Goal: Task Accomplishment & Management: Use online tool/utility

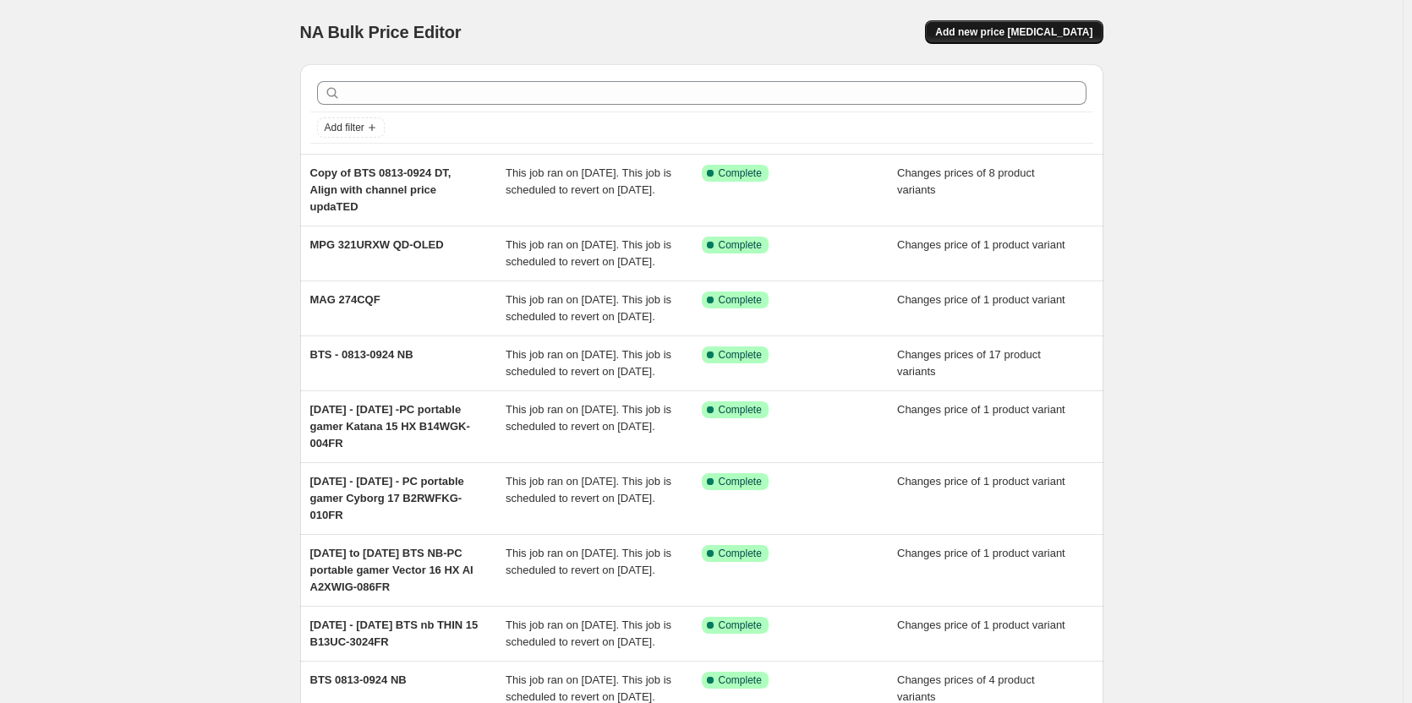
click at [1021, 29] on span "Add new price [MEDICAL_DATA]" at bounding box center [1013, 32] width 157 height 14
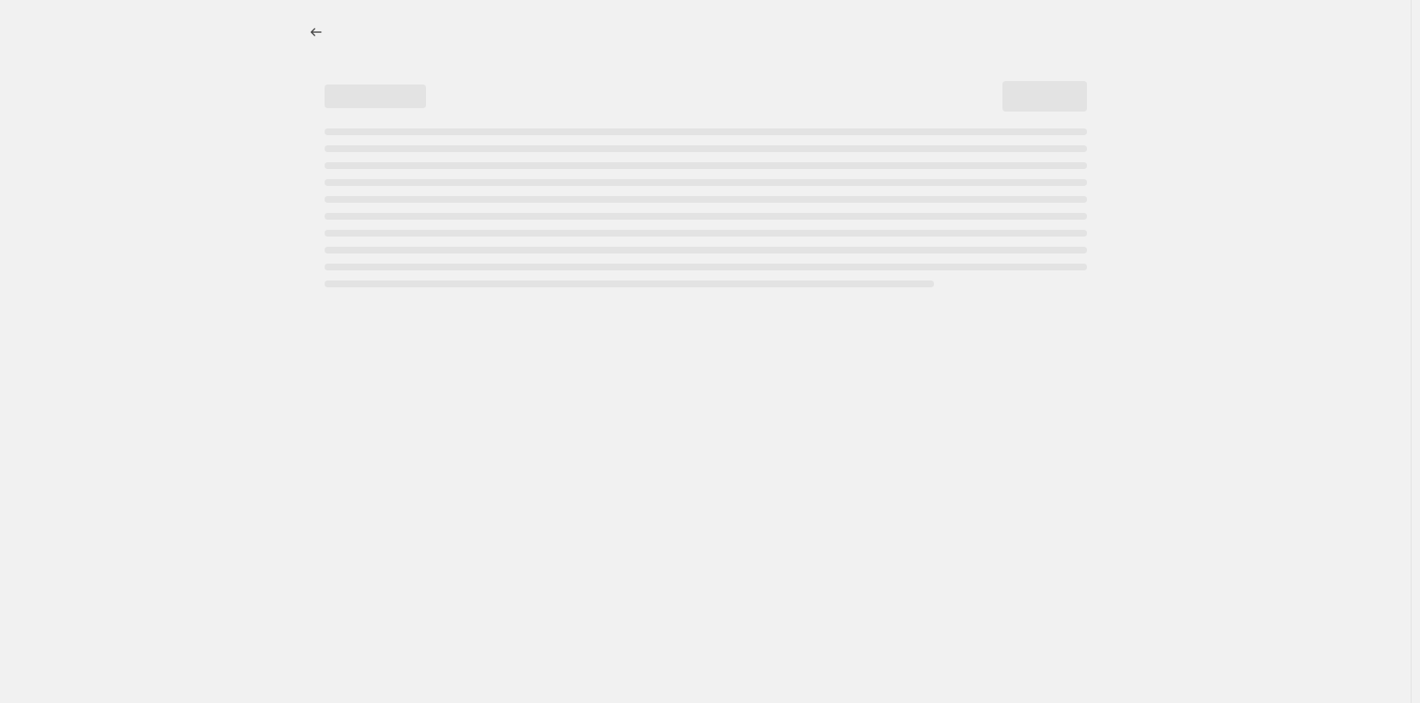
select select "percentage"
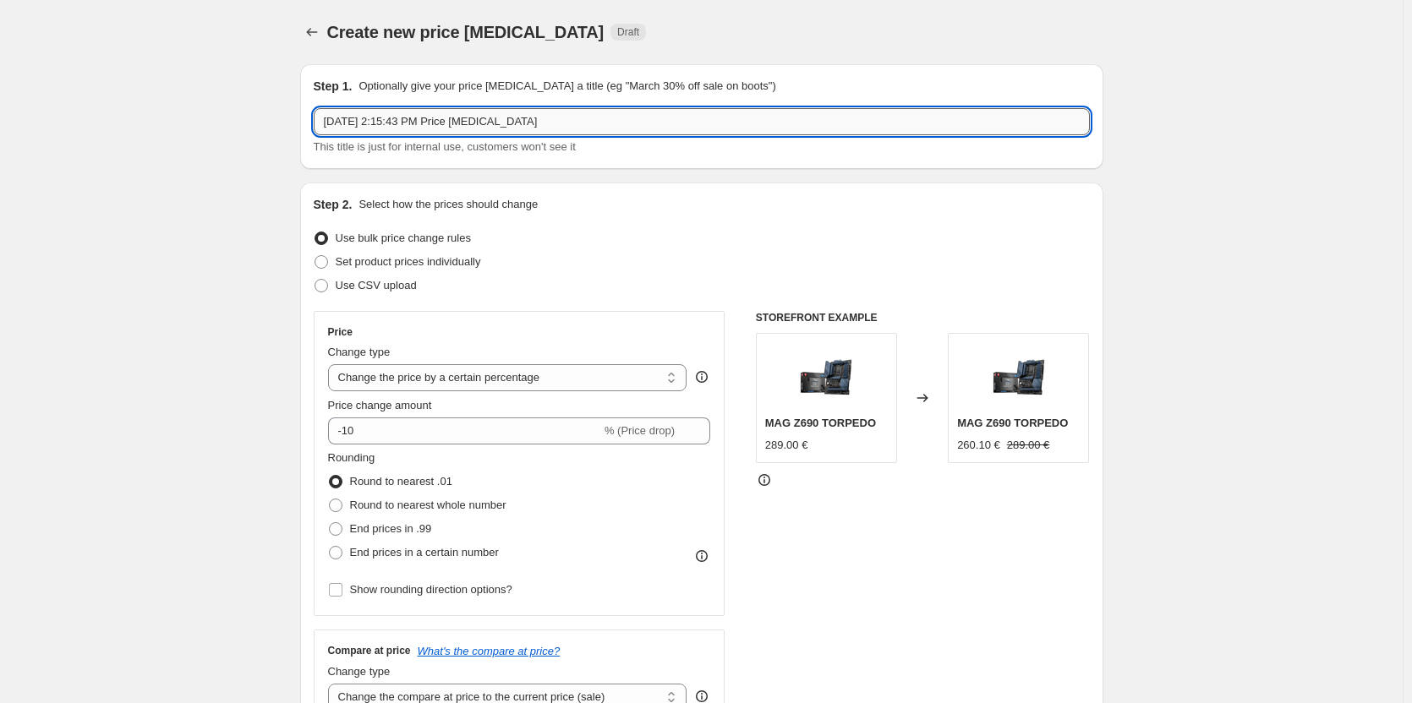
click at [411, 114] on input "[DATE] 2:15:43 PM Price [MEDICAL_DATA]" at bounding box center [702, 121] width 776 height 27
type input "GG [DATE] o [DATE]"
click at [368, 256] on span "Set product prices individually" at bounding box center [408, 261] width 145 height 13
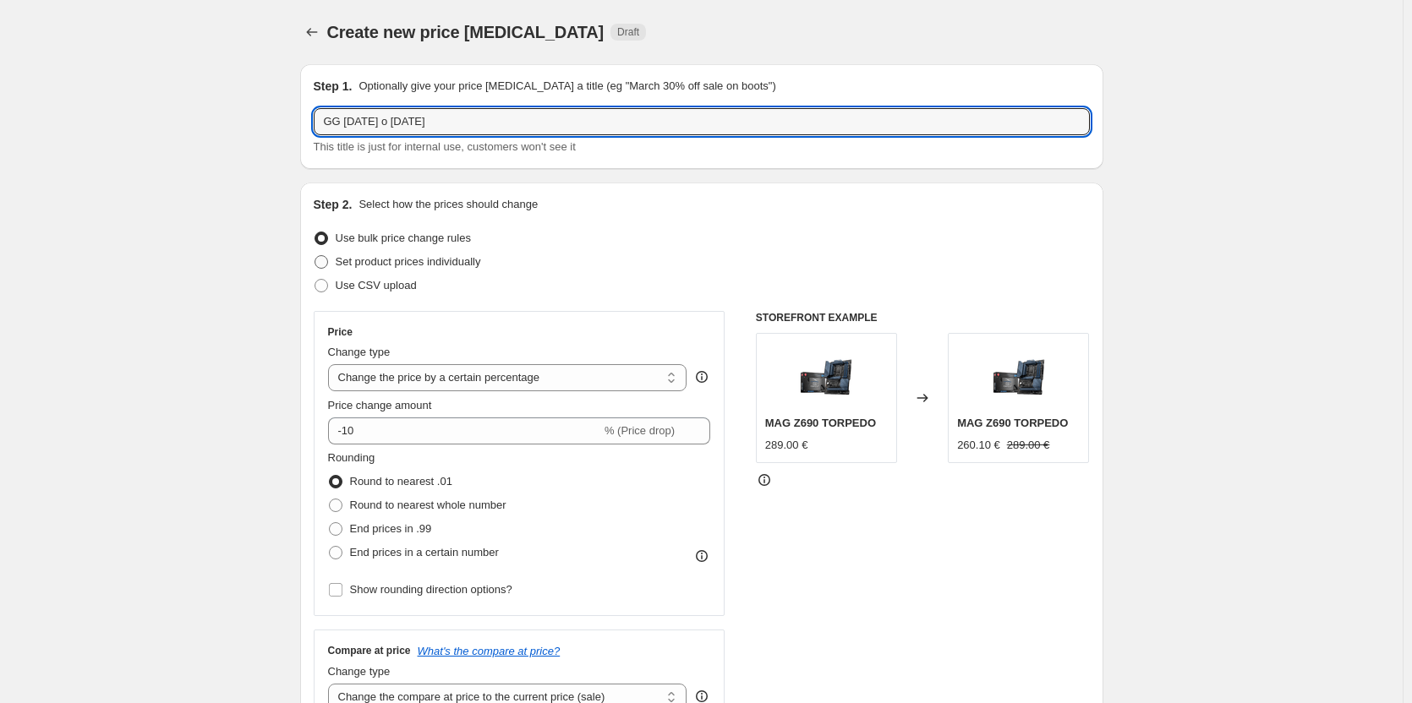
click at [315, 256] on input "Set product prices individually" at bounding box center [314, 255] width 1 height 1
radio input "true"
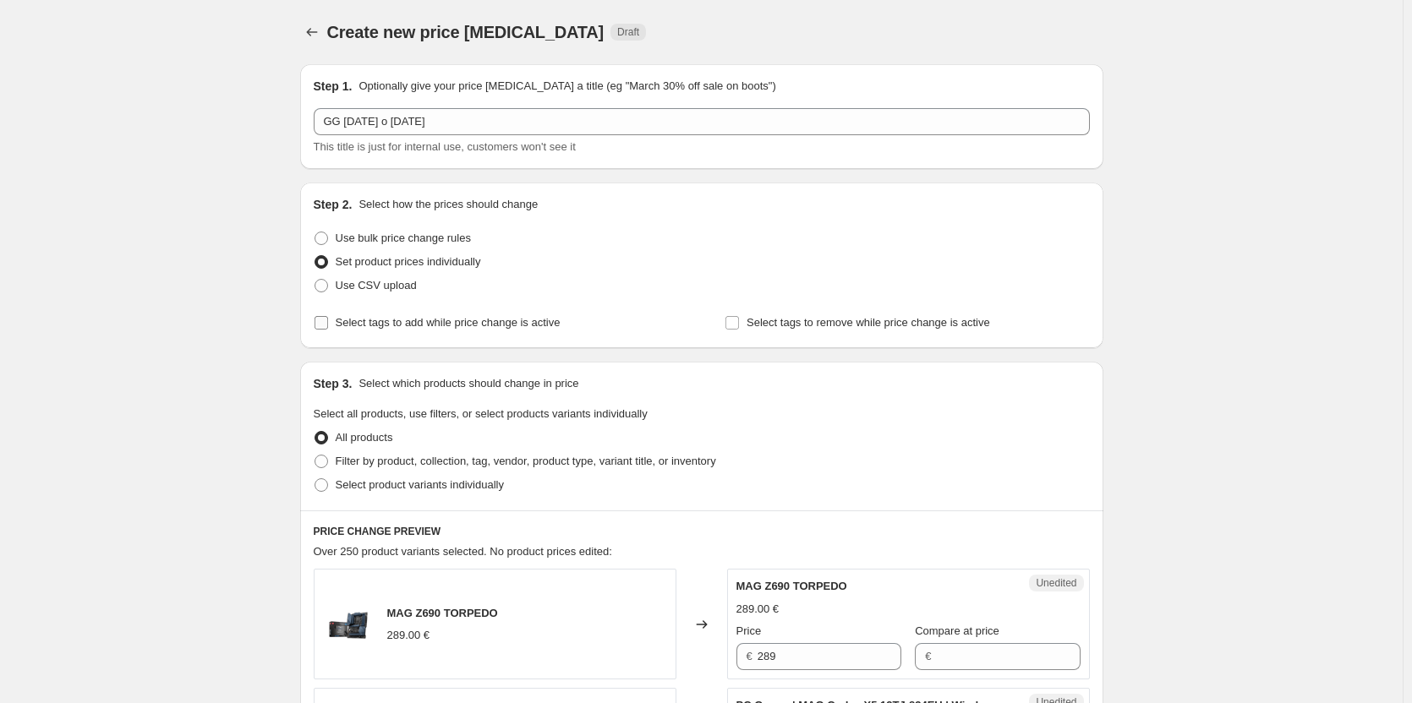
click at [386, 323] on span "Select tags to add while price change is active" at bounding box center [448, 322] width 225 height 13
click at [328, 323] on input "Select tags to add while price change is active" at bounding box center [321, 323] width 14 height 14
checkbox input "true"
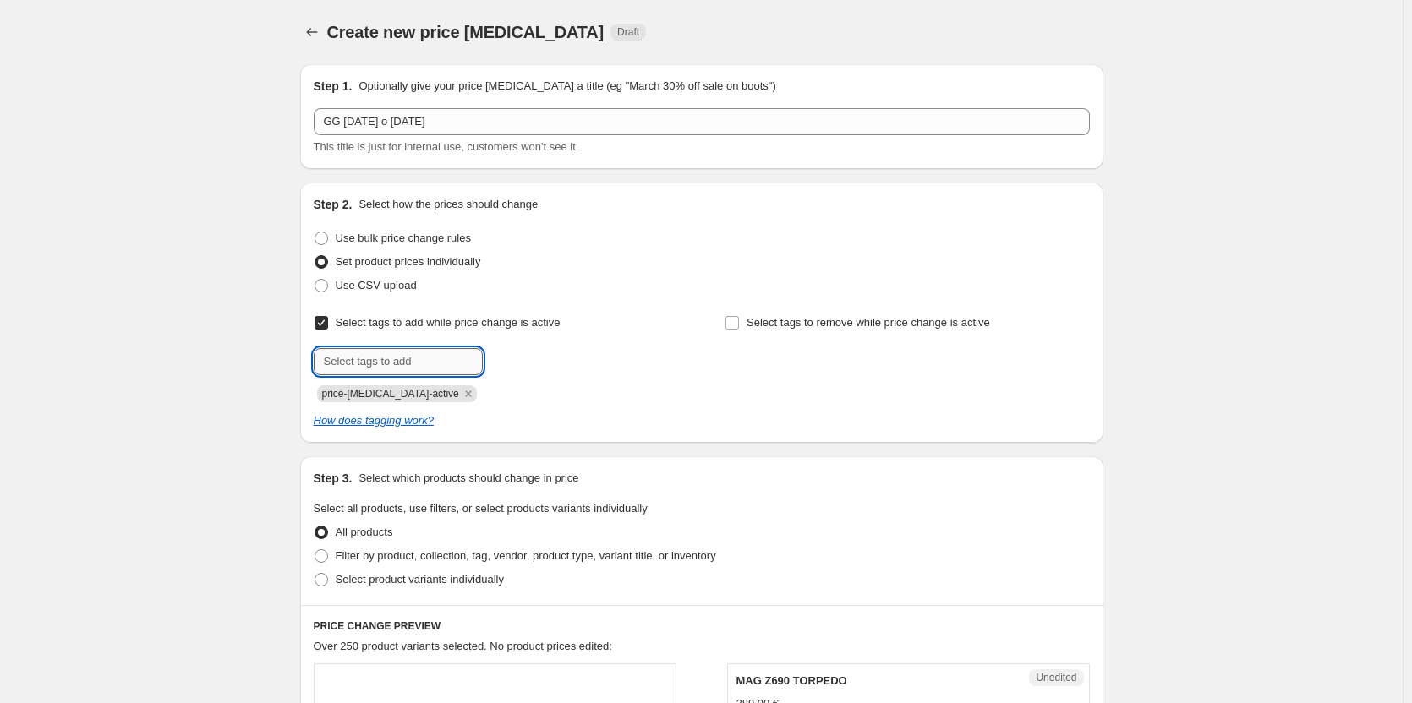
click at [408, 364] on input "text" at bounding box center [398, 361] width 169 height 27
drag, startPoint x: 369, startPoint y: 360, endPoint x: 293, endPoint y: 369, distance: 76.5
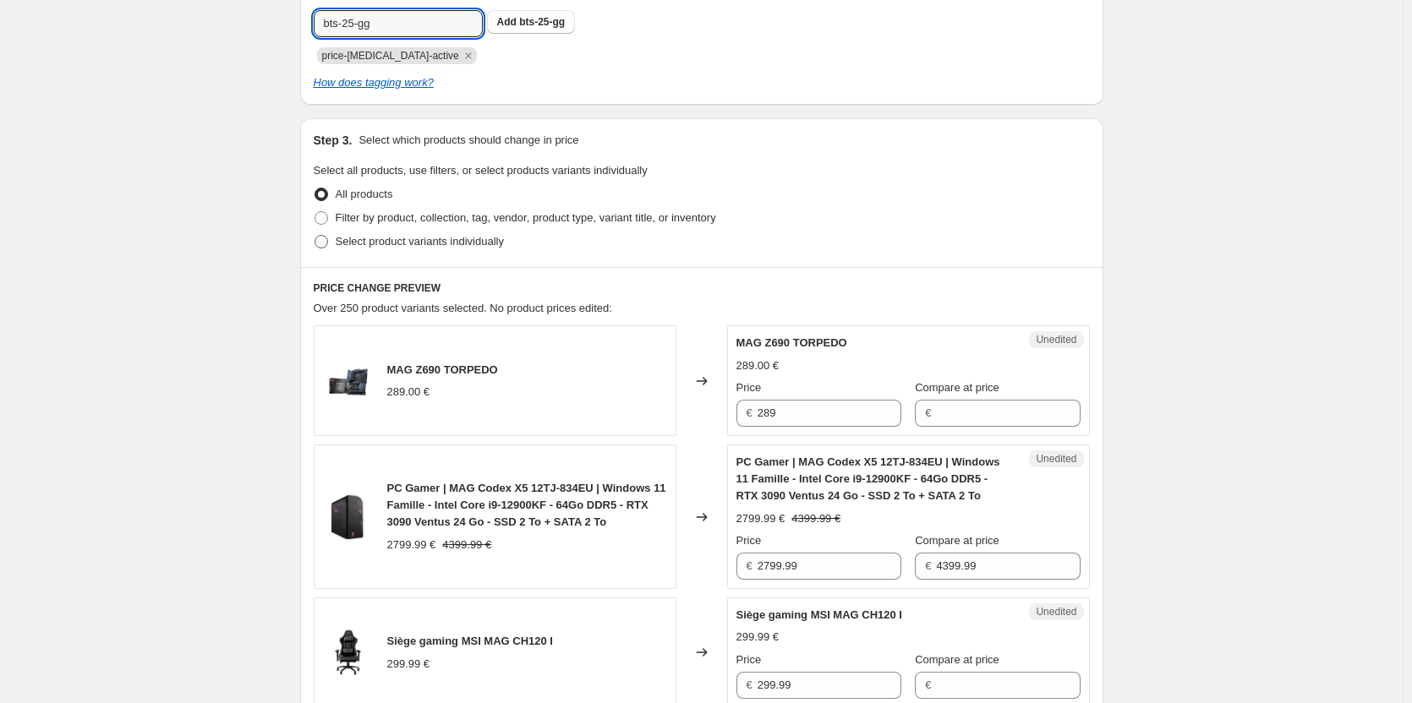
type input "bts-25-gg"
click at [471, 243] on span "Select product variants individually" at bounding box center [420, 241] width 168 height 13
click at [315, 236] on input "Select product variants individually" at bounding box center [314, 235] width 1 height 1
radio input "true"
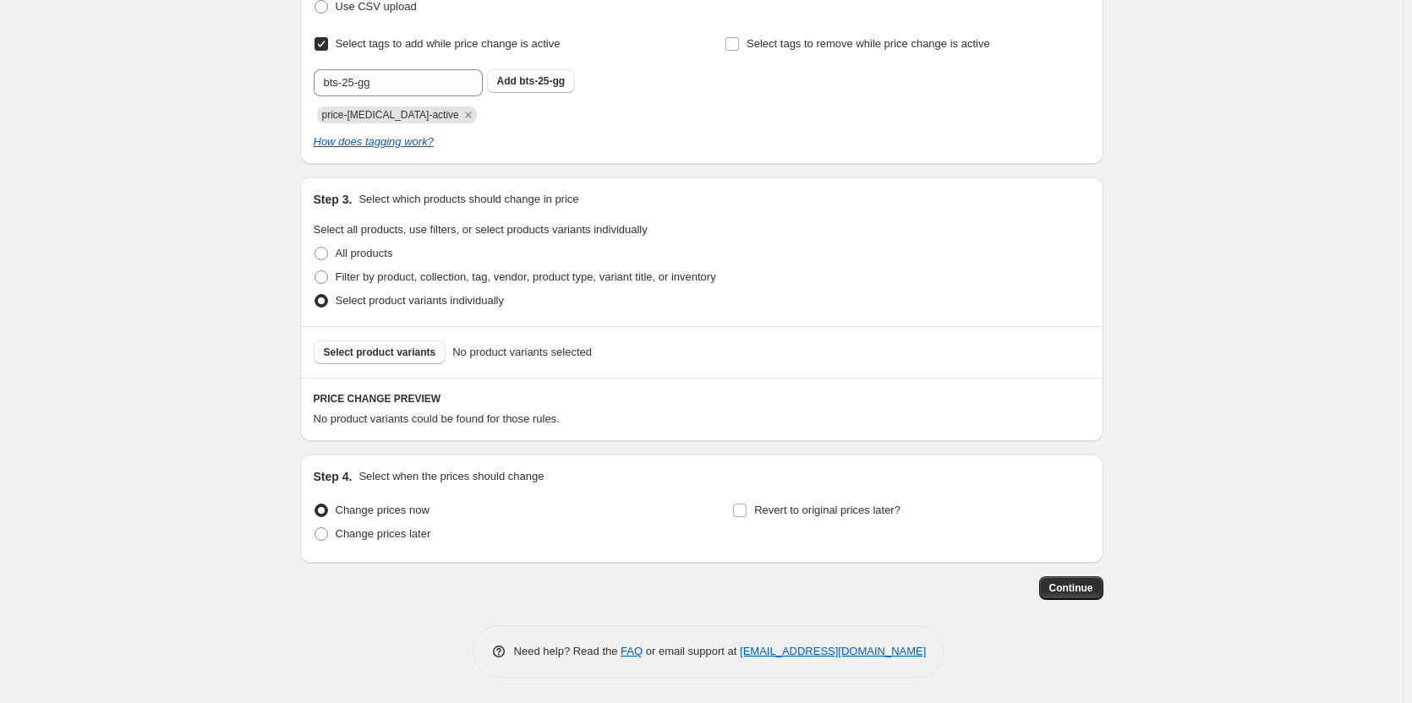
scroll to position [279, 0]
click at [374, 363] on button "Select product variants" at bounding box center [380, 353] width 133 height 24
click at [402, 354] on span "Select product variants" at bounding box center [380, 353] width 112 height 14
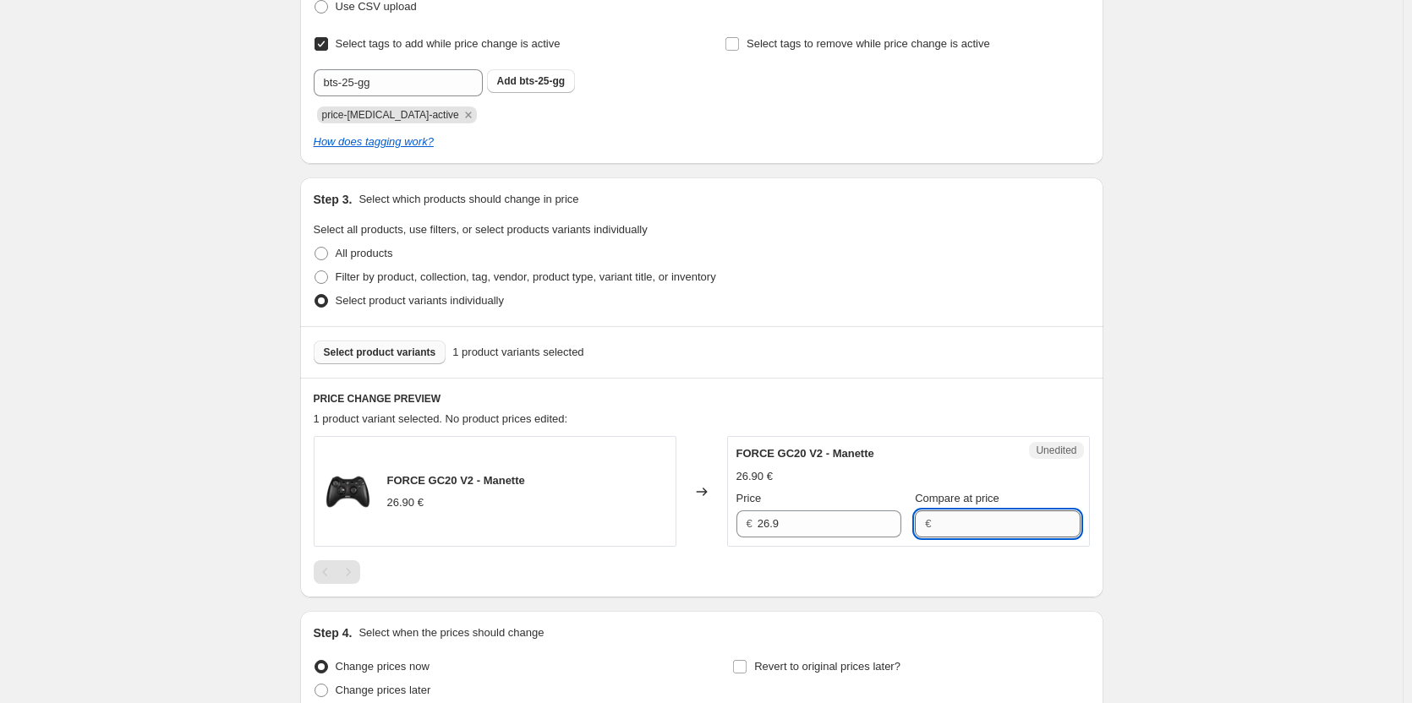
click at [957, 525] on input "Compare at price" at bounding box center [1008, 524] width 144 height 27
type input "26.9"
click at [809, 525] on input "26.9" at bounding box center [829, 524] width 144 height 27
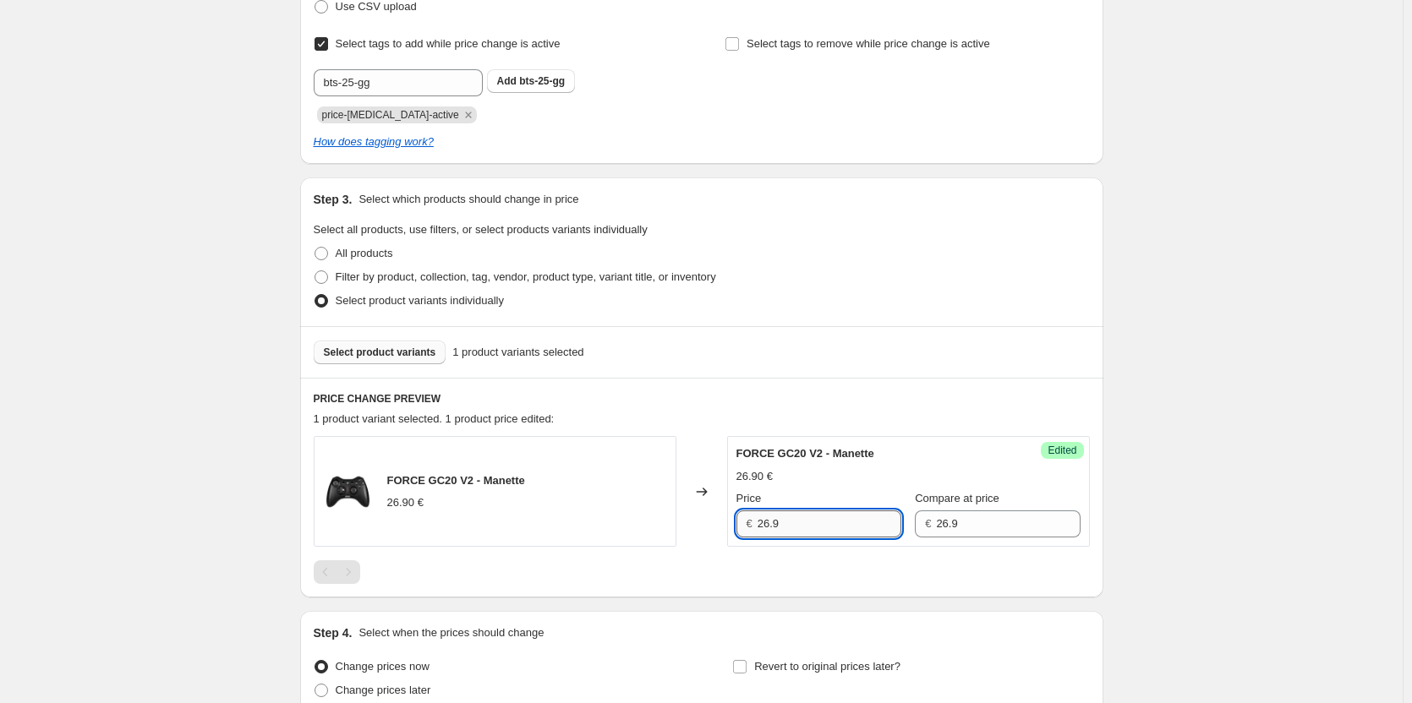
click at [809, 525] on input "26.9" at bounding box center [829, 524] width 144 height 27
type input "23.99"
click at [494, 569] on div at bounding box center [702, 572] width 776 height 24
click at [405, 356] on span "Select product variants" at bounding box center [380, 353] width 112 height 14
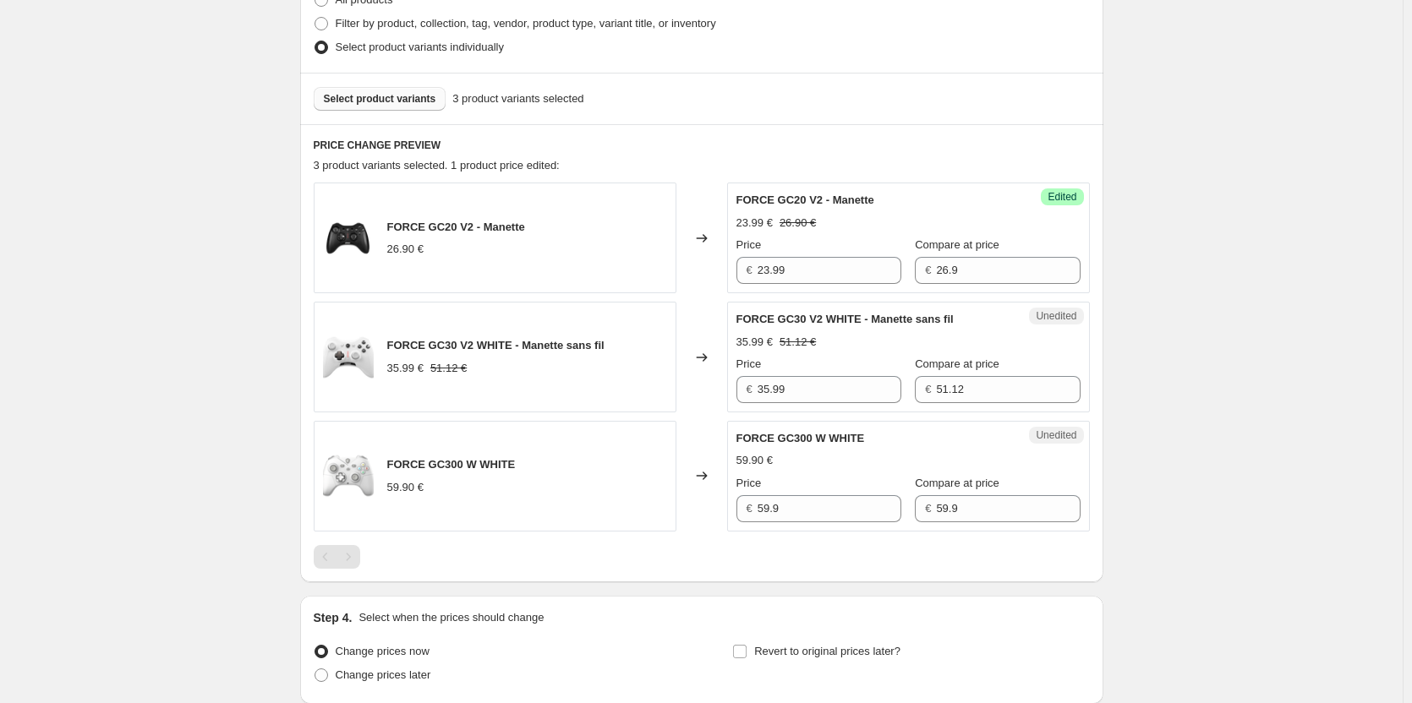
scroll to position [674, 0]
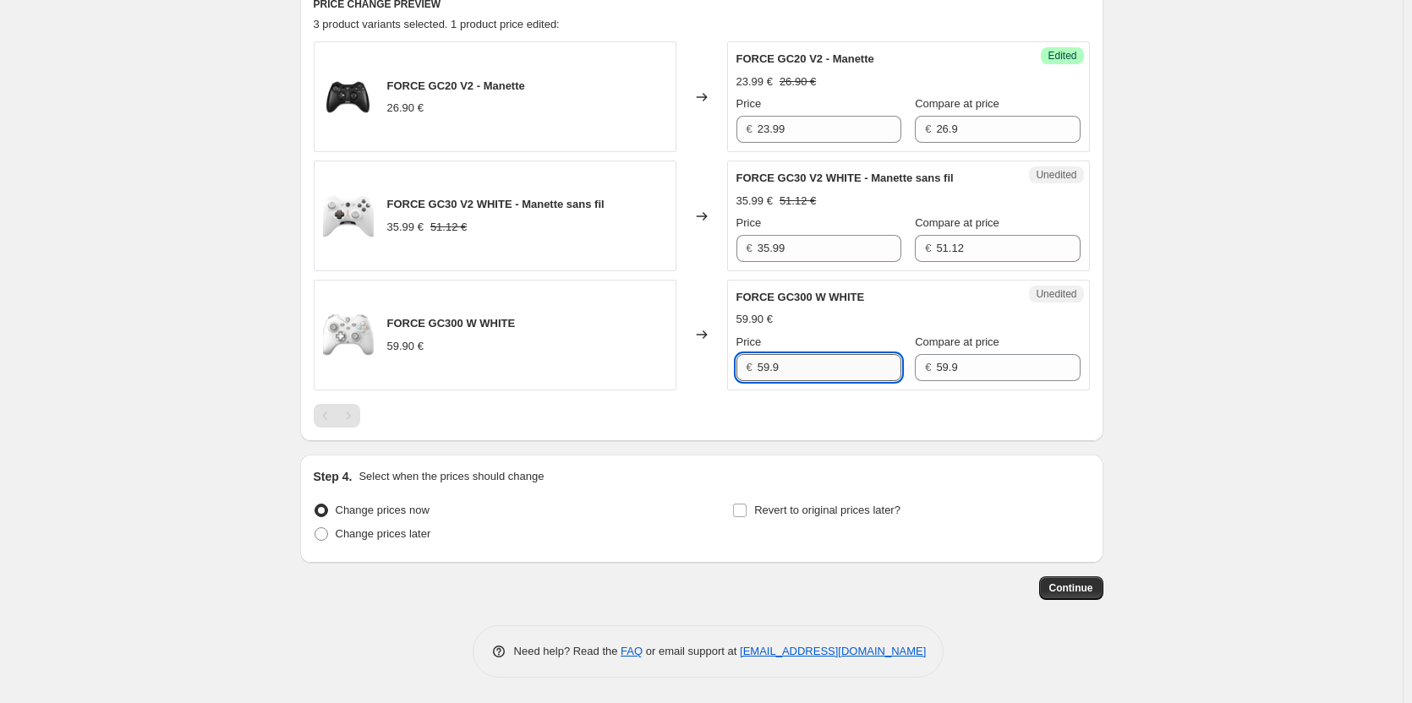
click at [855, 371] on input "59.9" at bounding box center [829, 367] width 144 height 27
type input "44.99"
click at [830, 438] on div "PRICE CHANGE PREVIEW 3 product variants selected. 1 product price edited: FORCE…" at bounding box center [701, 212] width 803 height 458
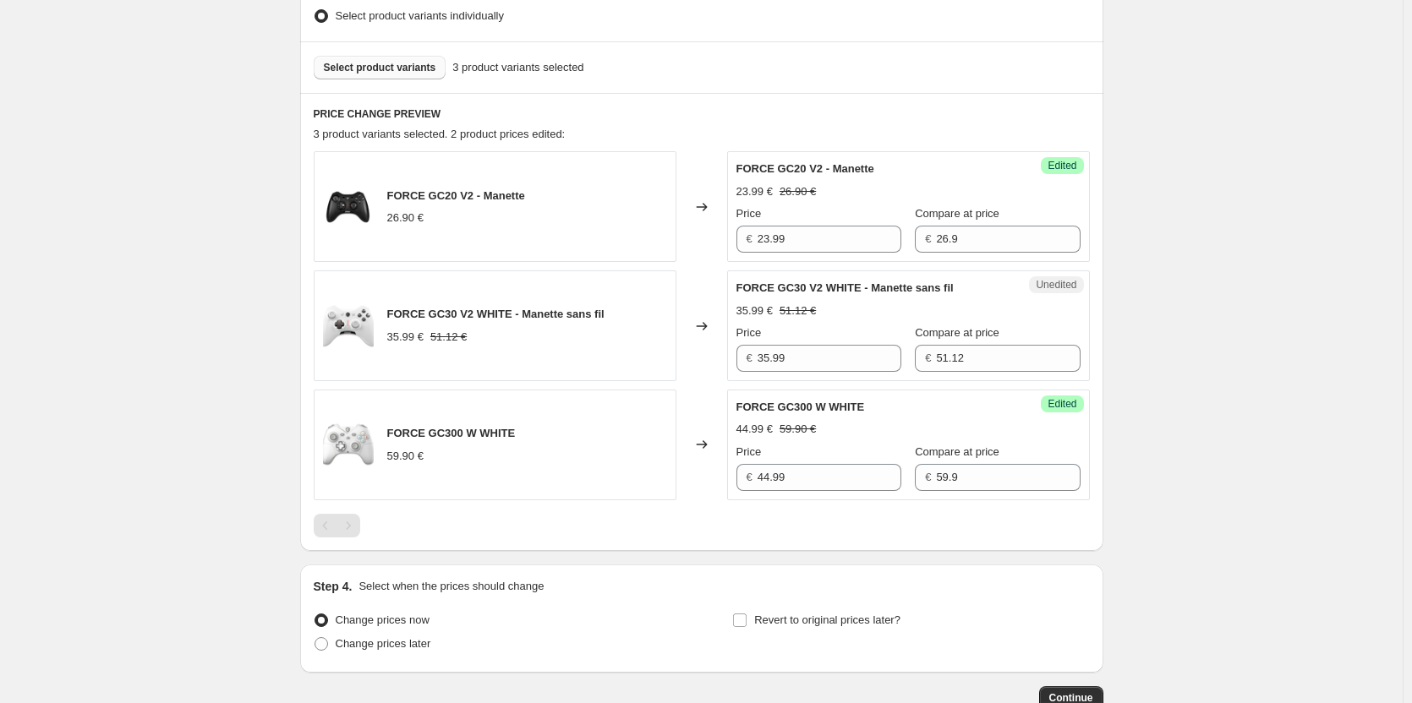
scroll to position [420, 0]
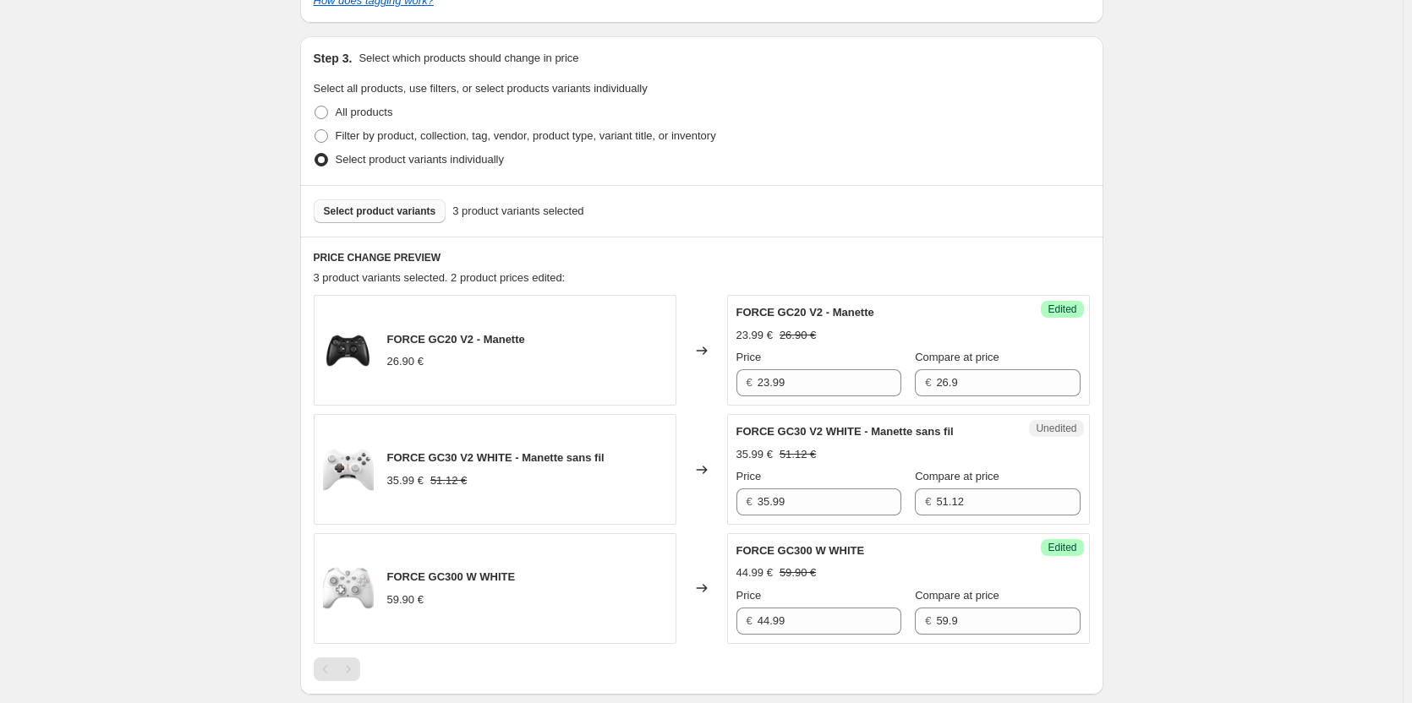
click at [390, 214] on span "Select product variants" at bounding box center [380, 212] width 112 height 14
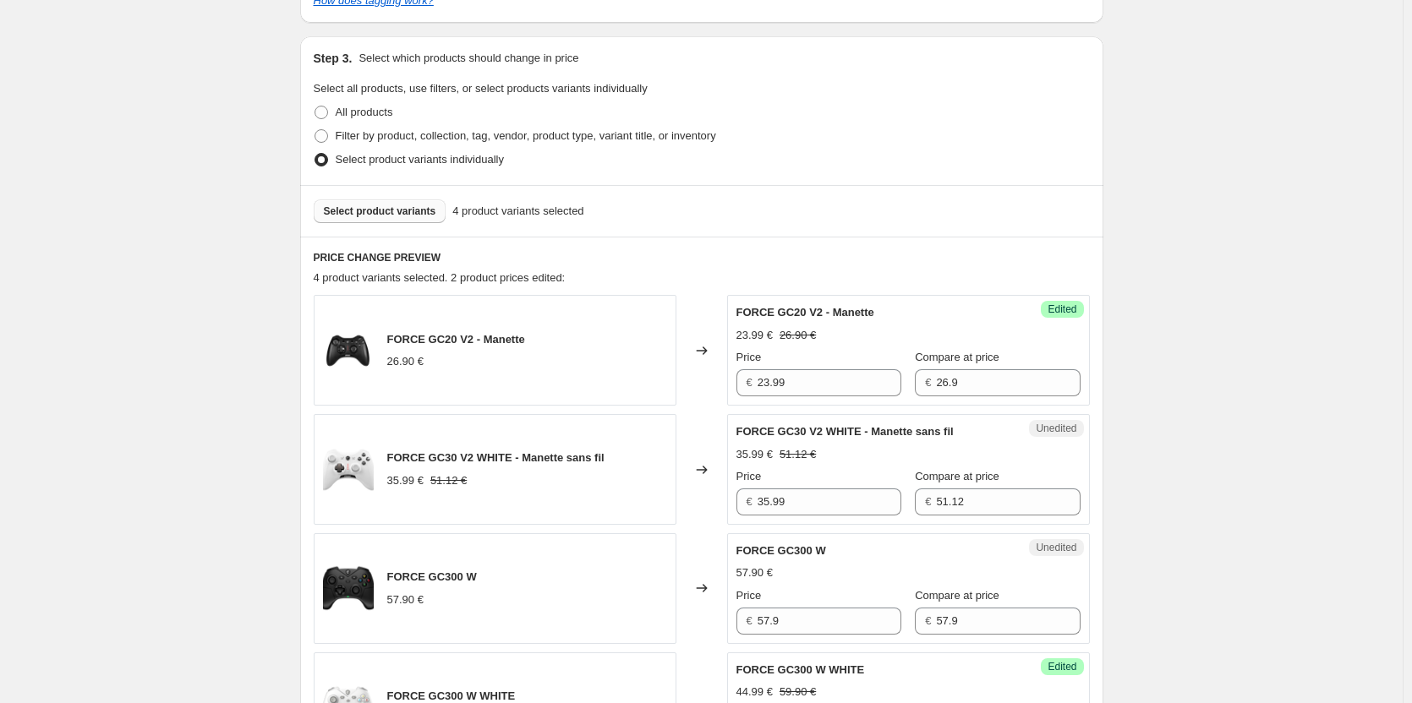
scroll to position [674, 0]
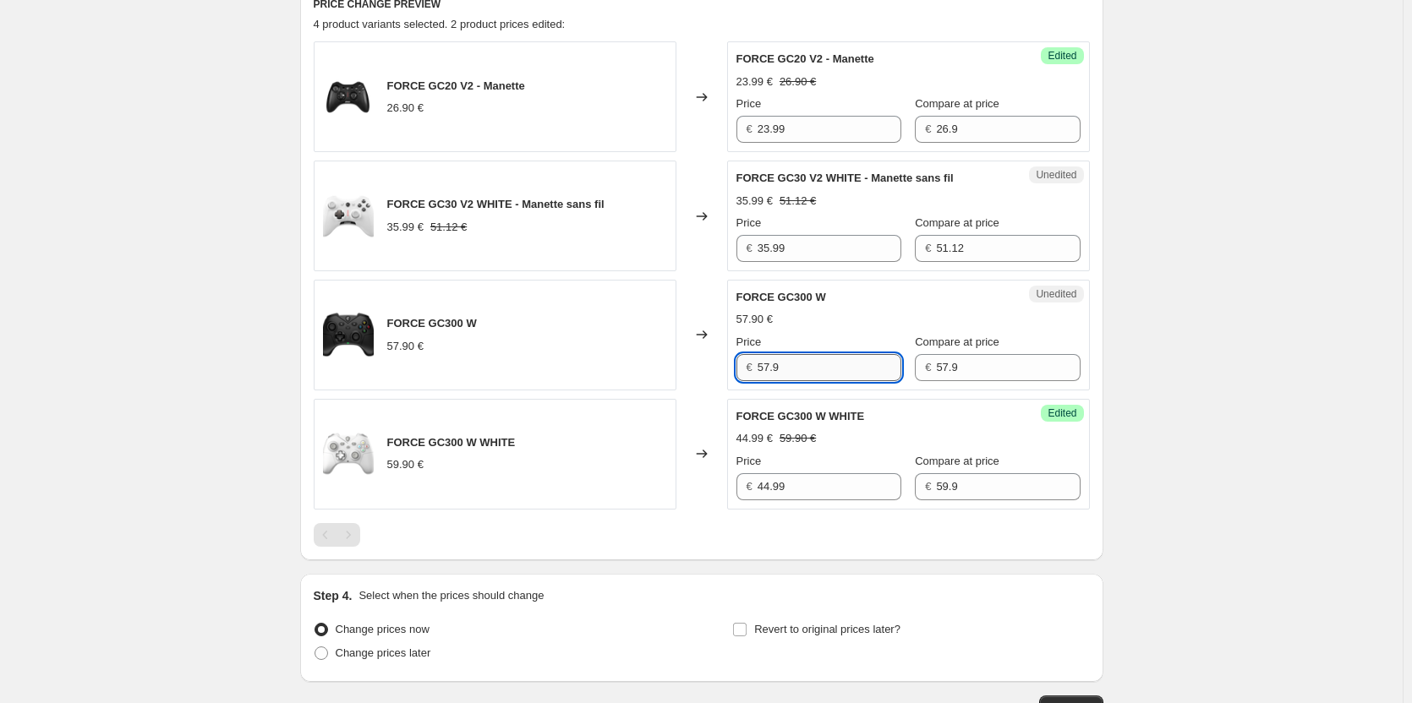
click at [799, 371] on input "57.9" at bounding box center [829, 367] width 144 height 27
type input "44.99"
click at [812, 385] on div "Unedited FORCE GC300 W 57.90 € Price € 44.99 Compare at price € 57.9" at bounding box center [908, 335] width 363 height 111
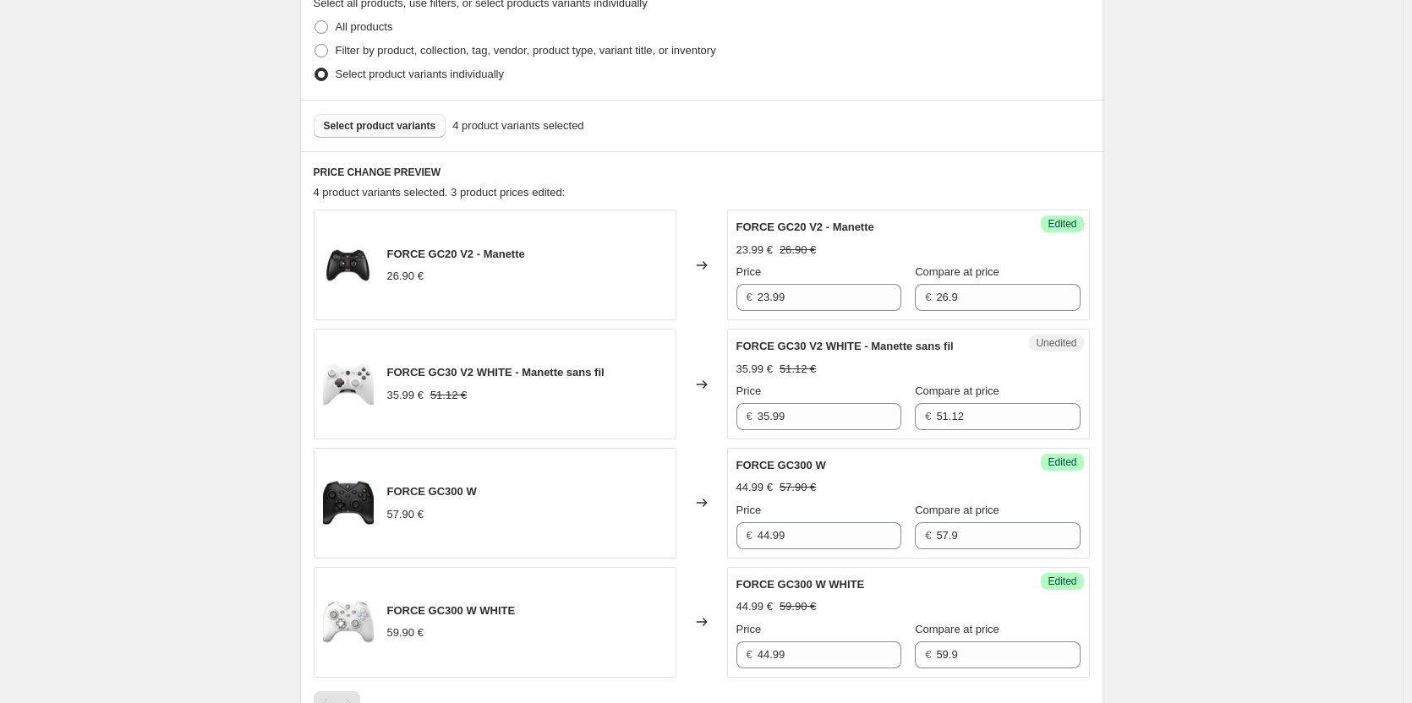
scroll to position [505, 0]
click at [397, 135] on button "Select product variants" at bounding box center [380, 127] width 133 height 24
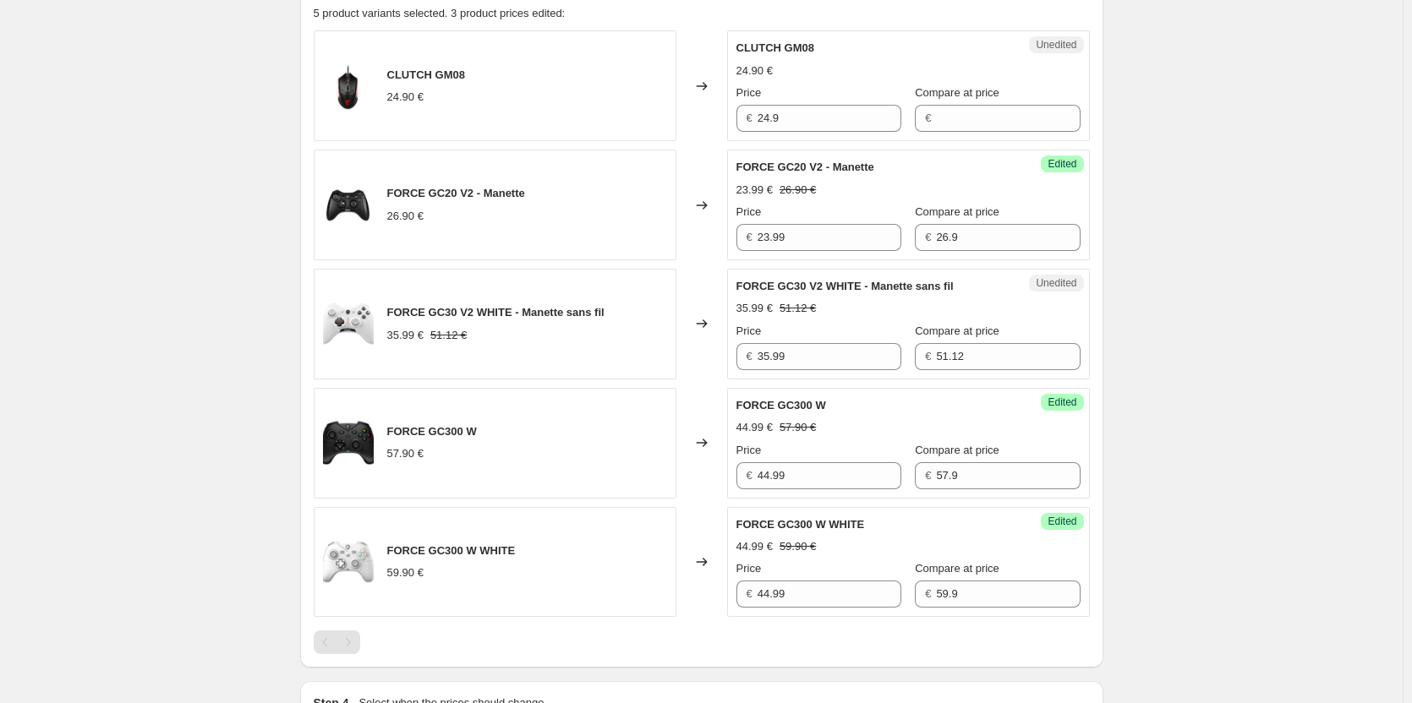
scroll to position [674, 0]
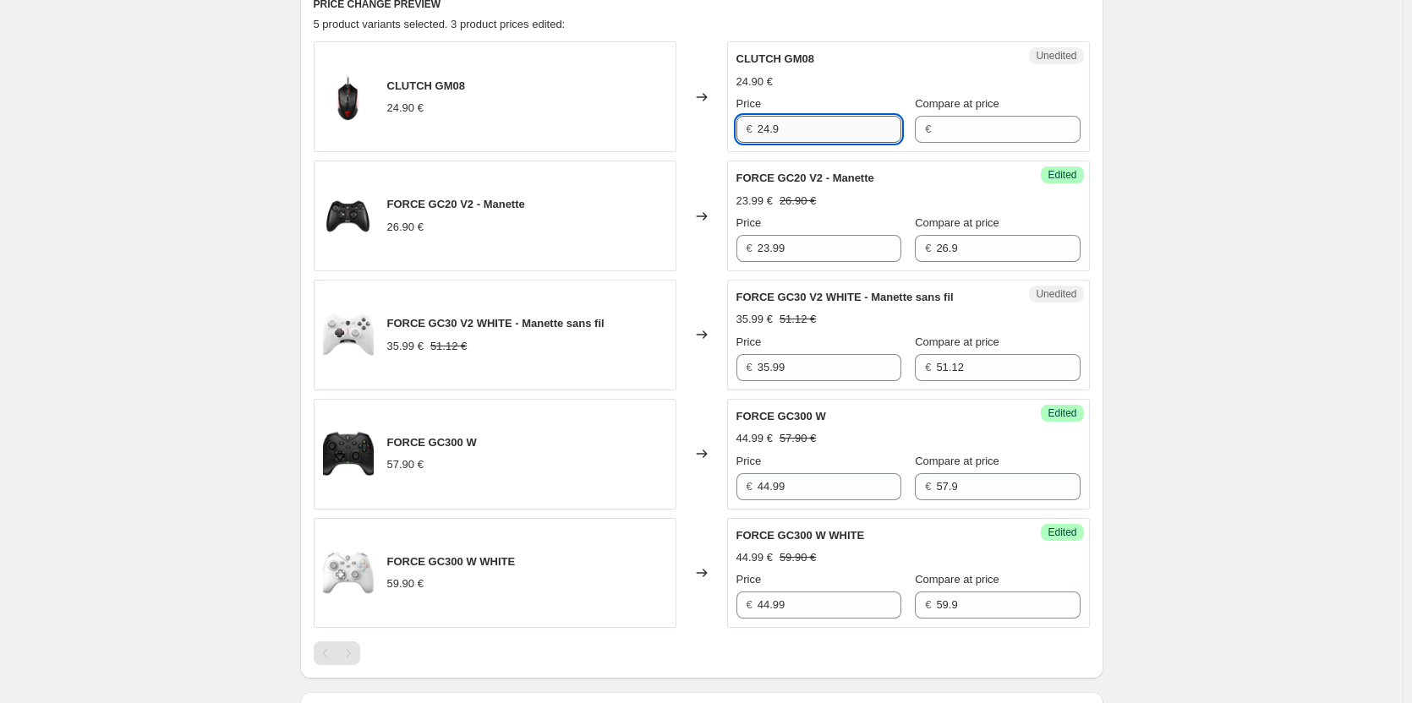
click at [822, 131] on input "24.9" at bounding box center [829, 129] width 144 height 27
type input "14.99"
click at [936, 139] on input "Compare at price" at bounding box center [1008, 129] width 144 height 27
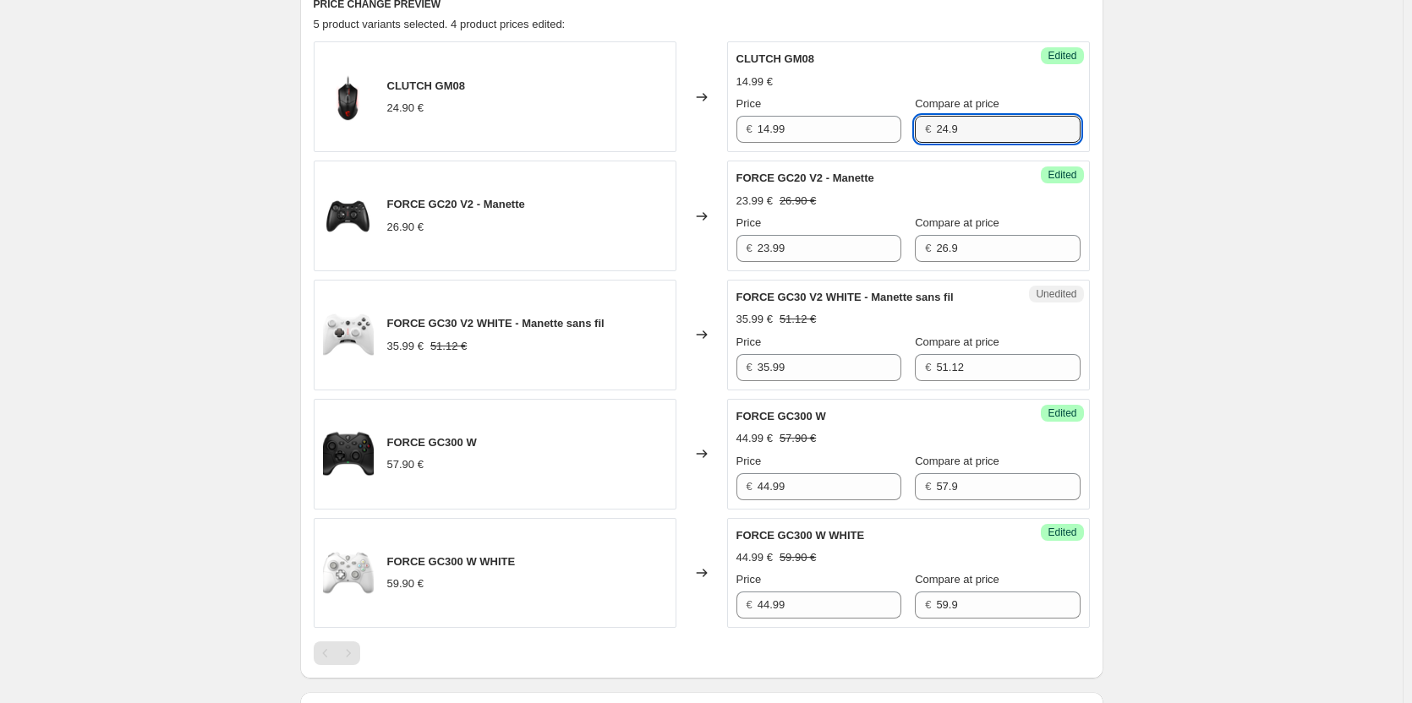
type input "24.9"
click at [943, 167] on div "Success Edited FORCE GC20 V2 - Manette 23.99 € 26.90 € Price € 23.99 Compare at…" at bounding box center [908, 216] width 363 height 111
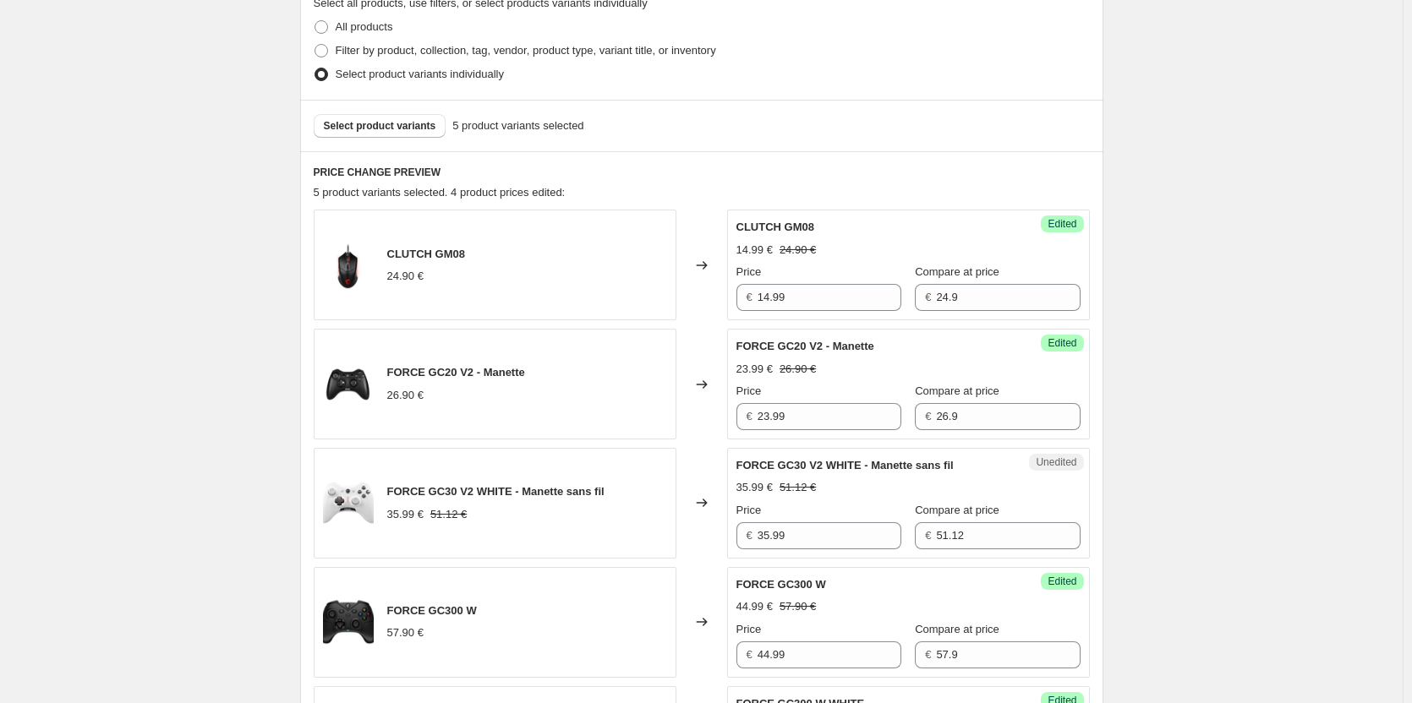
scroll to position [505, 0]
click at [399, 129] on span "Select product variants" at bounding box center [380, 127] width 112 height 14
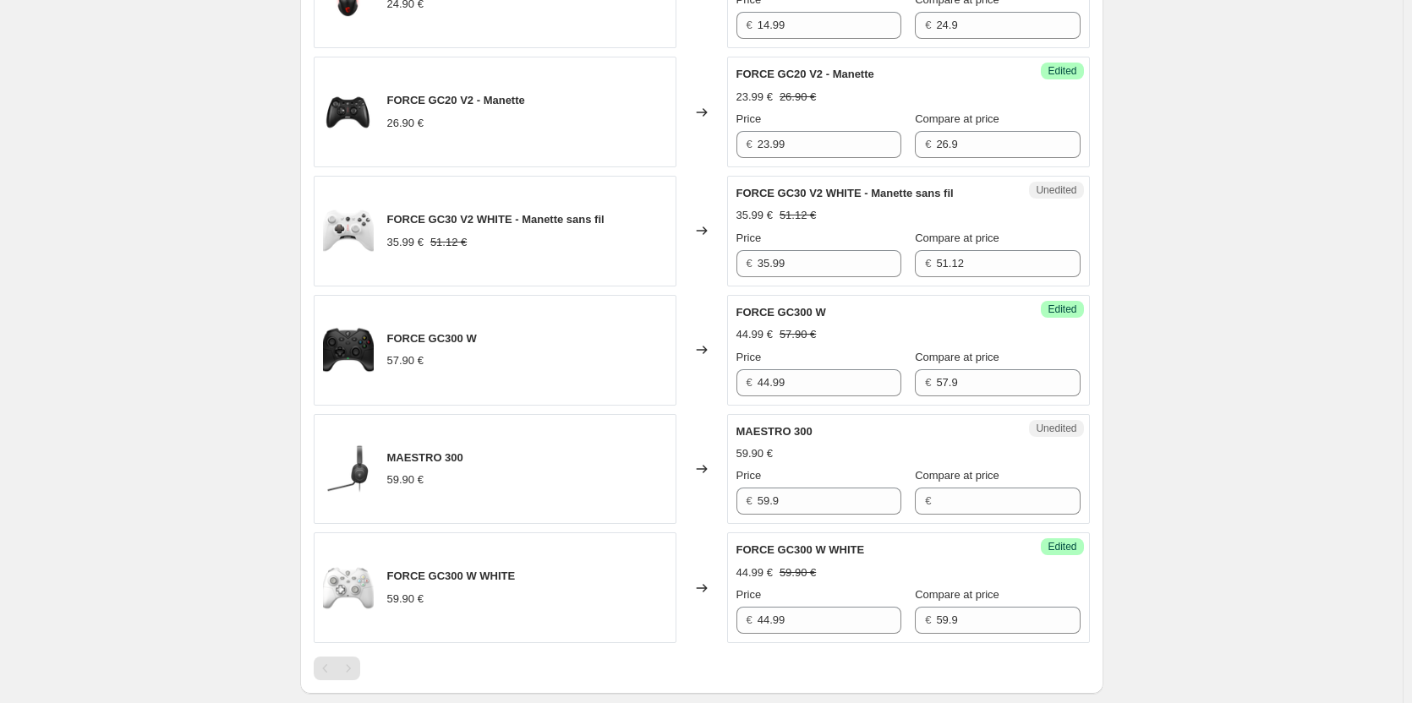
scroll to position [758, 0]
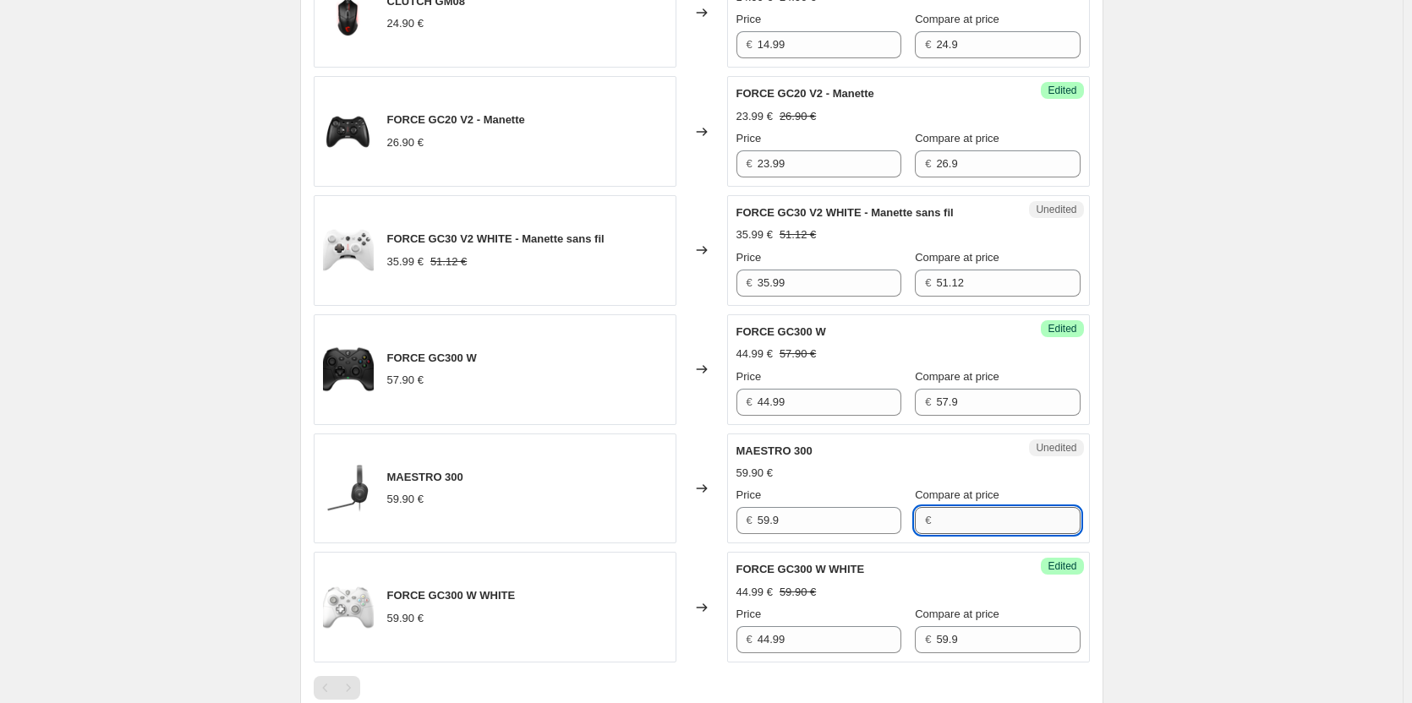
click at [942, 522] on input "Compare at price" at bounding box center [1008, 520] width 144 height 27
type input "59.9"
click at [857, 529] on input "59.9" at bounding box center [829, 520] width 144 height 27
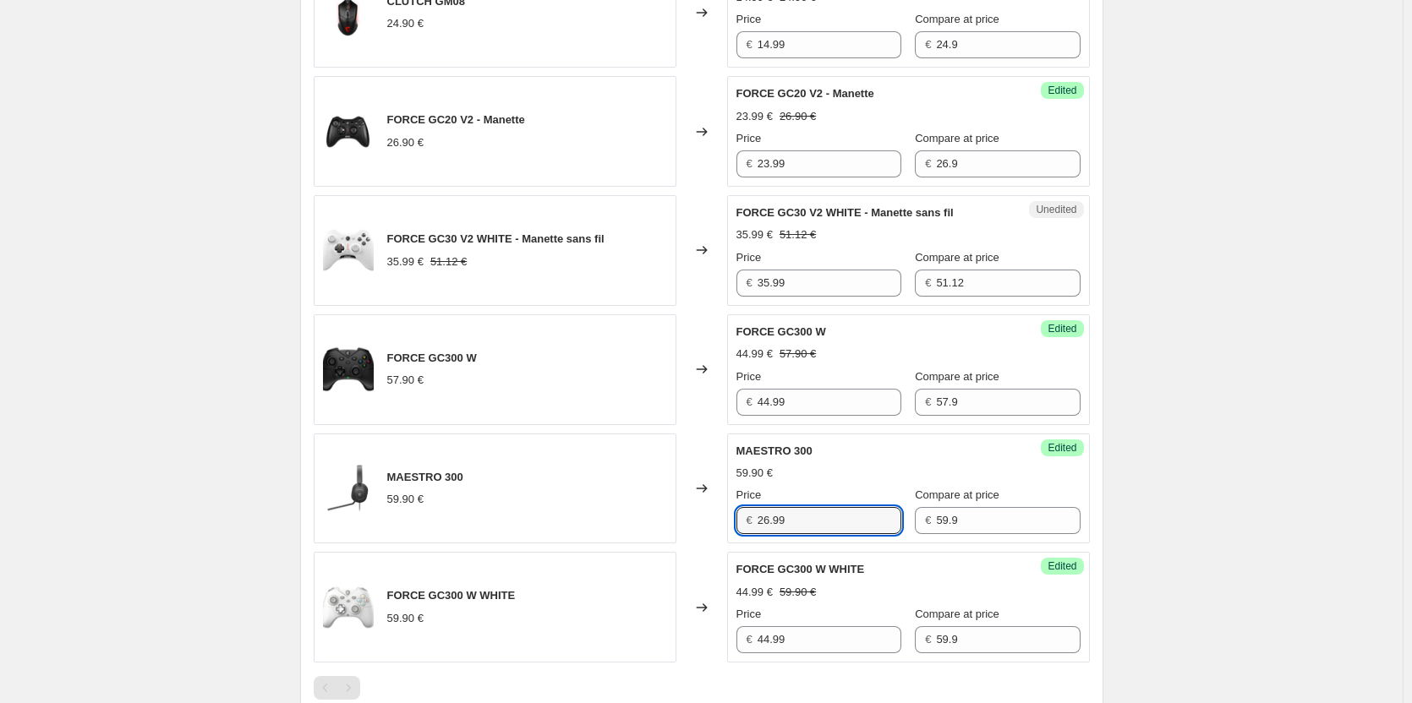
type input "26.99"
click at [818, 554] on div "Success Edited FORCE GC300 W WHITE 44.99 € 59.90 € Price € 44.99 Compare at pri…" at bounding box center [908, 607] width 363 height 111
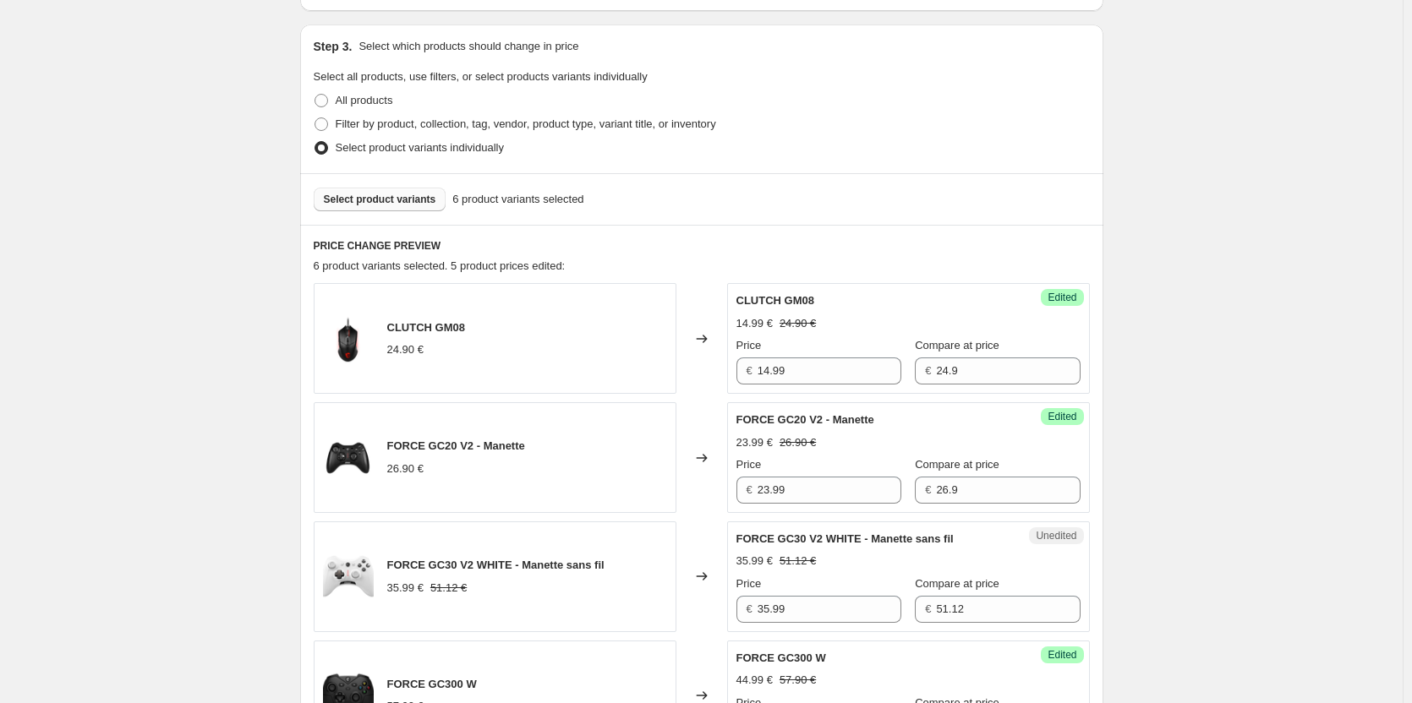
scroll to position [420, 0]
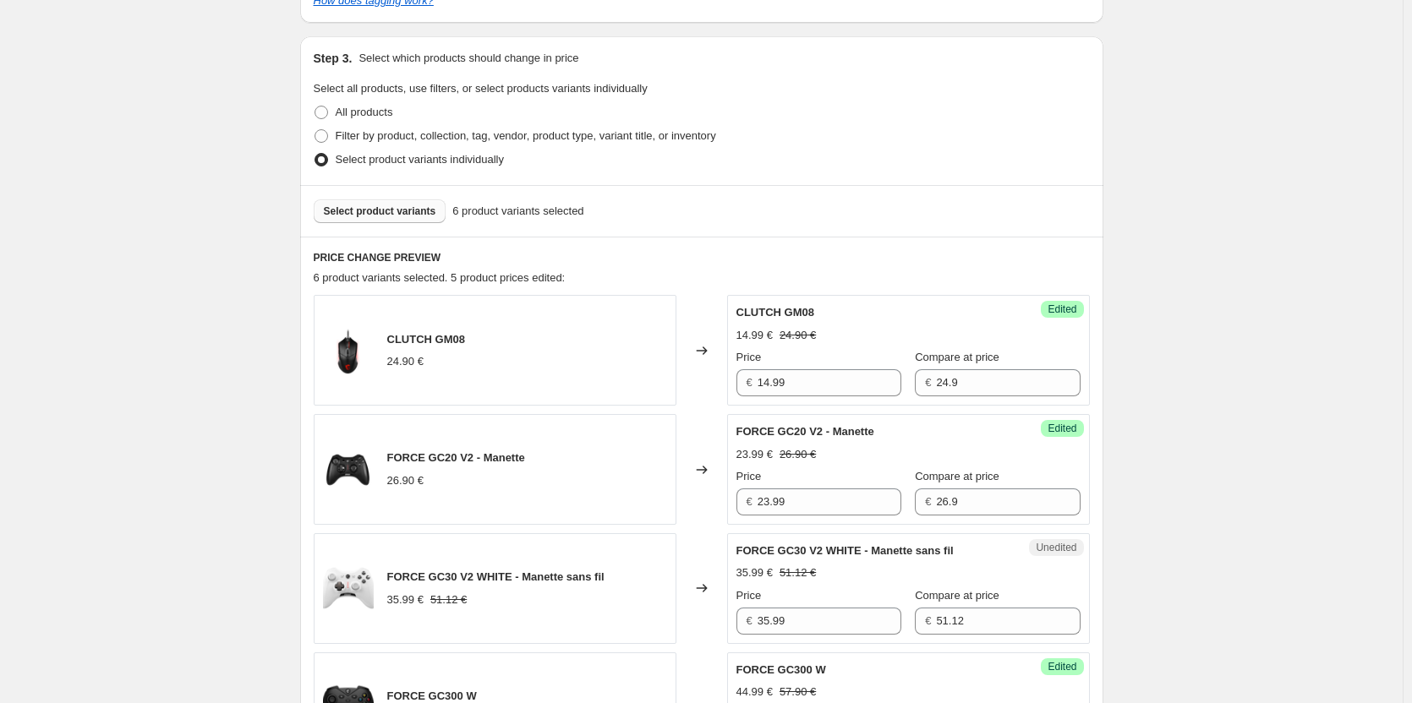
click at [383, 216] on span "Select product variants" at bounding box center [380, 212] width 112 height 14
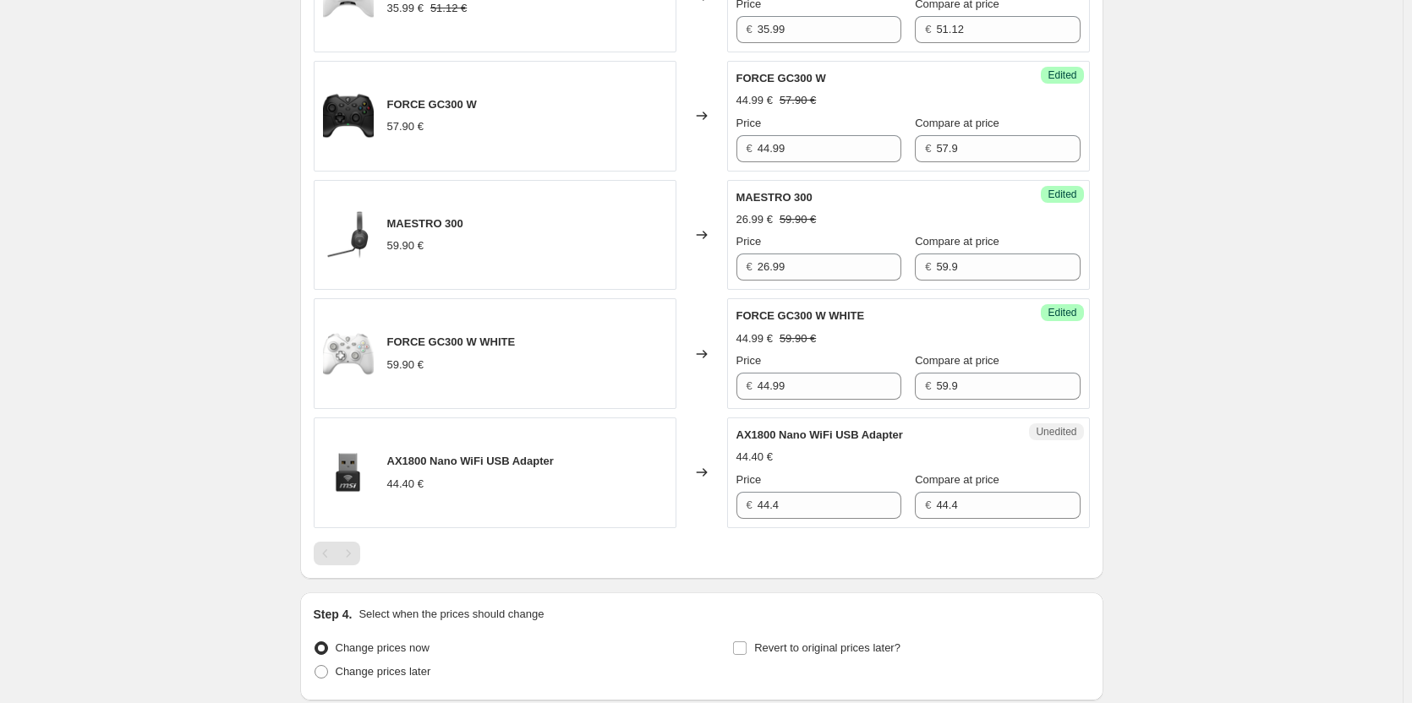
scroll to position [1096, 0]
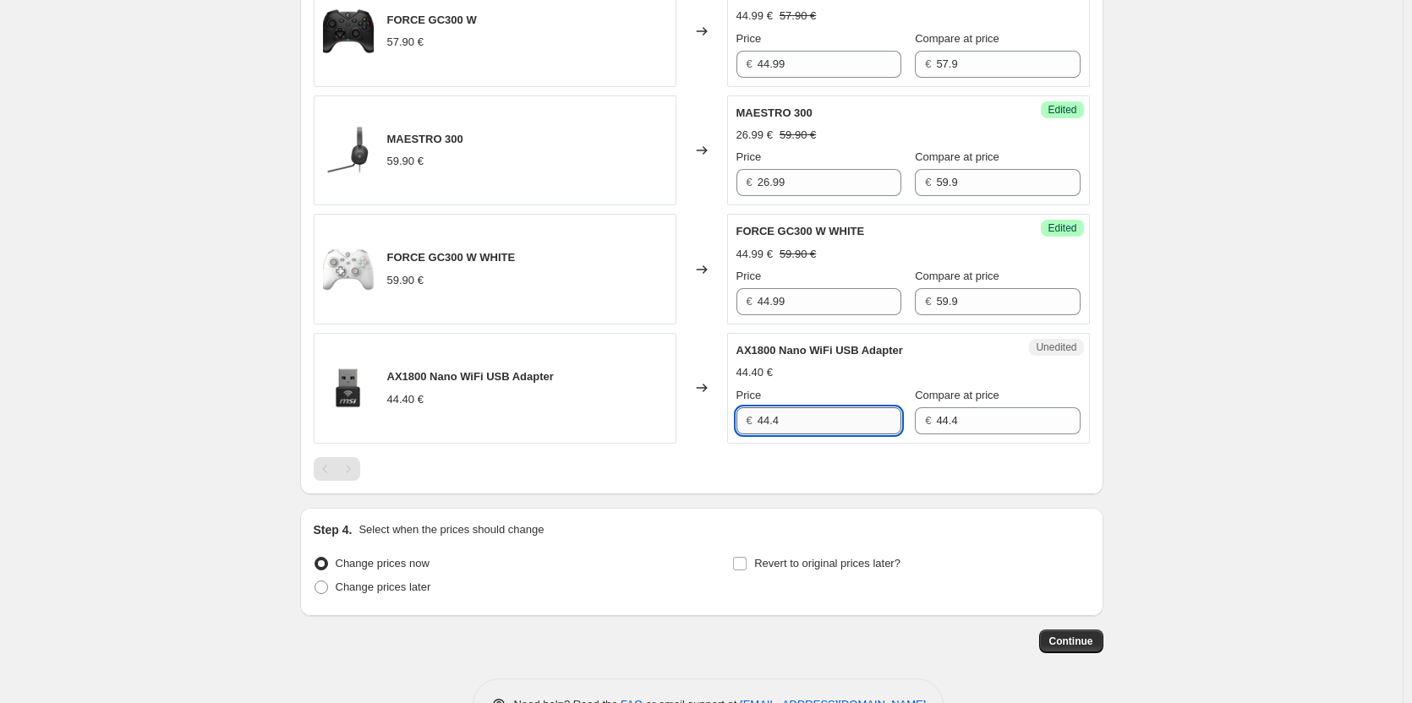
click at [875, 430] on input "44.4" at bounding box center [829, 420] width 144 height 27
click at [850, 428] on input "44.4" at bounding box center [829, 420] width 144 height 27
type input "22.99"
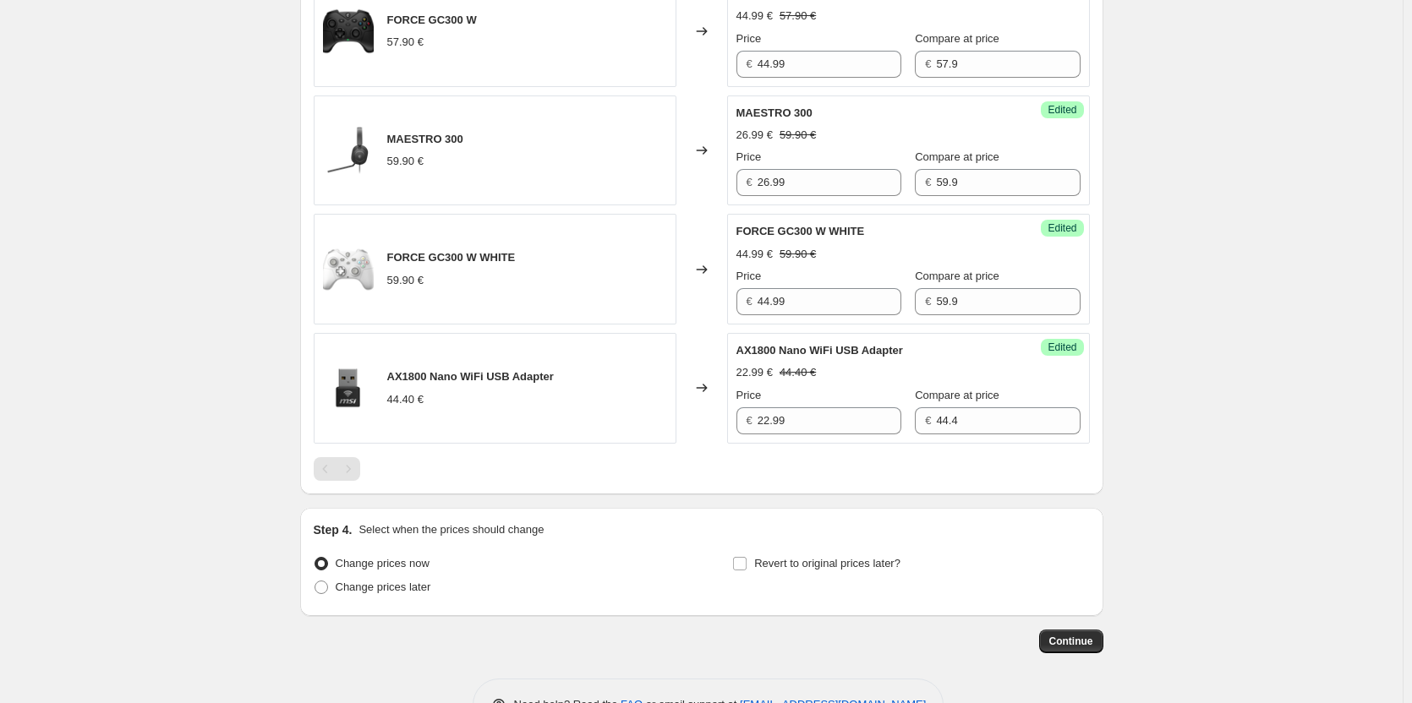
click at [916, 479] on div at bounding box center [702, 469] width 776 height 24
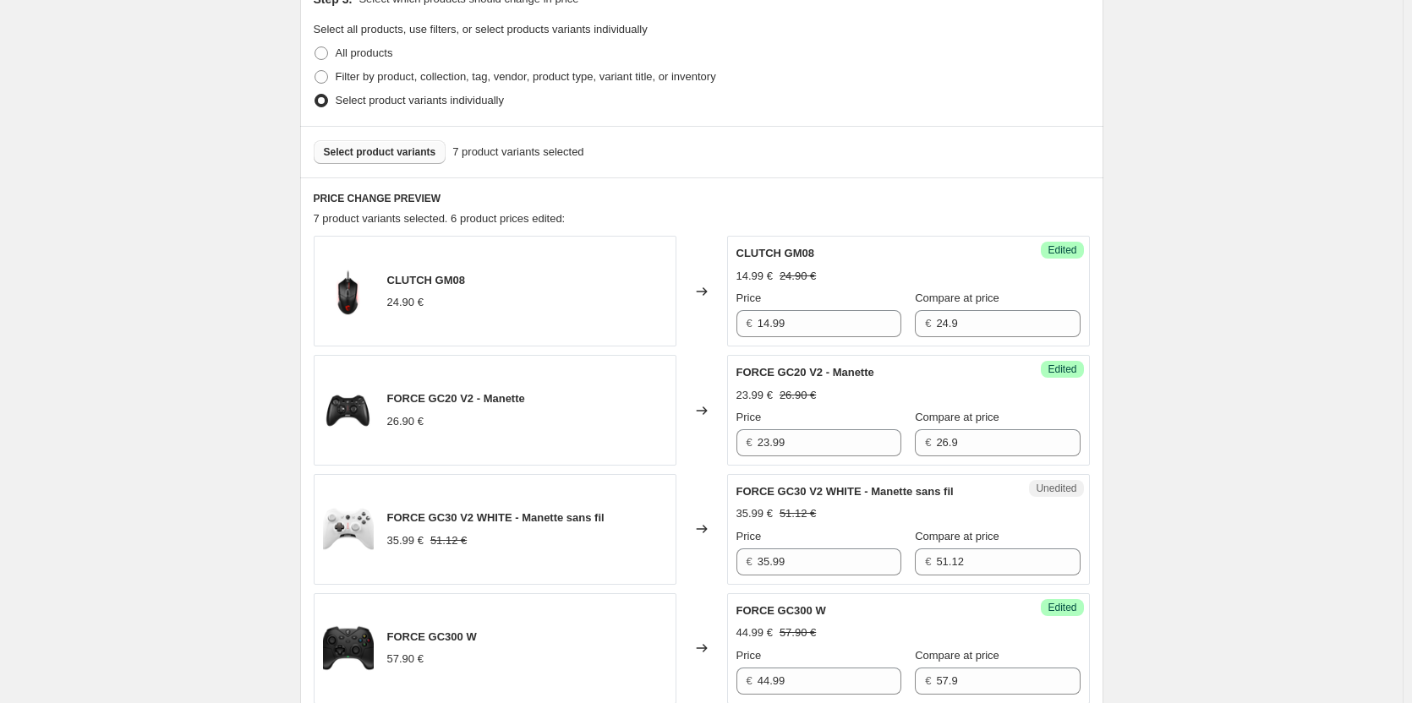
scroll to position [336, 0]
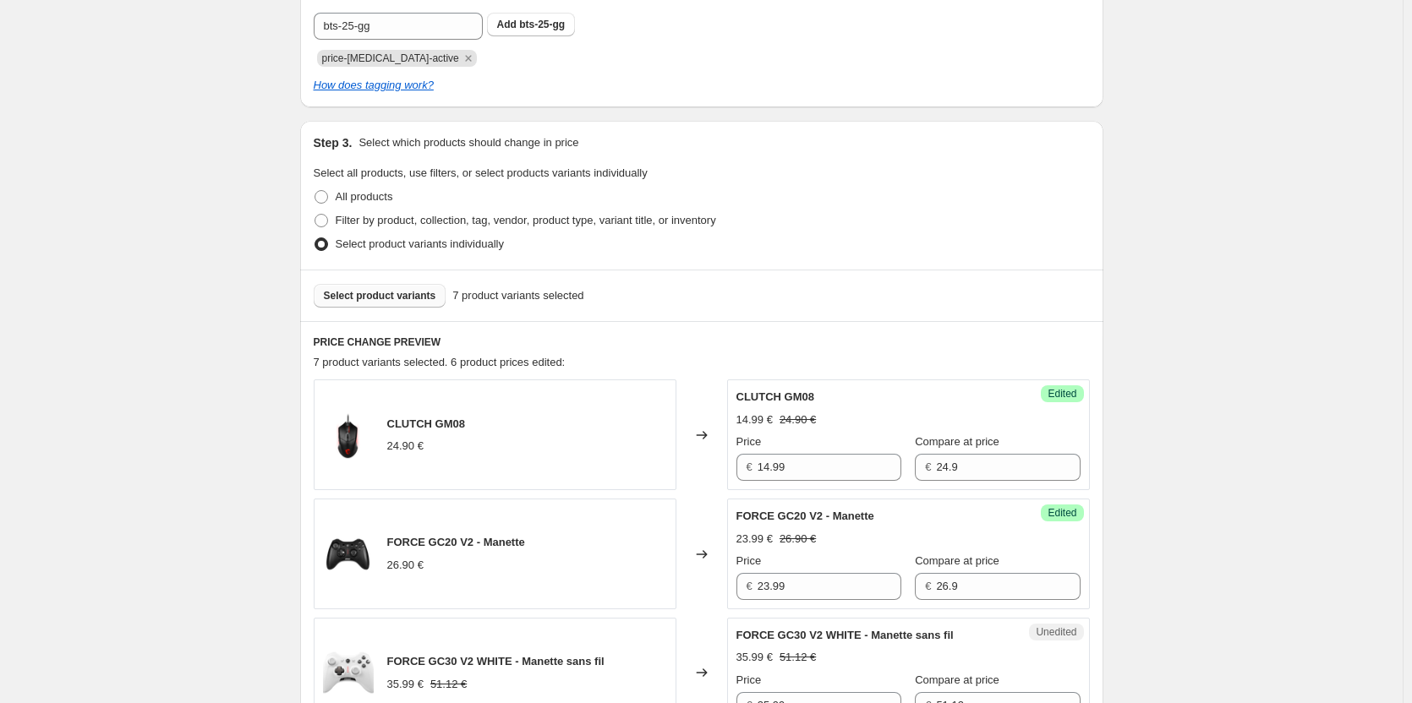
click at [407, 301] on span "Select product variants" at bounding box center [380, 296] width 112 height 14
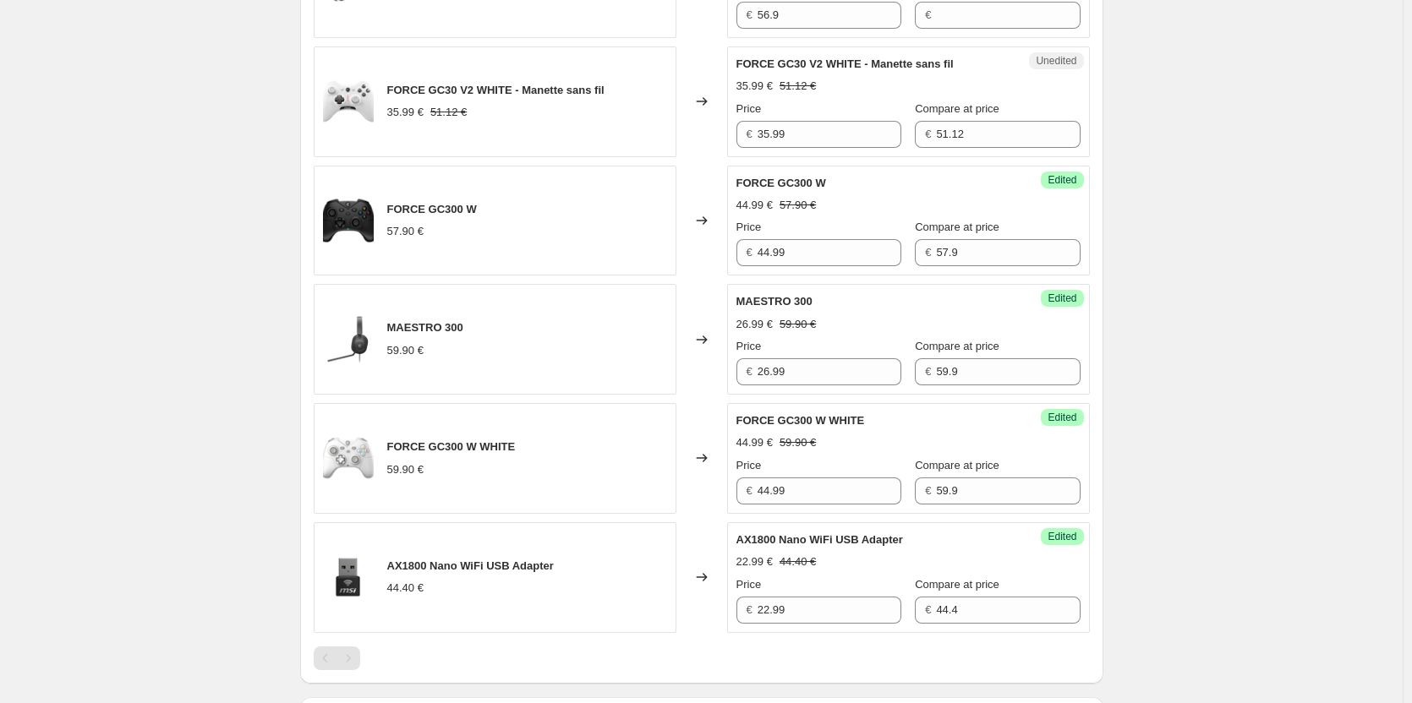
scroll to position [931, 0]
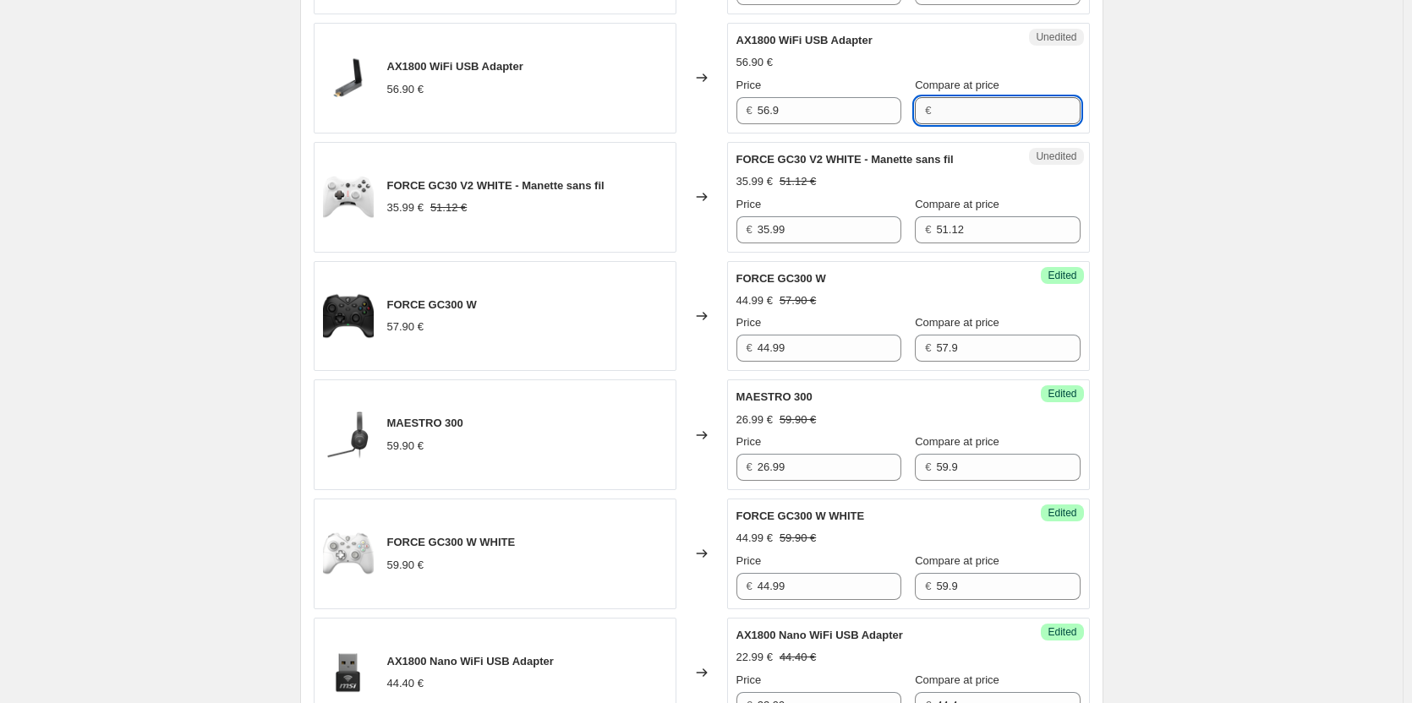
click at [991, 106] on input "Compare at price" at bounding box center [1008, 110] width 144 height 27
type input "56.9"
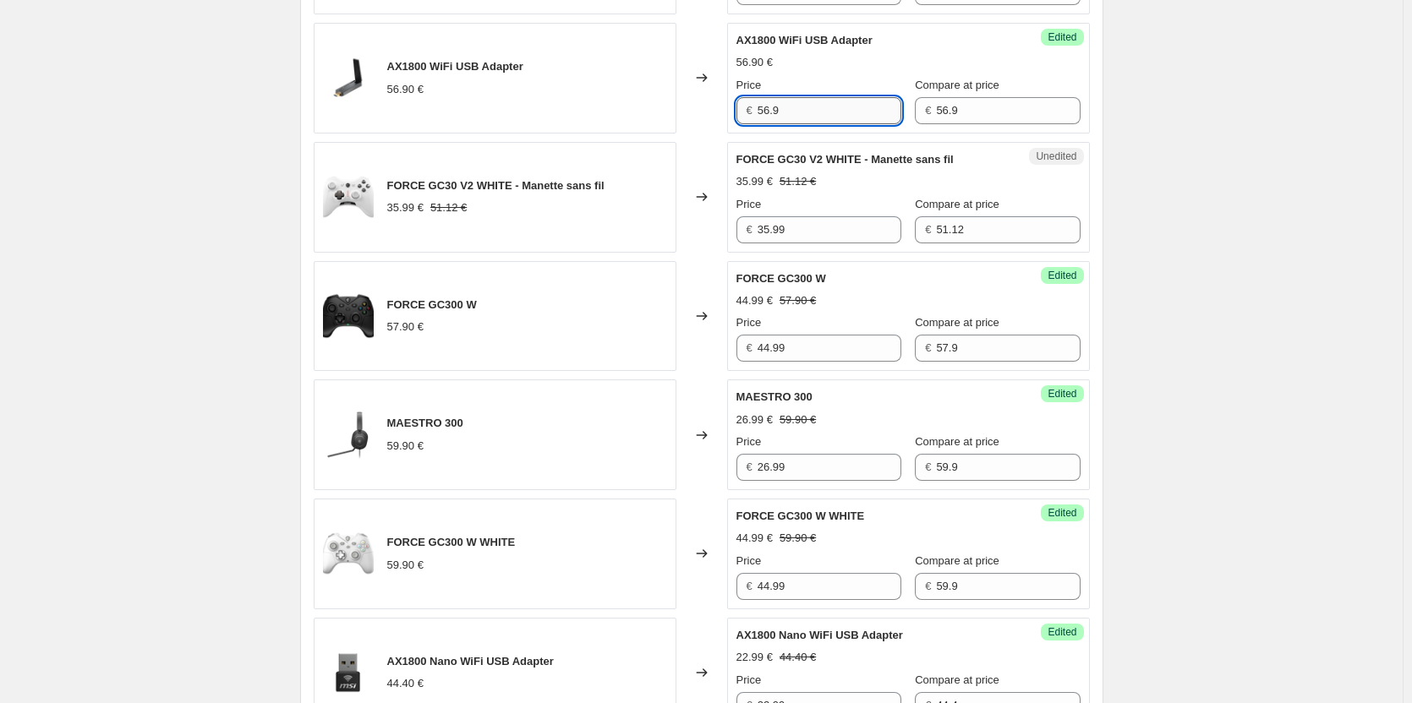
click at [828, 104] on input "56.9" at bounding box center [829, 110] width 144 height 27
type input "33.99"
click at [849, 145] on div "Unedited FORCE GC30 V2 WHITE - Manette sans fil 35.99 € 51.12 € Price € 35.99 C…" at bounding box center [908, 197] width 363 height 111
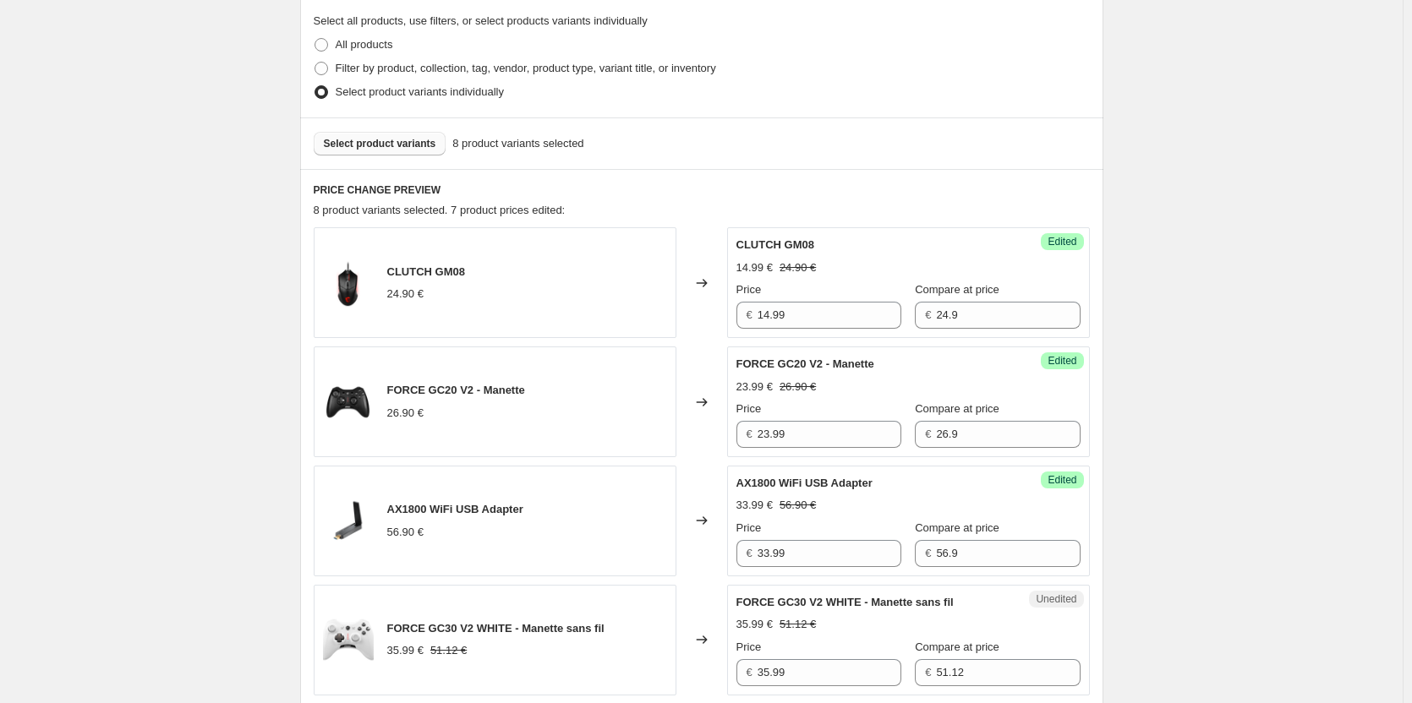
scroll to position [339, 0]
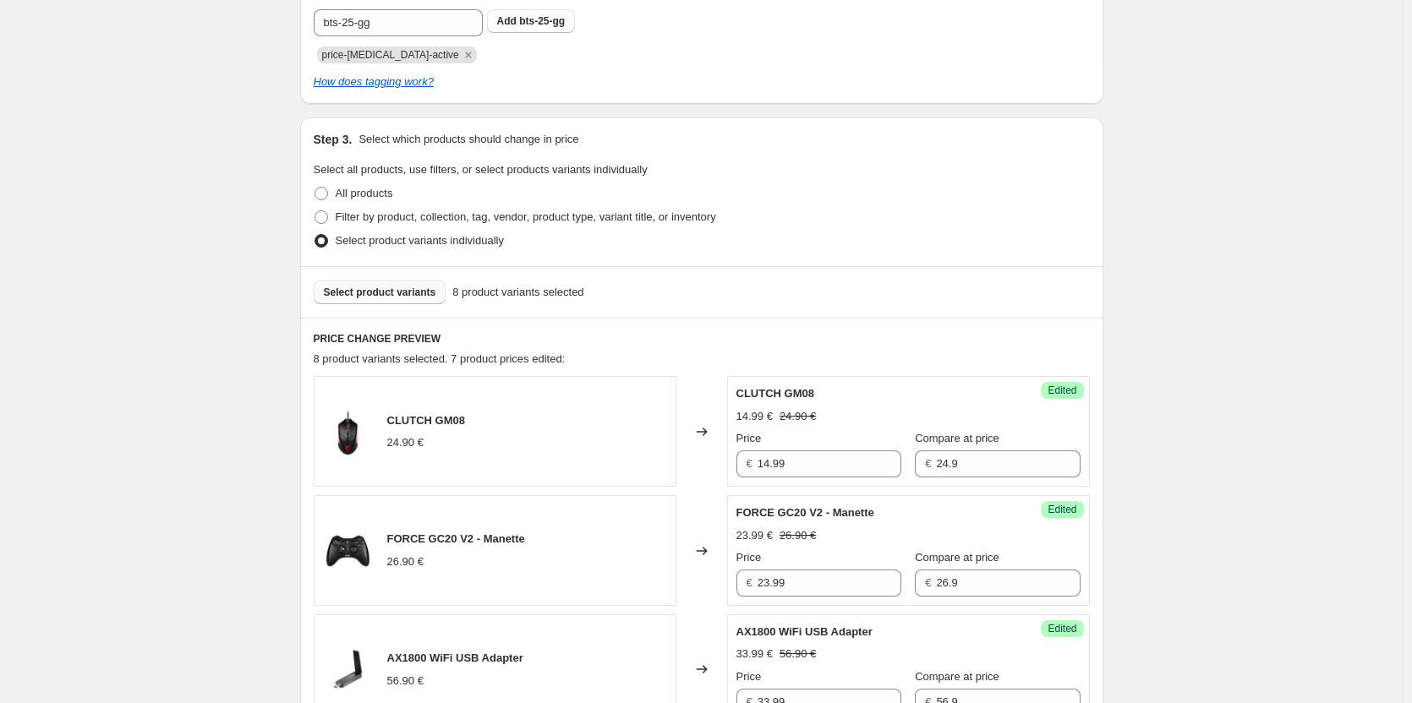
click at [411, 292] on span "Select product variants" at bounding box center [380, 293] width 112 height 14
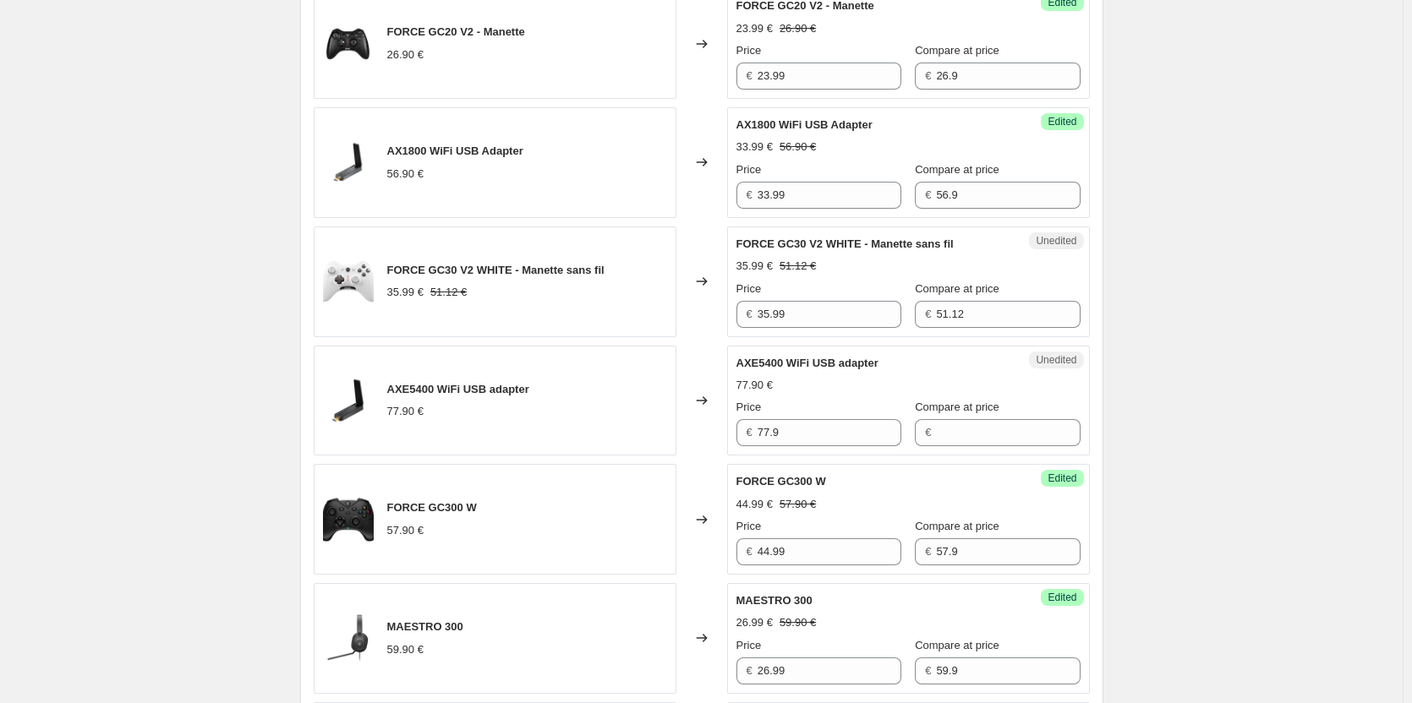
scroll to position [1100, 0]
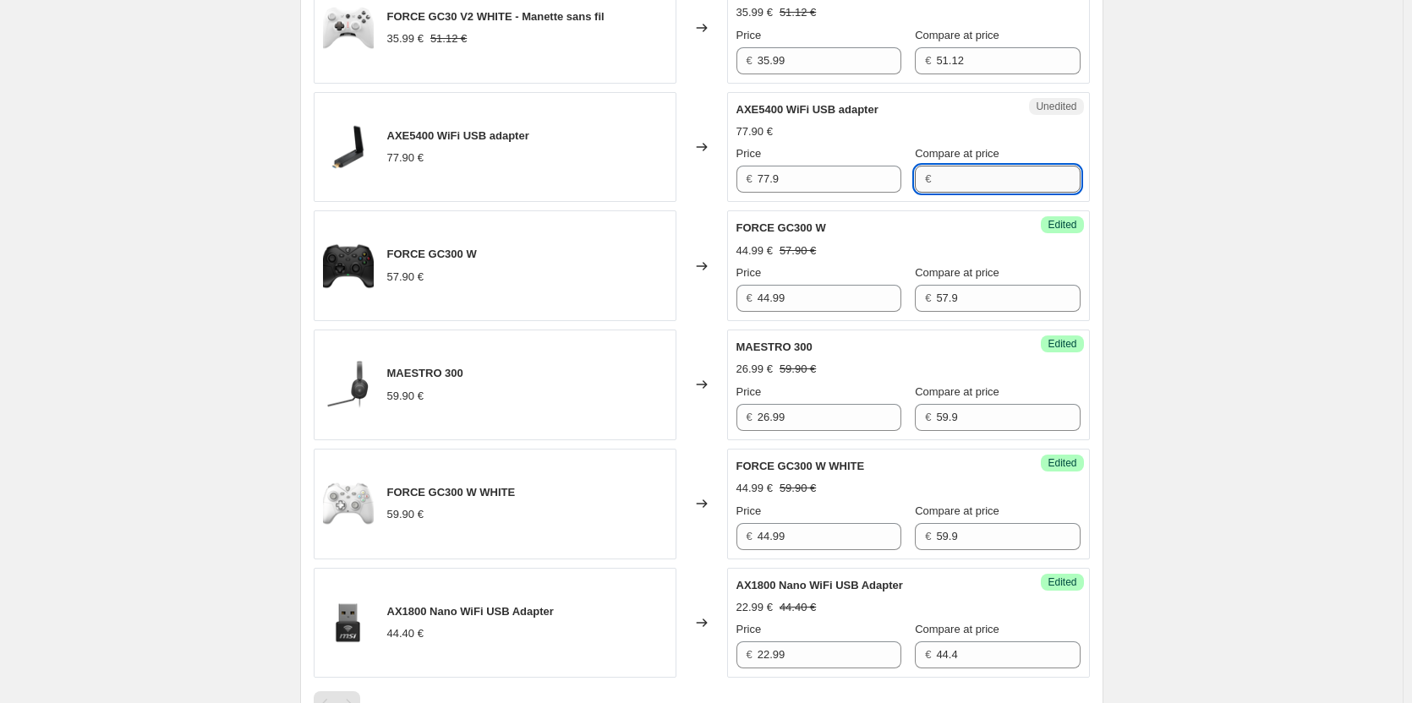
click at [946, 169] on input "Compare at price" at bounding box center [1008, 179] width 144 height 27
type input "77.9"
click at [810, 178] on input "77.9" at bounding box center [829, 179] width 144 height 27
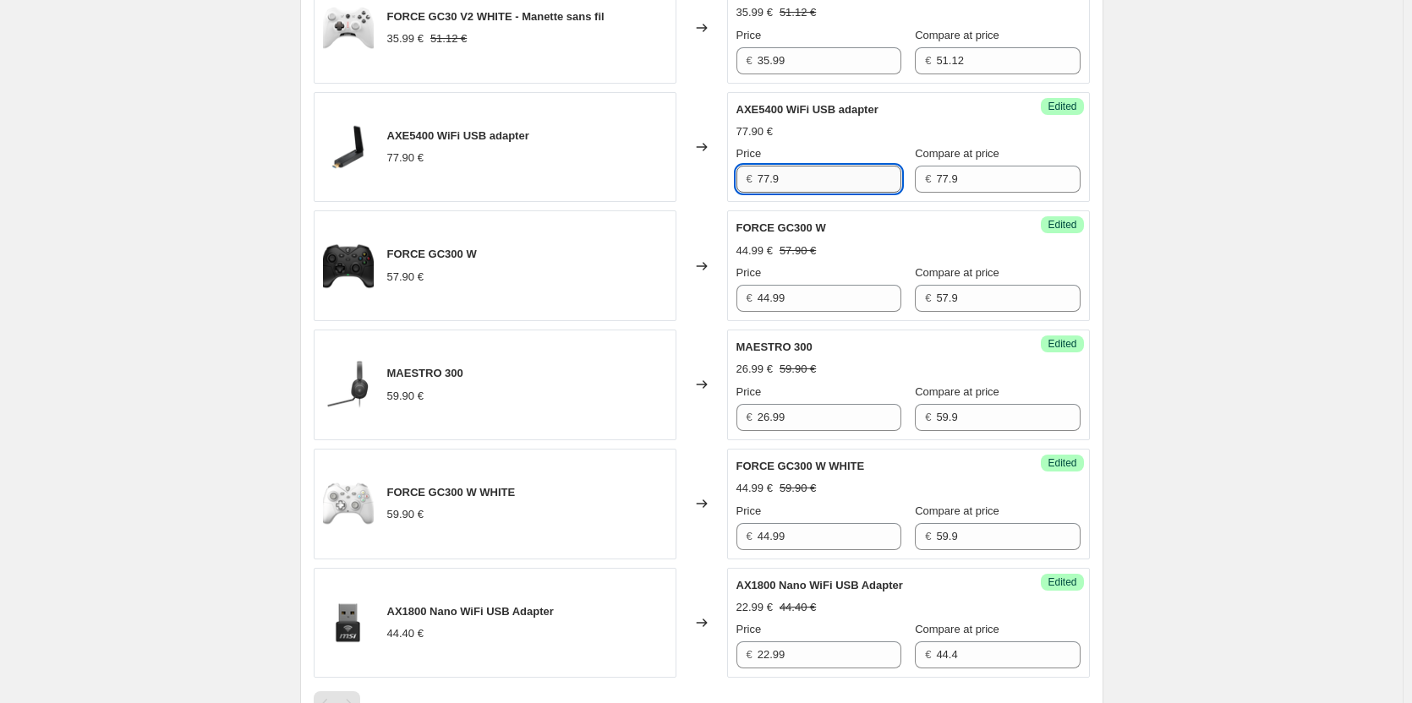
click at [810, 178] on input "77.9" at bounding box center [829, 179] width 144 height 27
type input "50.99"
click at [577, 205] on div "CLUTCH GM08 24.90 € Changed to Success Edited CLUTCH GM08 14.99 € 24.90 € Price…" at bounding box center [702, 146] width 776 height 1062
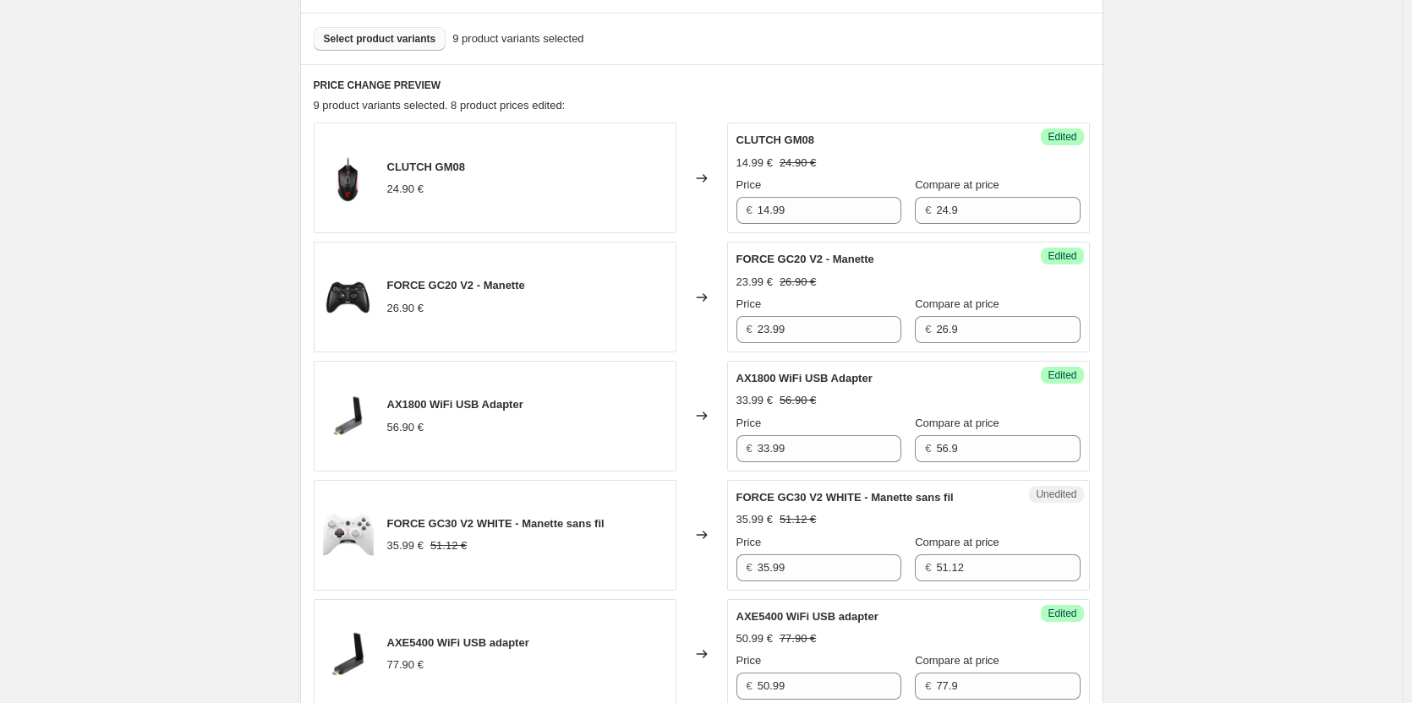
scroll to position [339, 0]
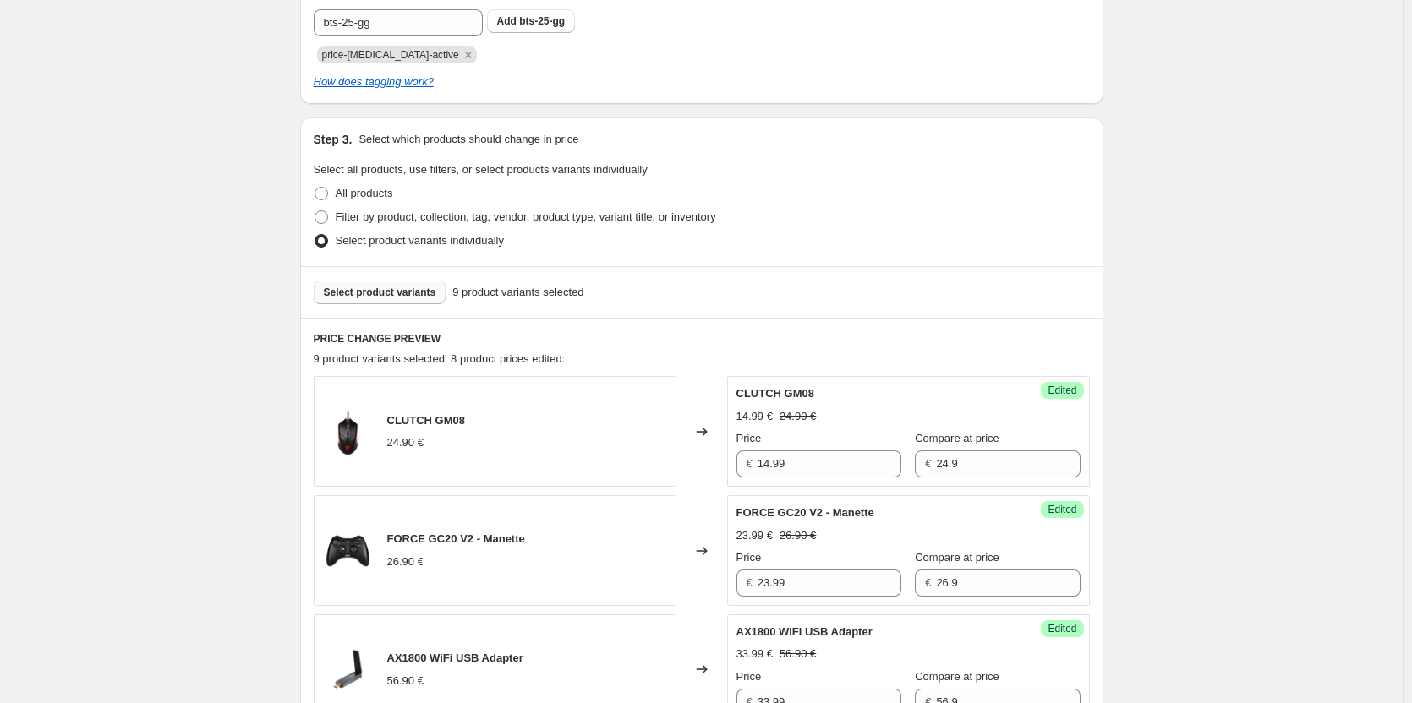
click at [401, 289] on span "Select product variants" at bounding box center [380, 293] width 112 height 14
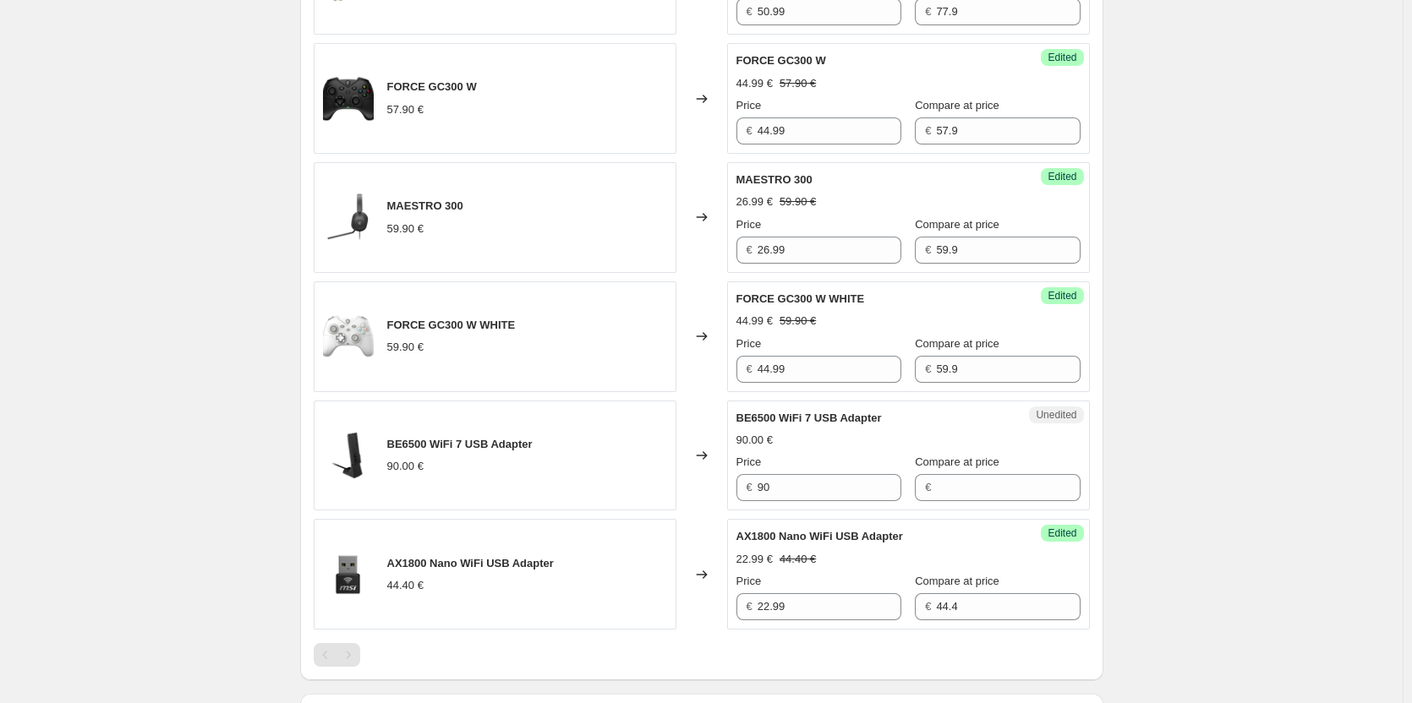
scroll to position [1269, 0]
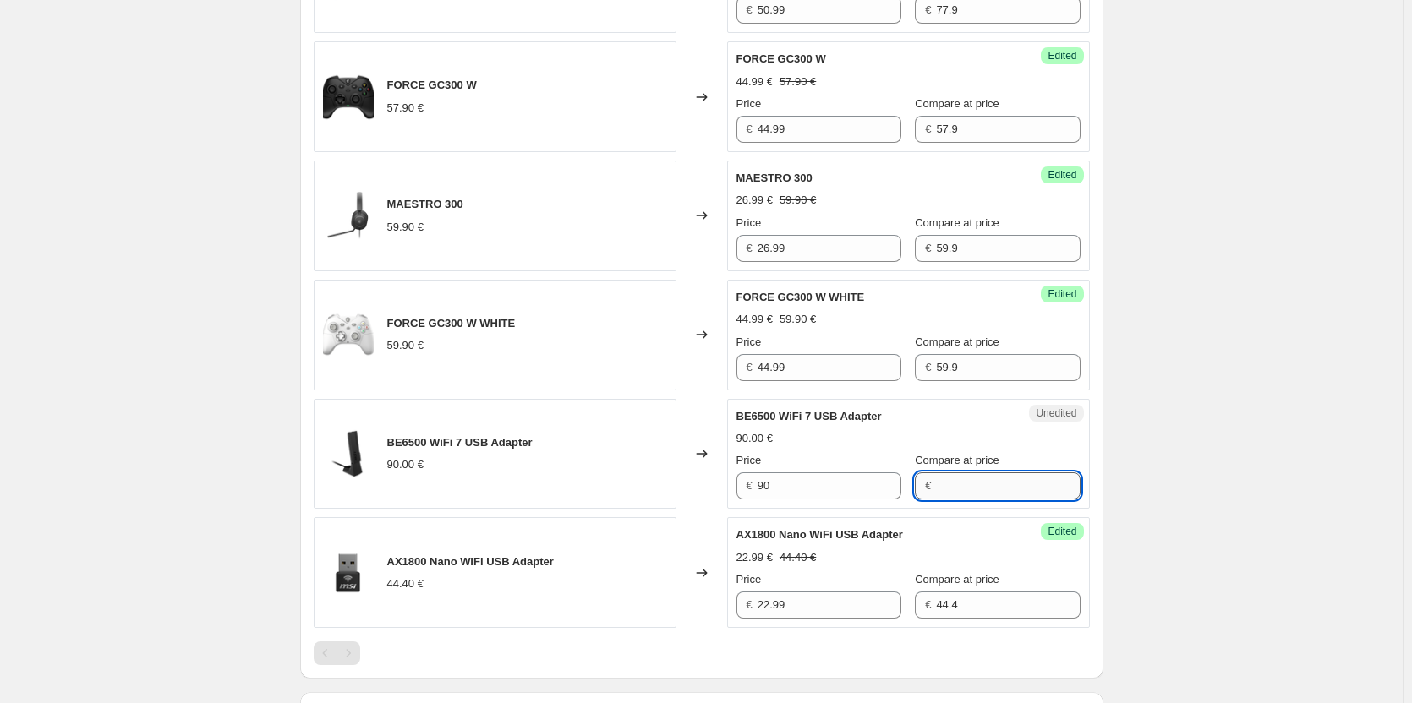
click at [969, 491] on input "Compare at price" at bounding box center [1008, 485] width 144 height 27
type input "90"
click at [851, 472] on input "90" at bounding box center [829, 485] width 144 height 27
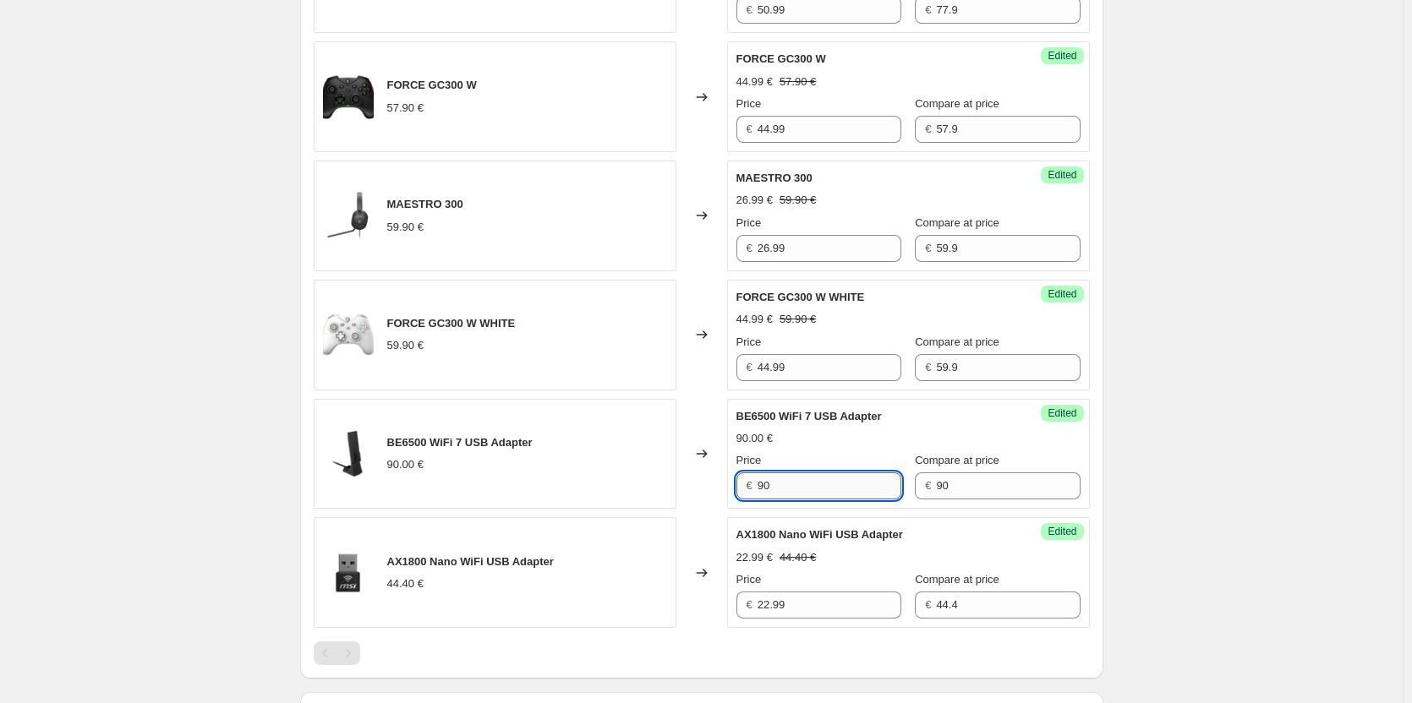
click at [821, 483] on input "90" at bounding box center [829, 485] width 144 height 27
type input "60.99"
click at [810, 531] on span "AX1800 Nano WiFi USB Adapter" at bounding box center [819, 534] width 167 height 13
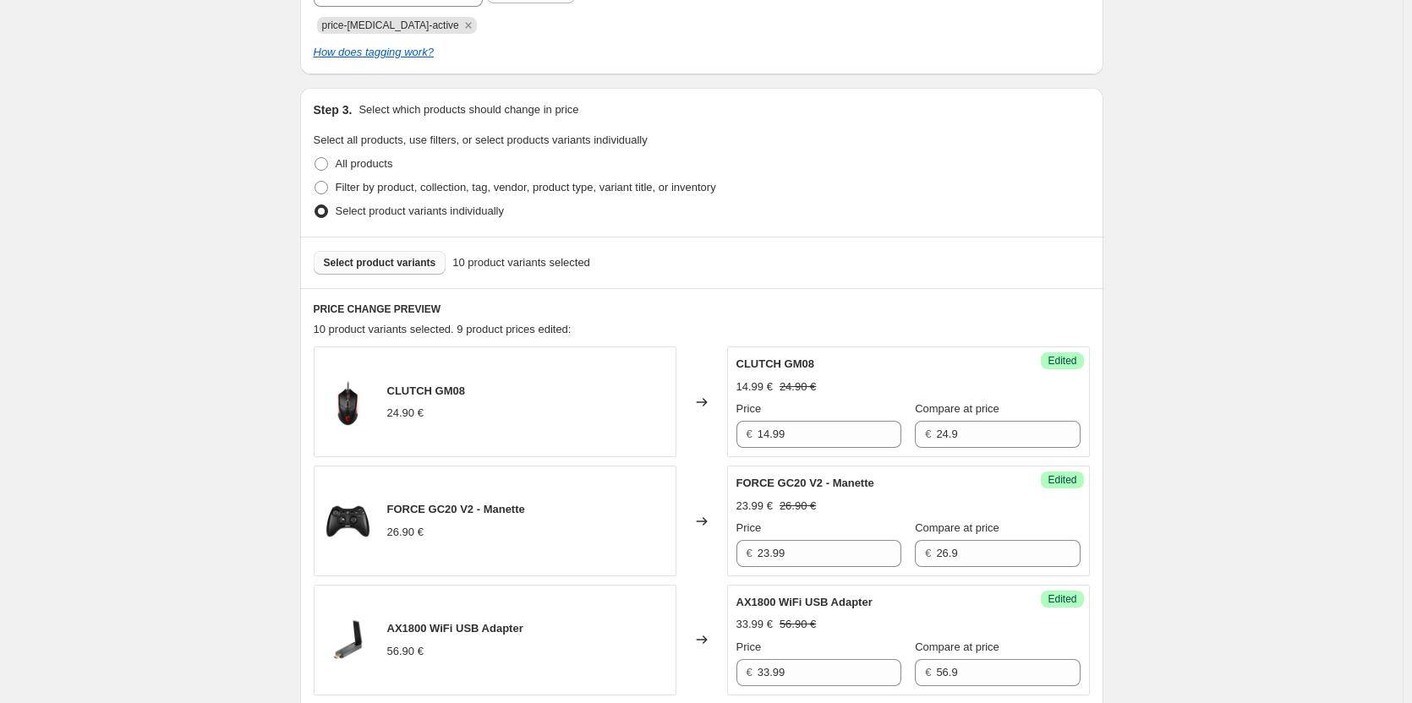
scroll to position [339, 0]
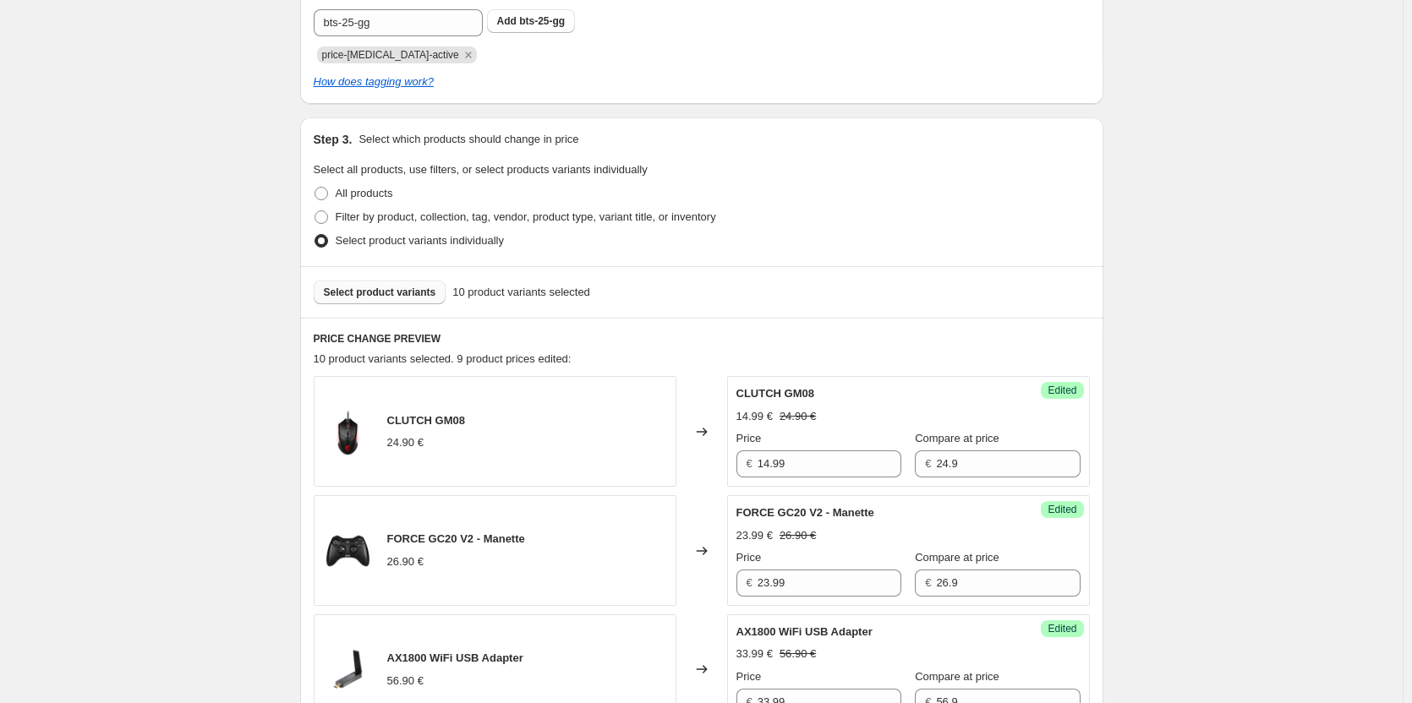
click at [359, 288] on span "Select product variants" at bounding box center [380, 293] width 112 height 14
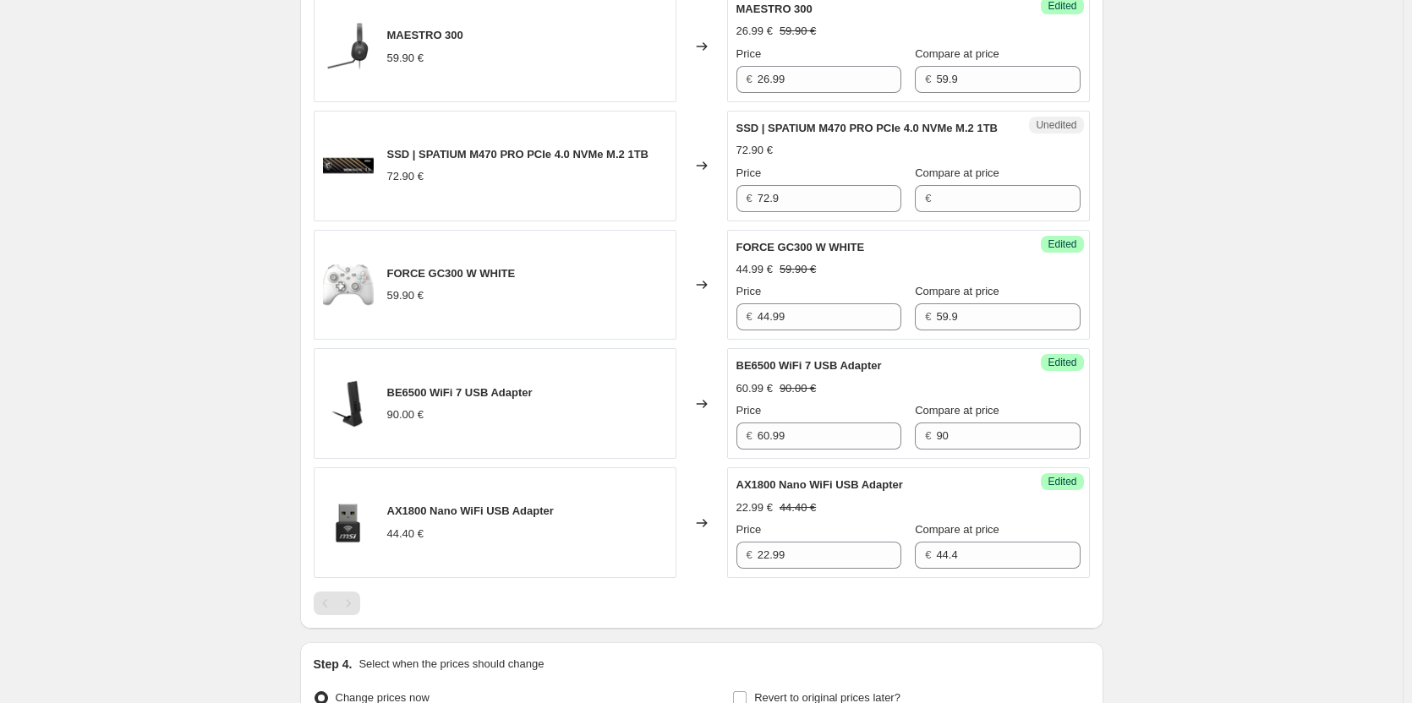
scroll to position [1353, 0]
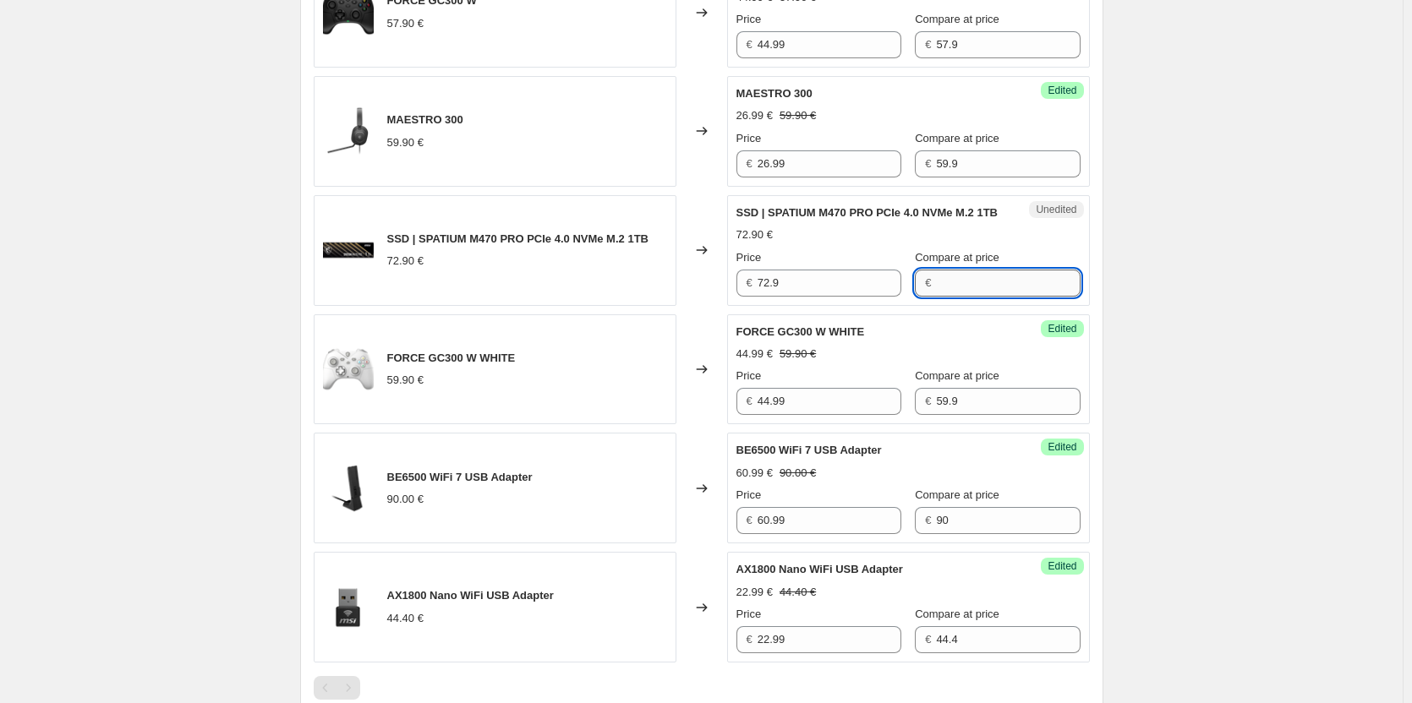
click at [984, 291] on input "Compare at price" at bounding box center [1008, 283] width 144 height 27
type input "8"
type input "72.9"
click at [841, 297] on input "72.9" at bounding box center [829, 283] width 144 height 27
click at [830, 297] on input "72.9" at bounding box center [829, 283] width 144 height 27
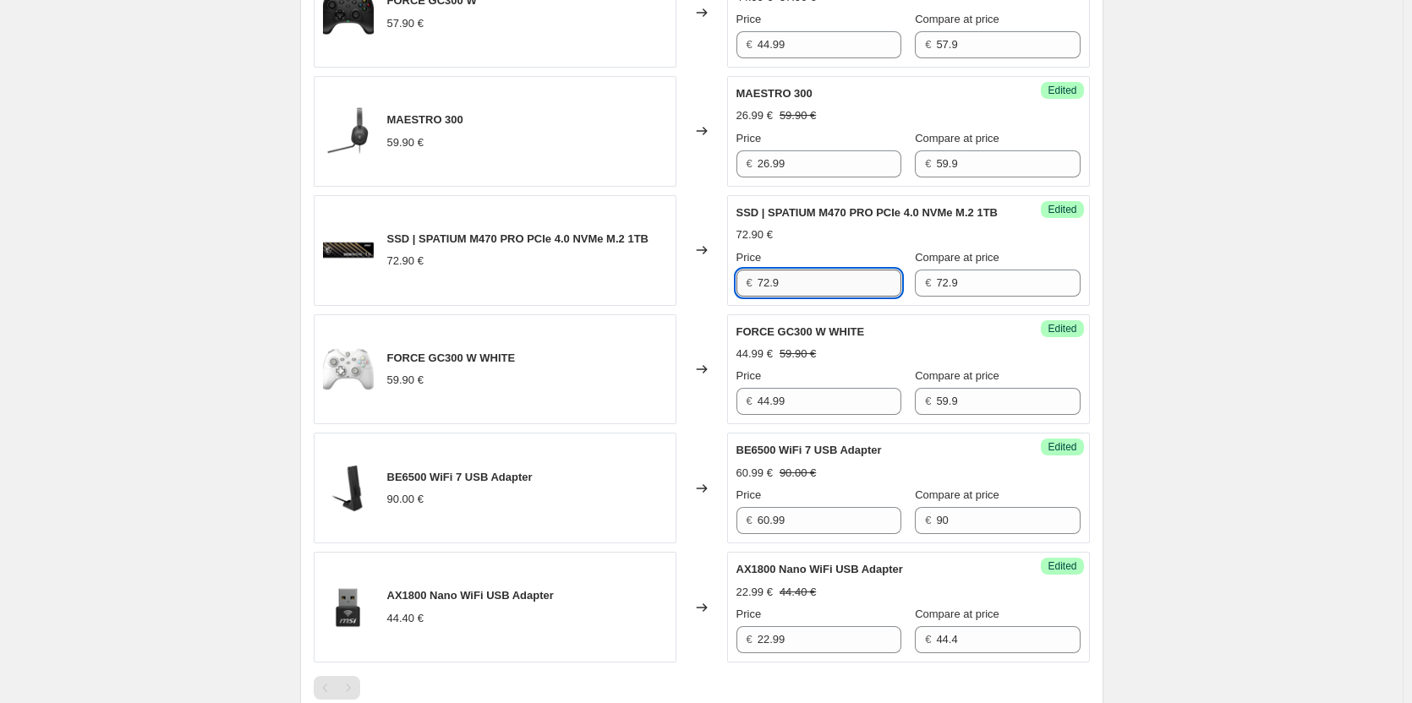
click at [830, 297] on input "72.9" at bounding box center [829, 283] width 144 height 27
type input "59.99"
click at [975, 297] on input "72.9" at bounding box center [1008, 283] width 144 height 27
click at [940, 340] on div "FORCE GC300 W WHITE" at bounding box center [874, 332] width 276 height 17
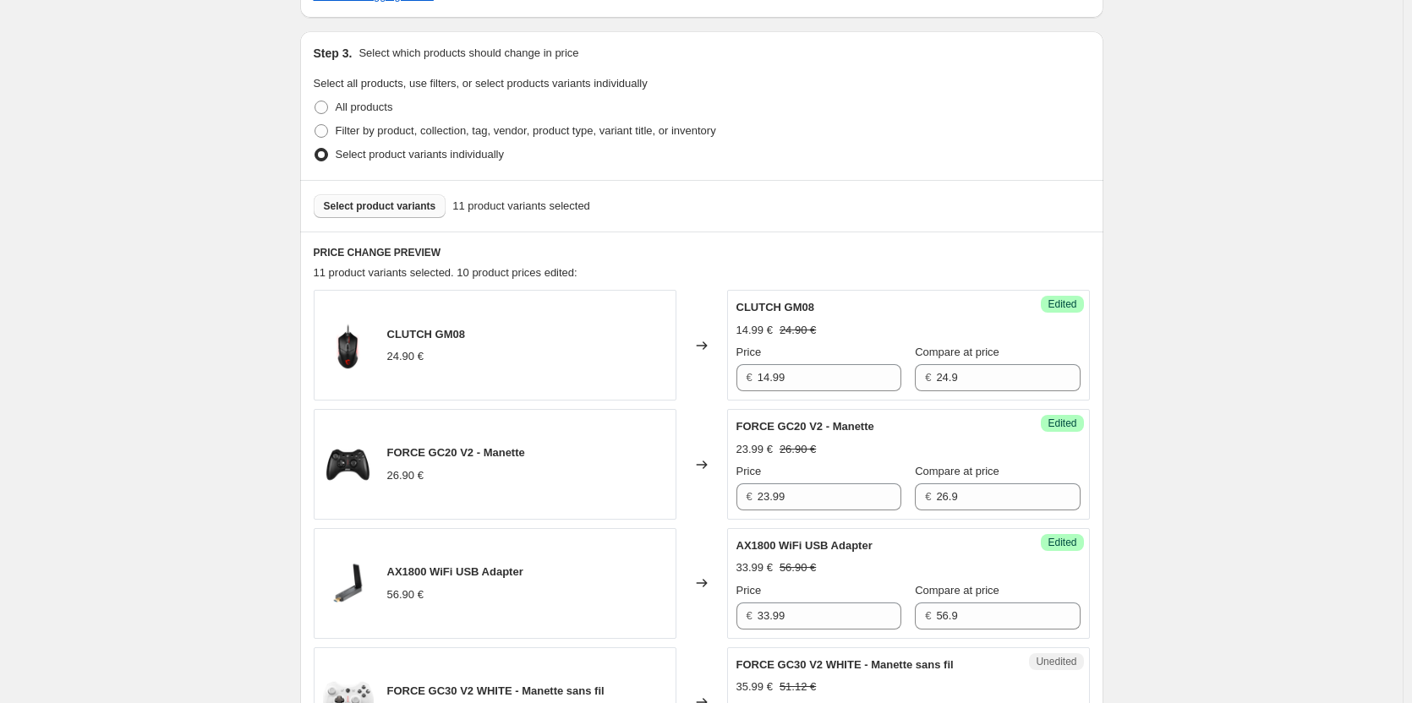
scroll to position [423, 0]
click at [423, 211] on span "Select product variants" at bounding box center [380, 208] width 112 height 14
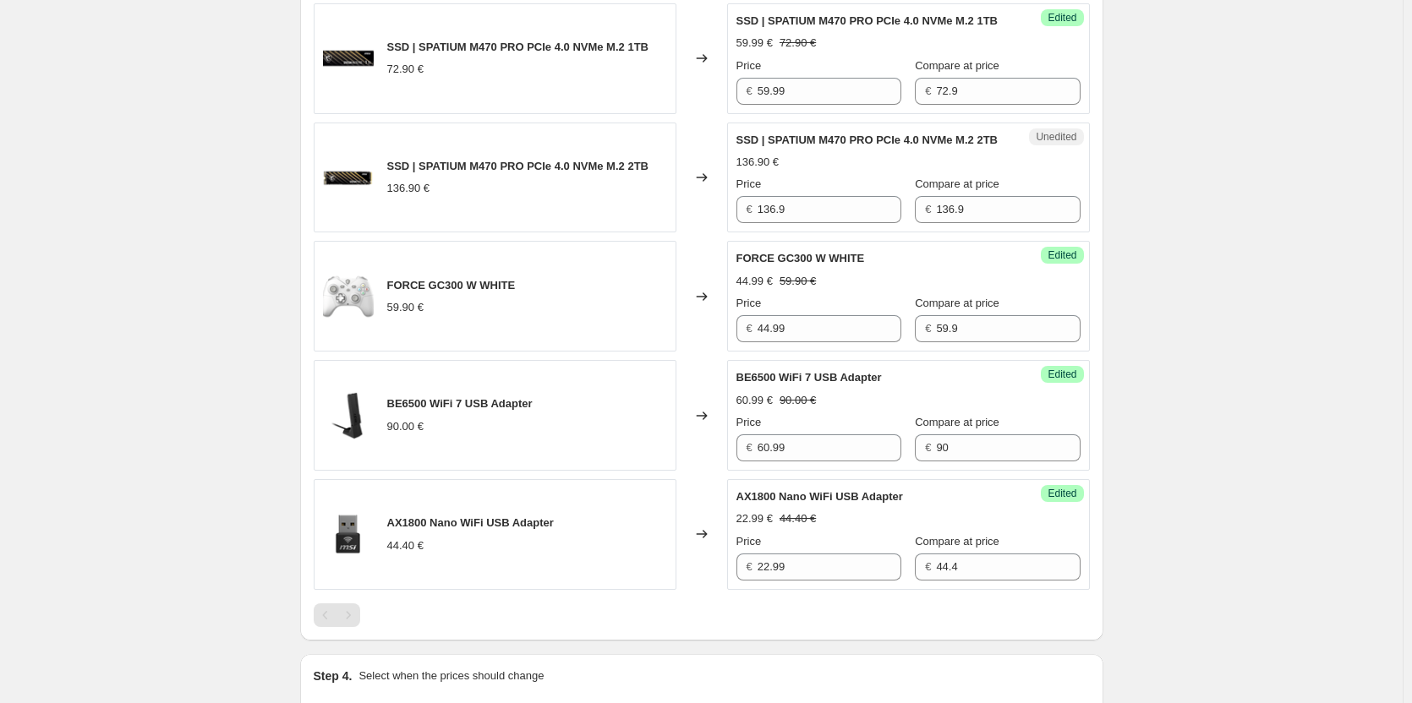
scroll to position [1440, 0]
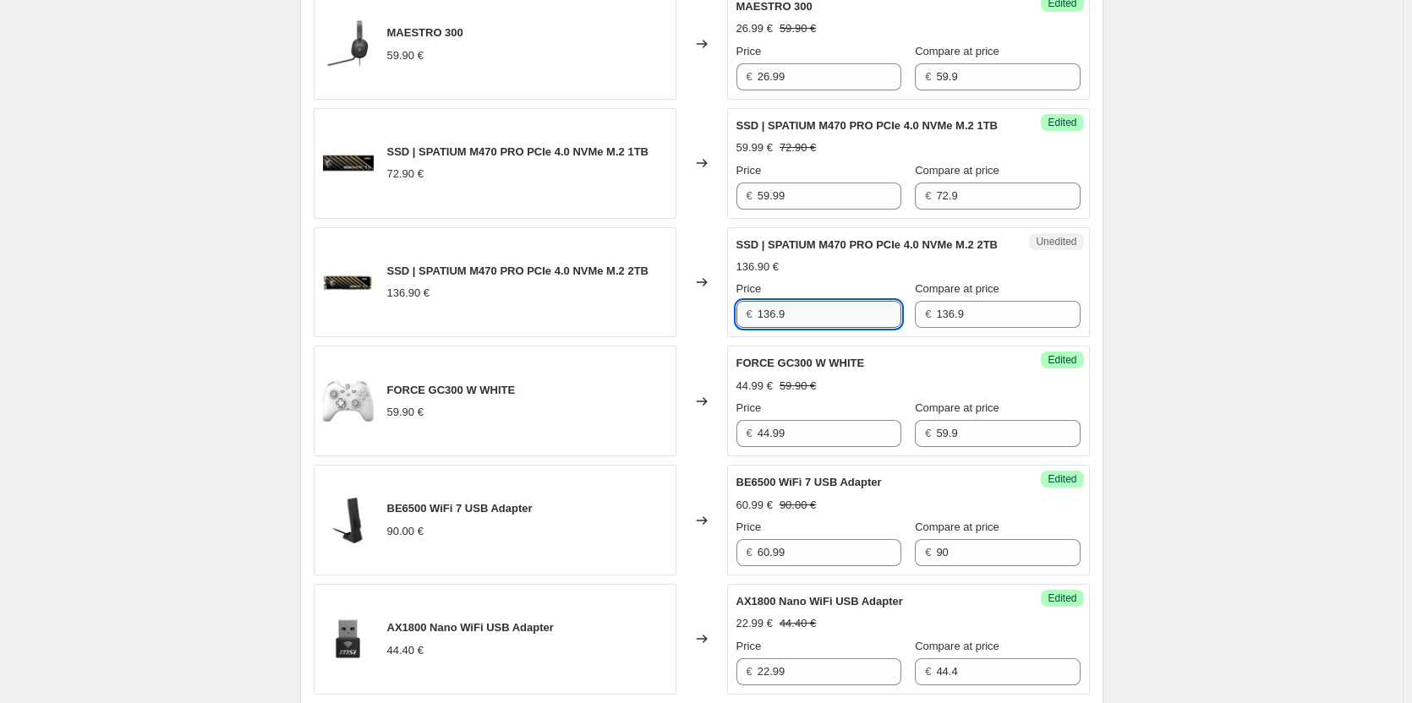
click at [849, 328] on input "136.9" at bounding box center [829, 314] width 144 height 27
type input "119.99"
click at [854, 369] on span "FORCE GC300 W WHITE" at bounding box center [800, 363] width 128 height 13
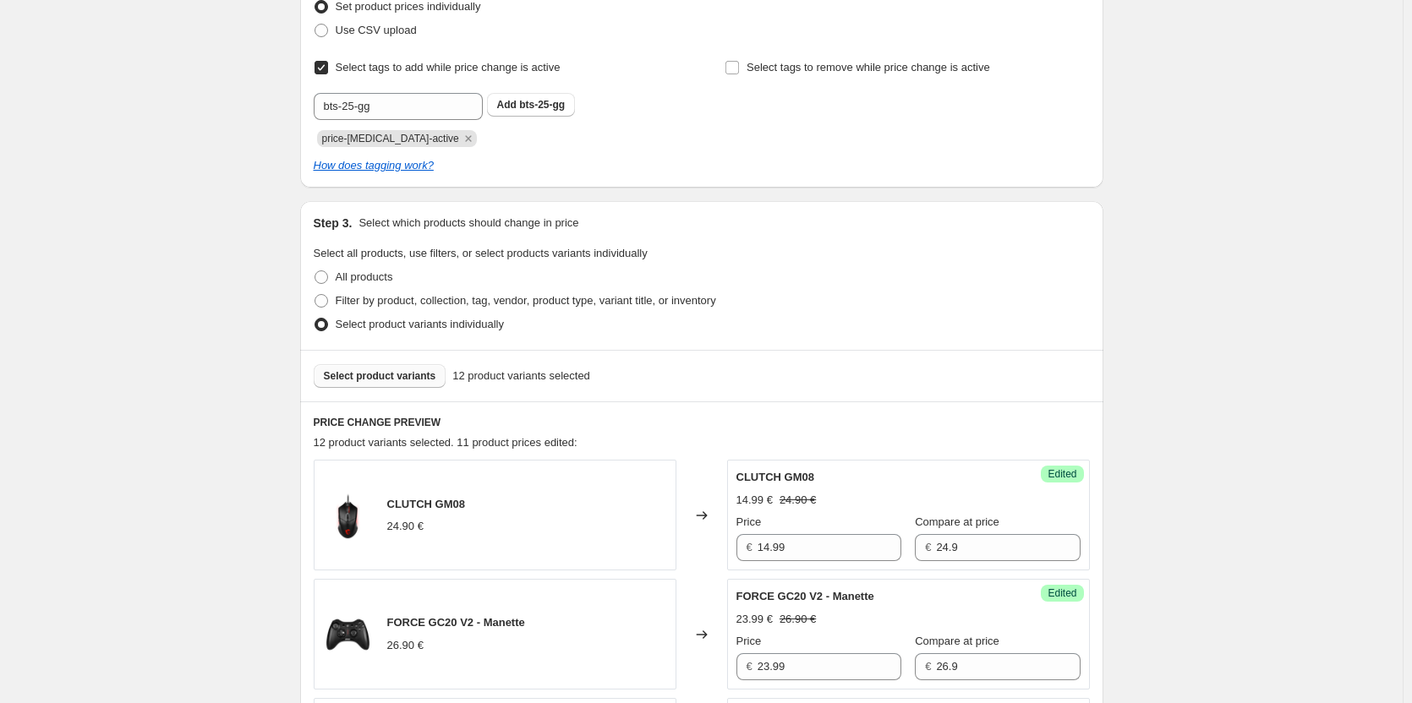
scroll to position [172, 0]
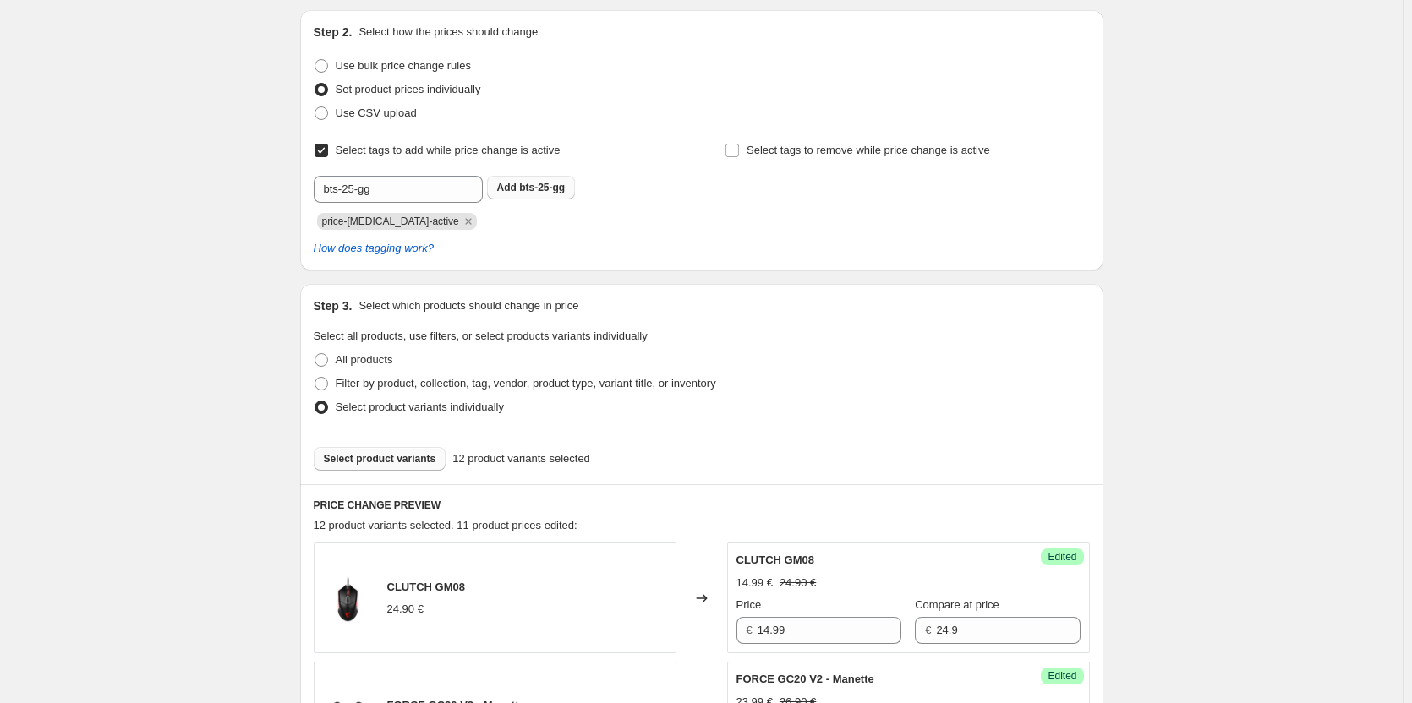
click at [563, 184] on span "bts-25-gg" at bounding box center [542, 188] width 46 height 12
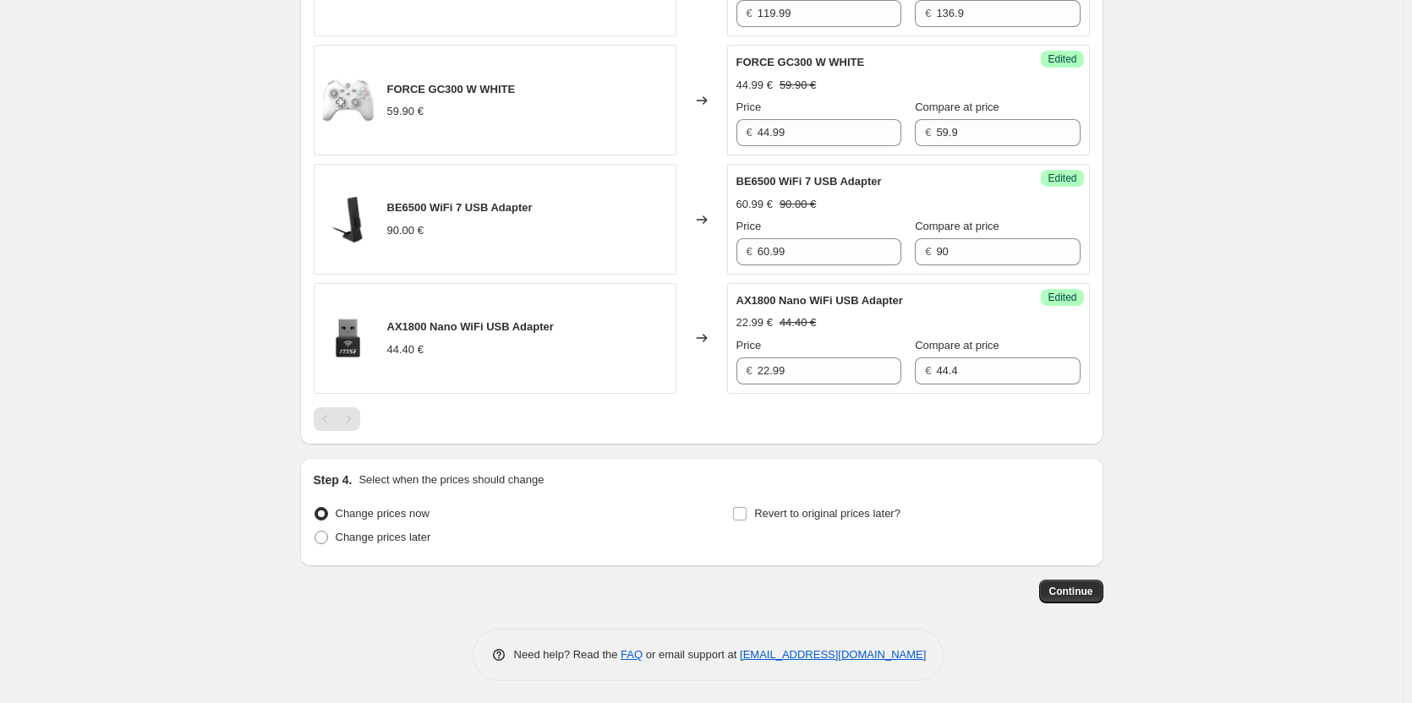
scroll to position [1778, 0]
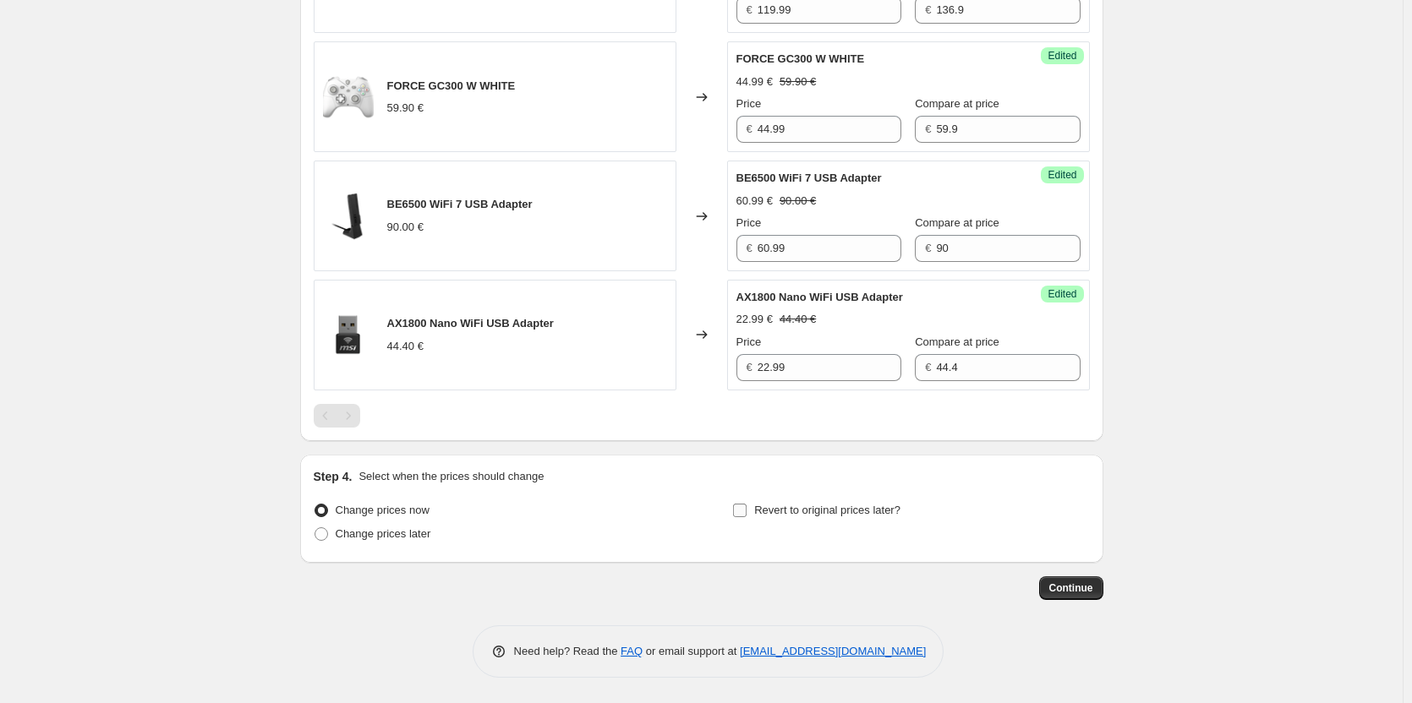
click at [816, 511] on span "Revert to original prices later?" at bounding box center [827, 510] width 146 height 13
click at [746, 511] on input "Revert to original prices later?" at bounding box center [740, 511] width 14 height 14
checkbox input "true"
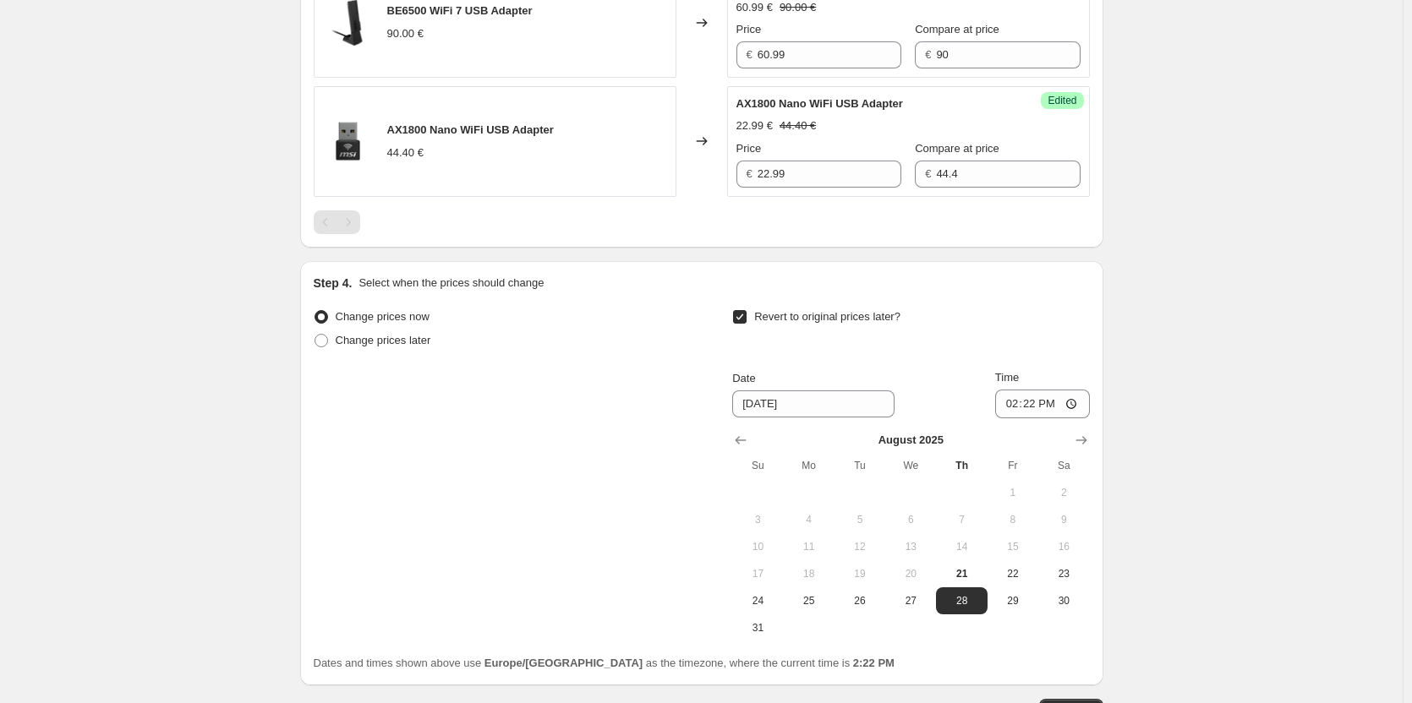
scroll to position [2094, 0]
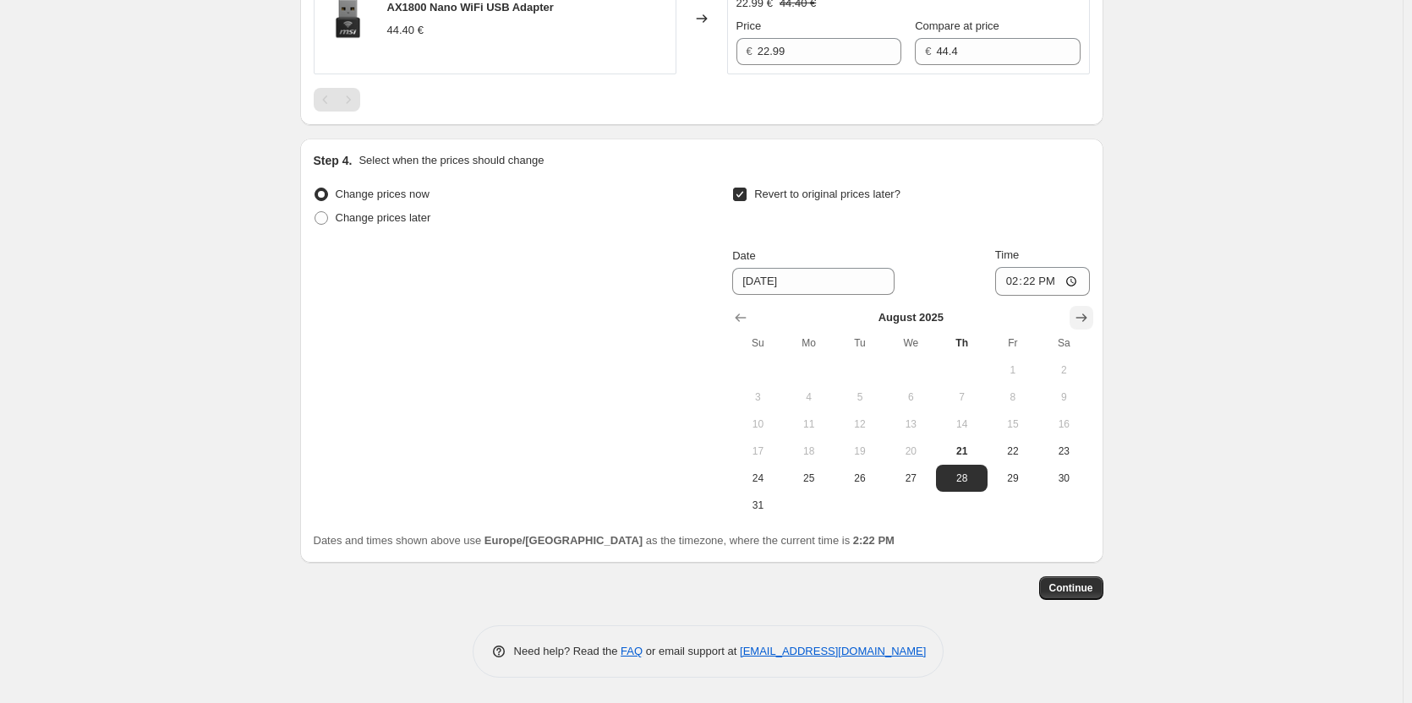
click at [1082, 323] on icon "Show next month, September 2025" at bounding box center [1081, 317] width 17 height 17
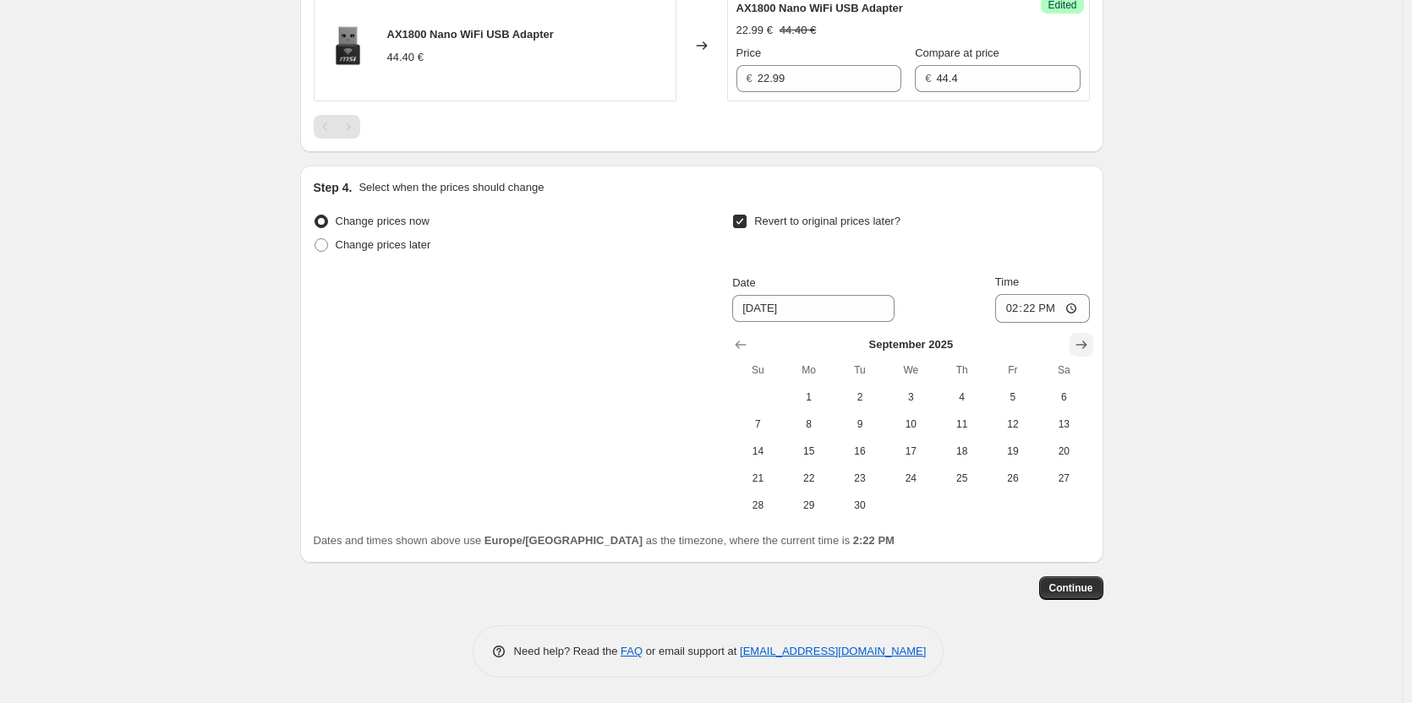
click at [1084, 340] on icon "Show next month, October 2025" at bounding box center [1081, 344] width 17 height 17
click at [744, 334] on button "Show previous month, September 2025" at bounding box center [741, 345] width 24 height 24
click at [877, 399] on span "2" at bounding box center [859, 397] width 37 height 14
type input "[DATE]"
click at [1017, 316] on input "14:22" at bounding box center [1042, 308] width 95 height 29
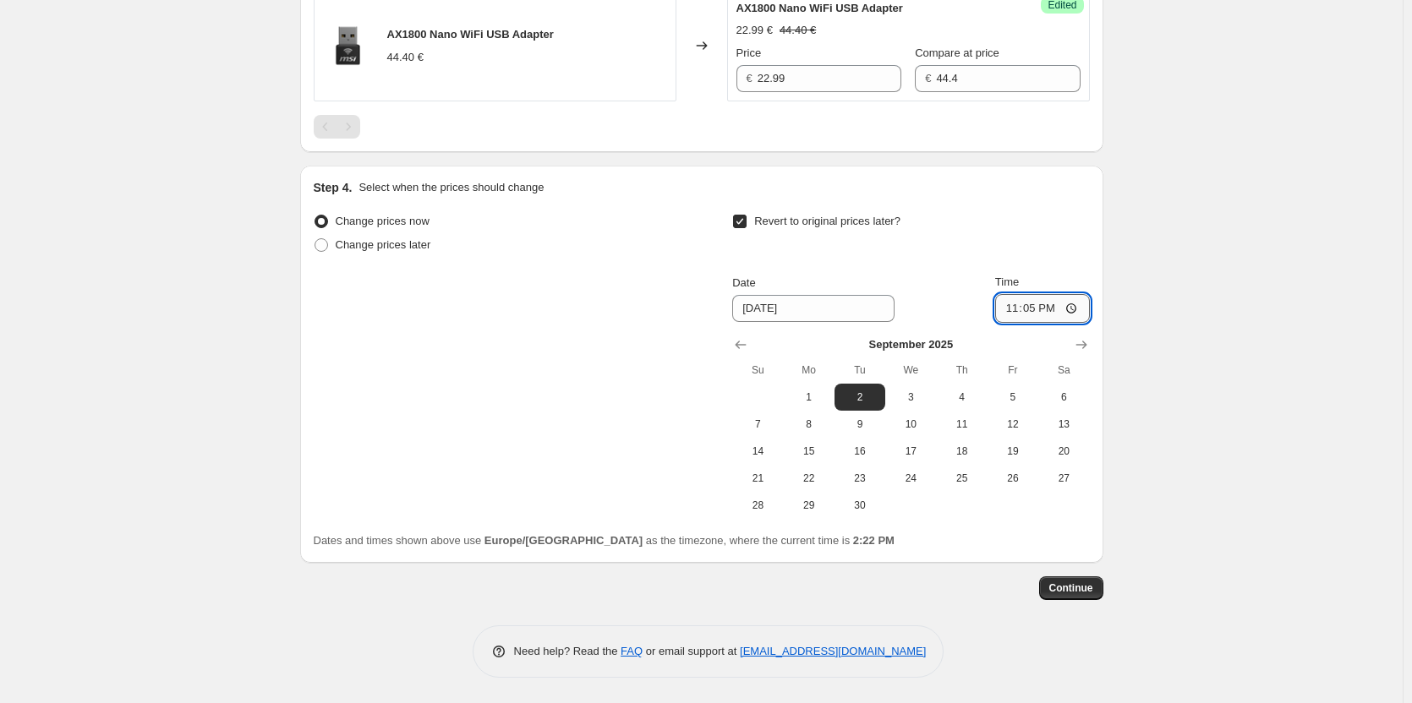
type input "23:59"
click at [1087, 593] on span "Continue" at bounding box center [1071, 589] width 44 height 14
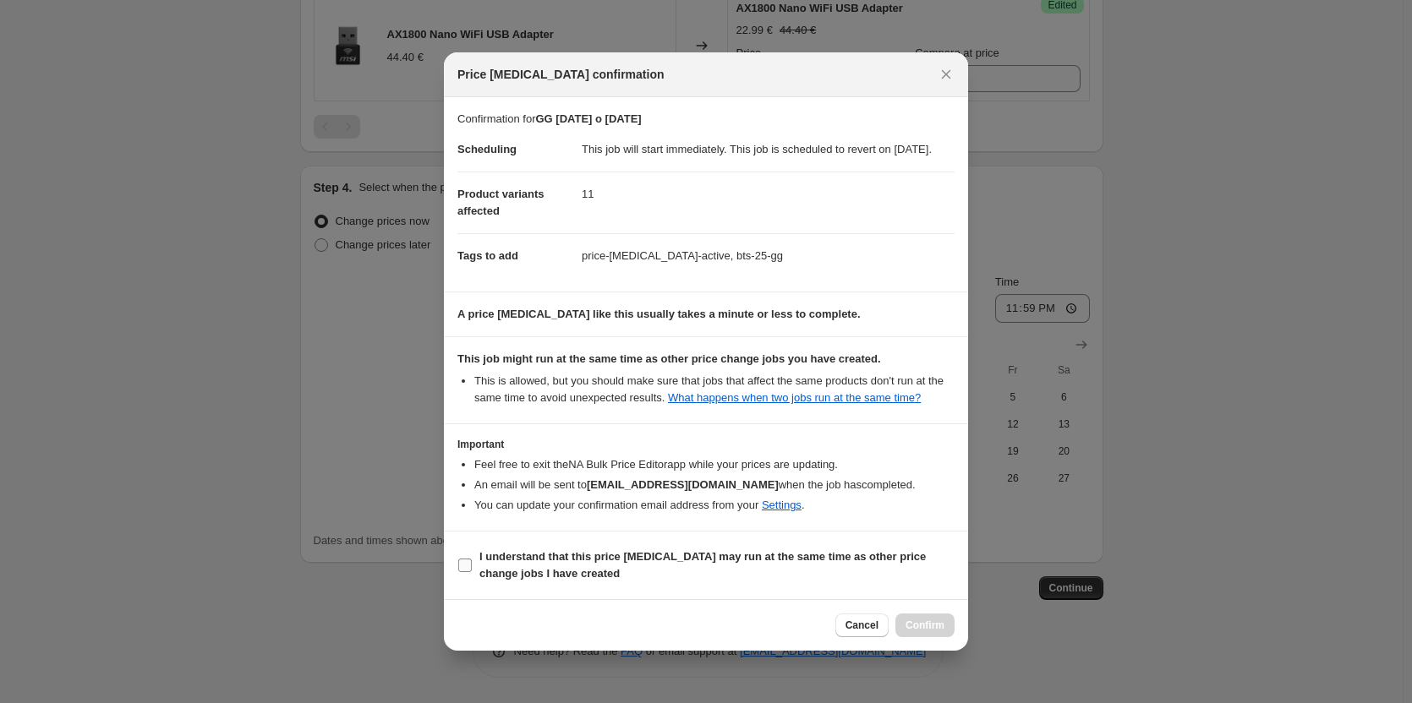
click at [800, 576] on span "I understand that this price [MEDICAL_DATA] may run at the same time as other p…" at bounding box center [716, 566] width 475 height 34
click at [472, 572] on input "I understand that this price [MEDICAL_DATA] may run at the same time as other p…" at bounding box center [465, 566] width 14 height 14
checkbox input "true"
click at [920, 632] on span "Confirm" at bounding box center [924, 626] width 39 height 14
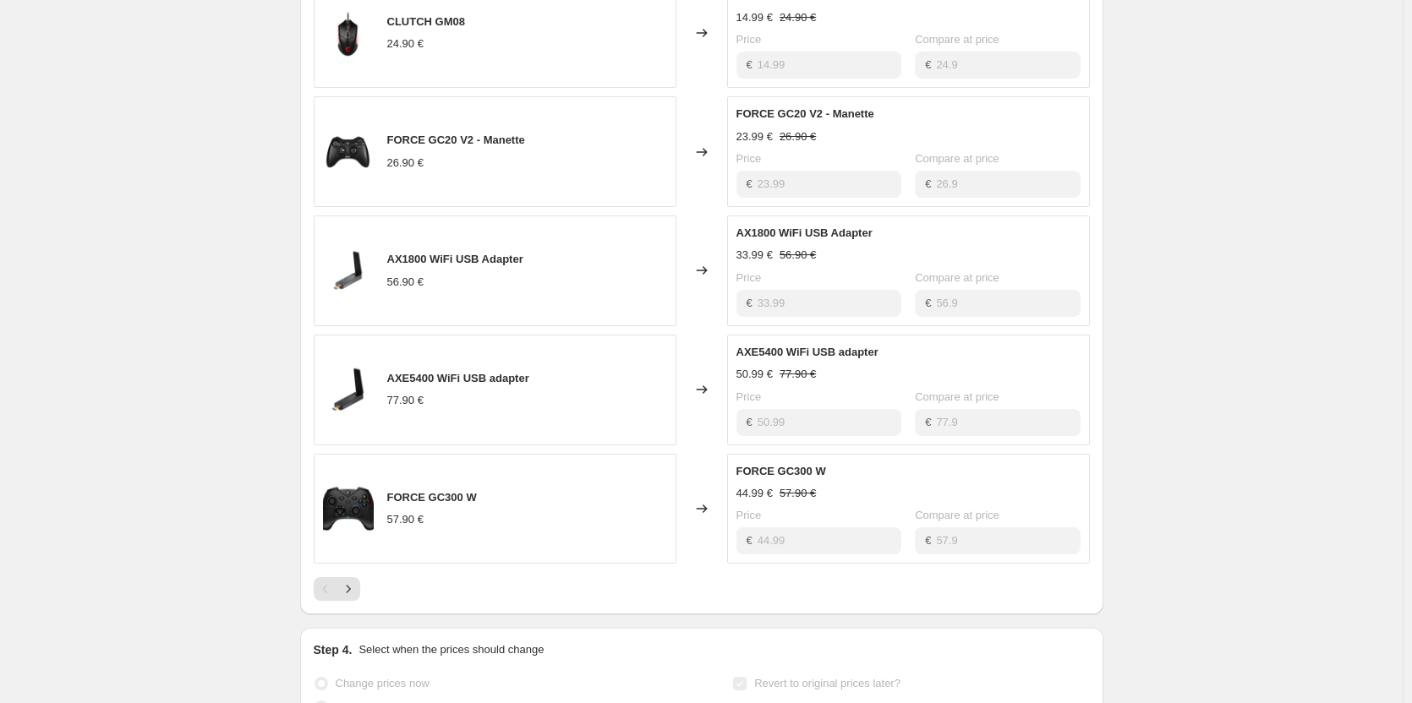
scroll to position [1014, 0]
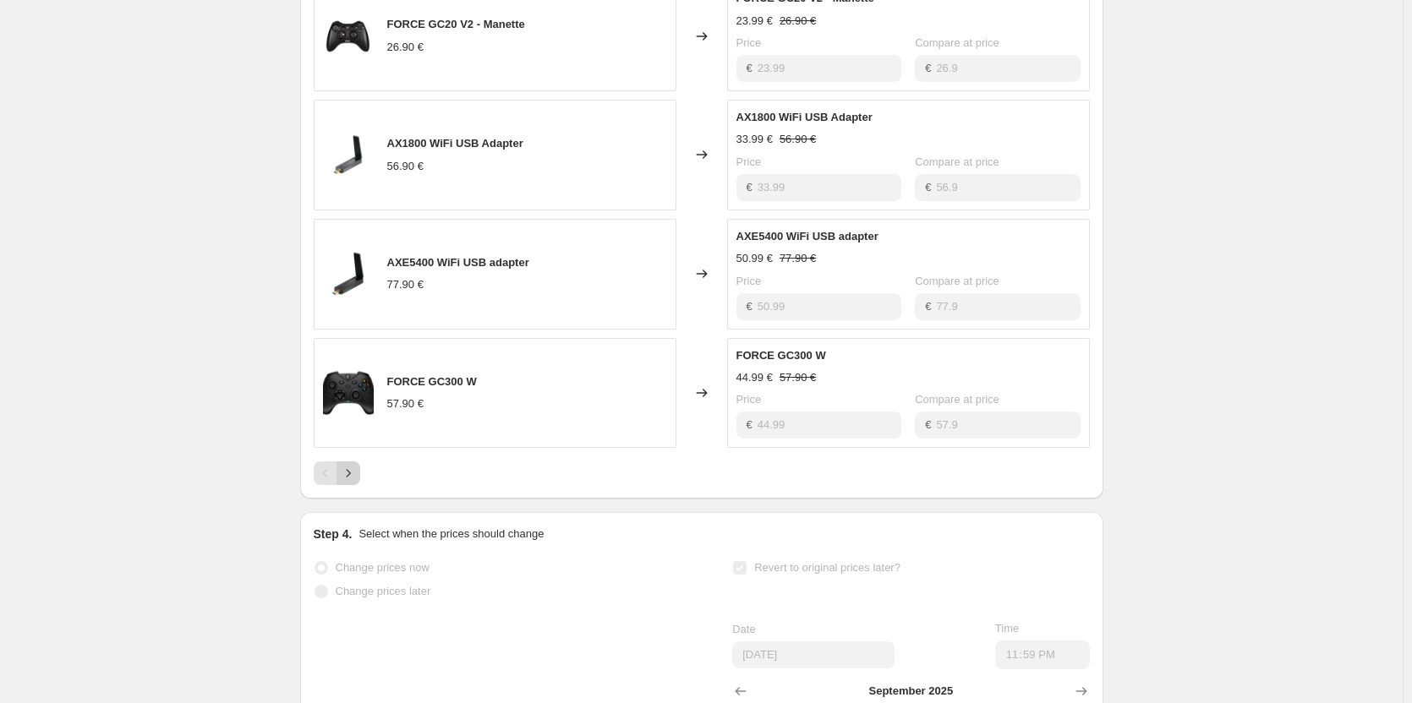
click at [357, 482] on icon "Next" at bounding box center [348, 473] width 17 height 17
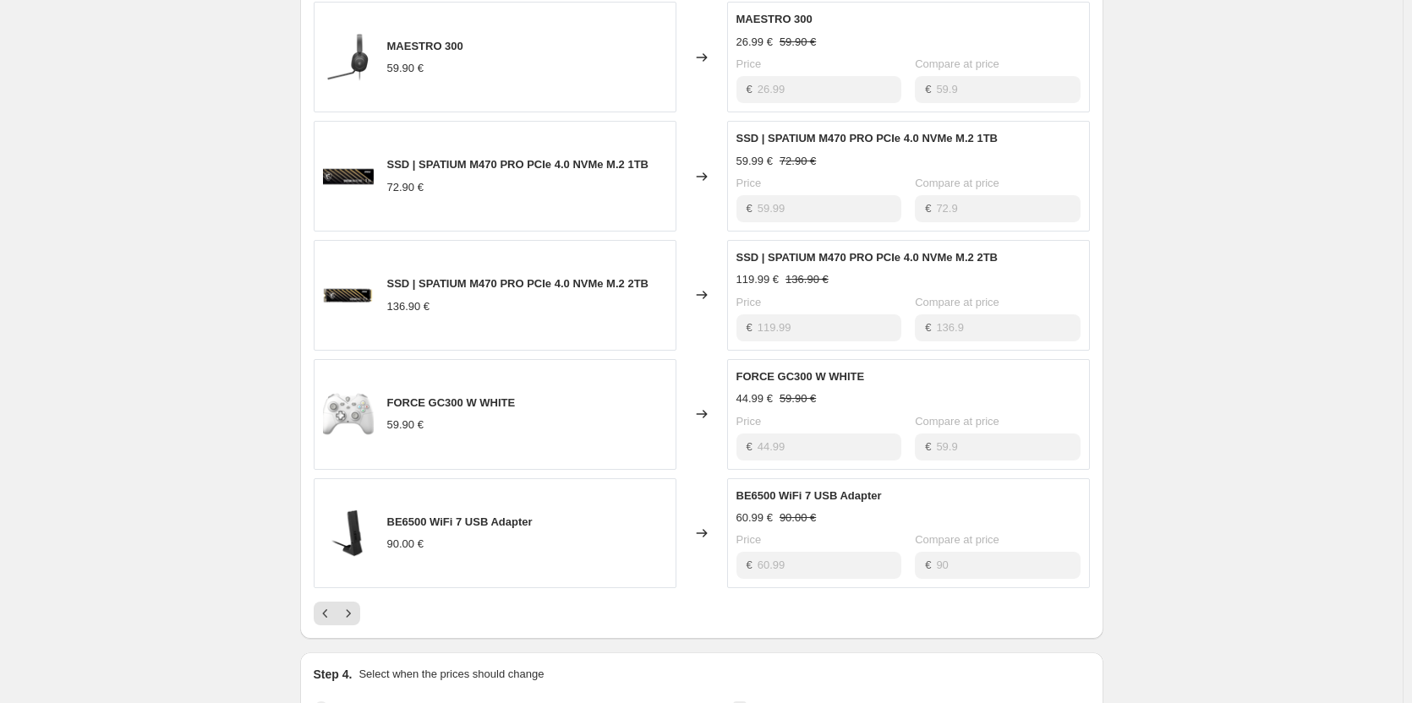
scroll to position [845, 0]
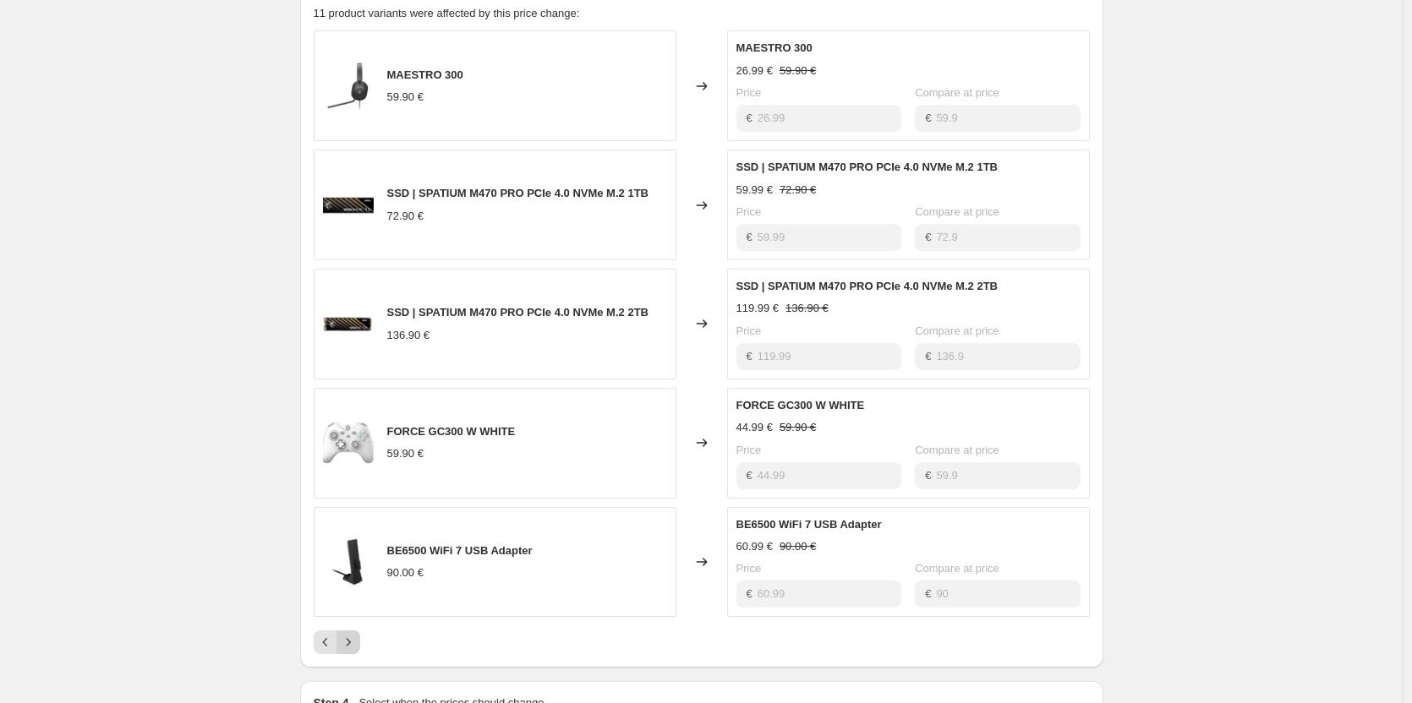
click at [351, 654] on button "Next" at bounding box center [348, 643] width 24 height 24
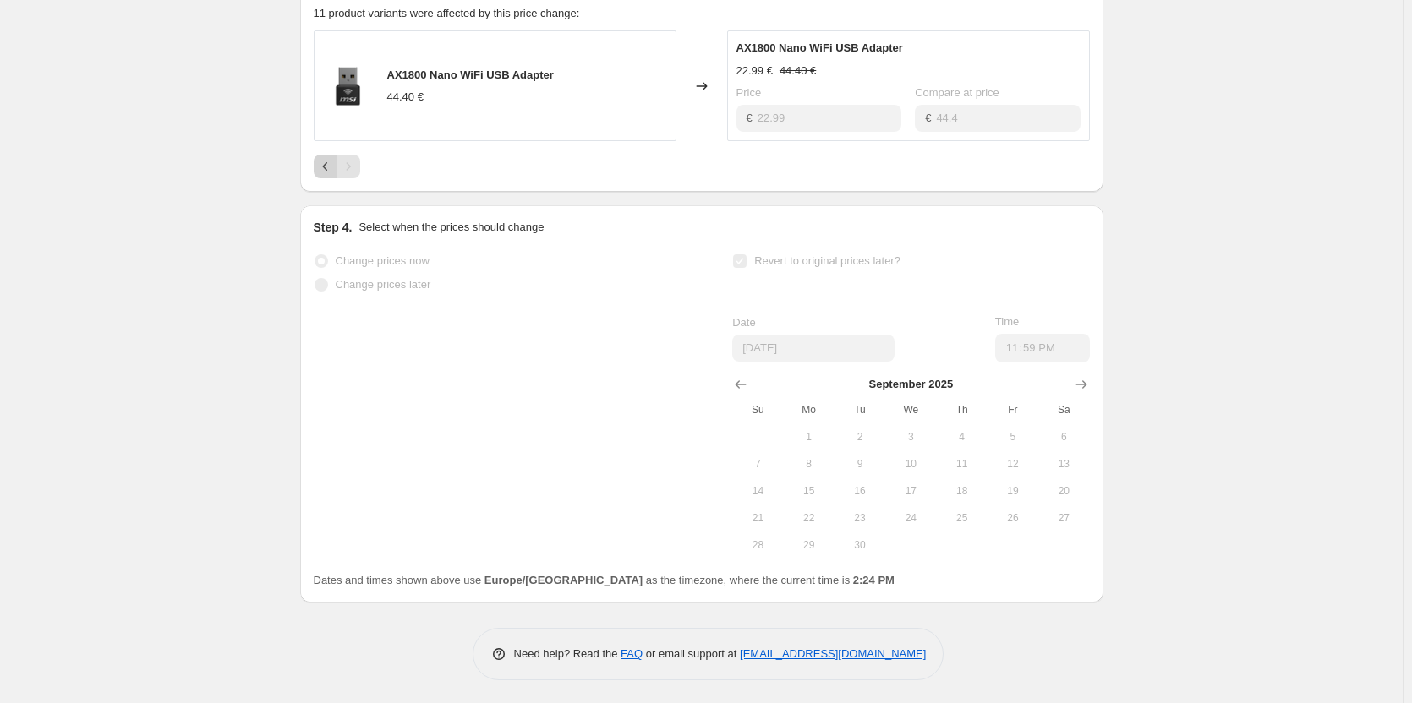
click at [322, 175] on button "Previous" at bounding box center [326, 167] width 24 height 24
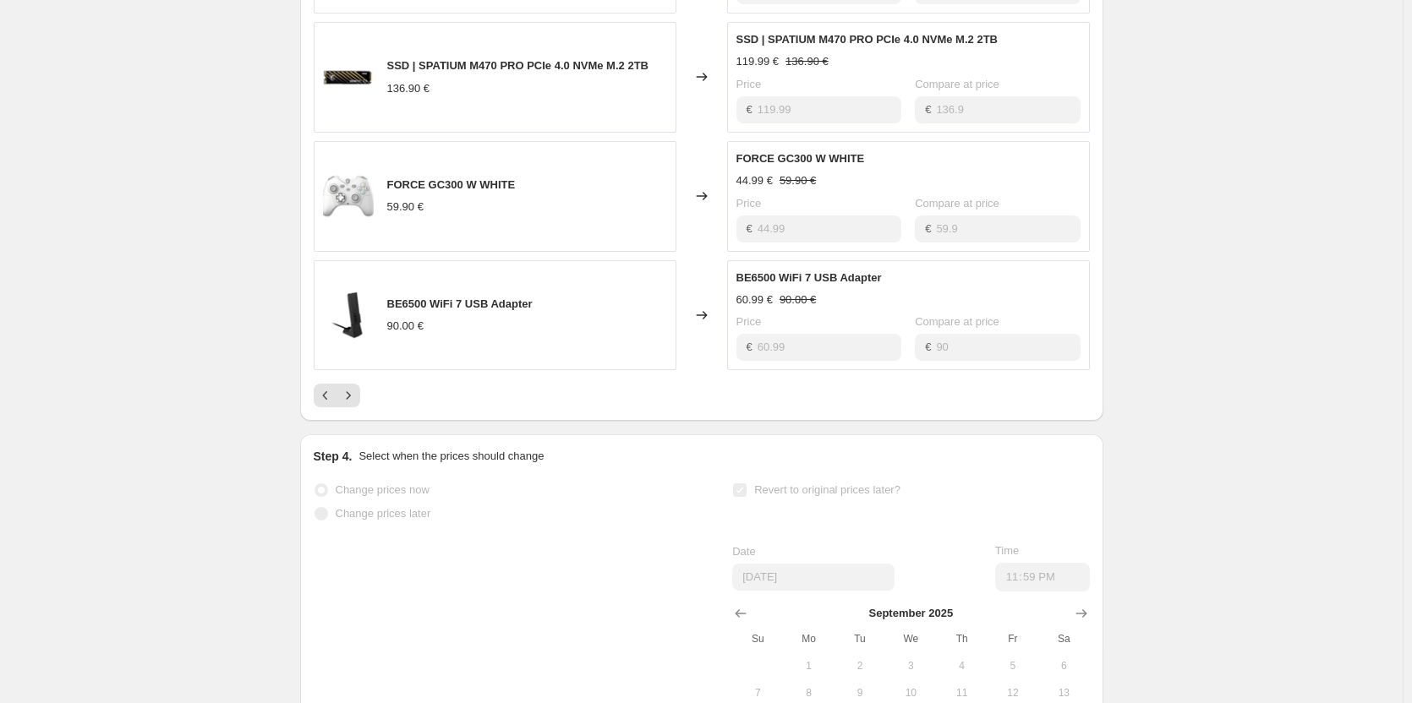
scroll to position [1099, 0]
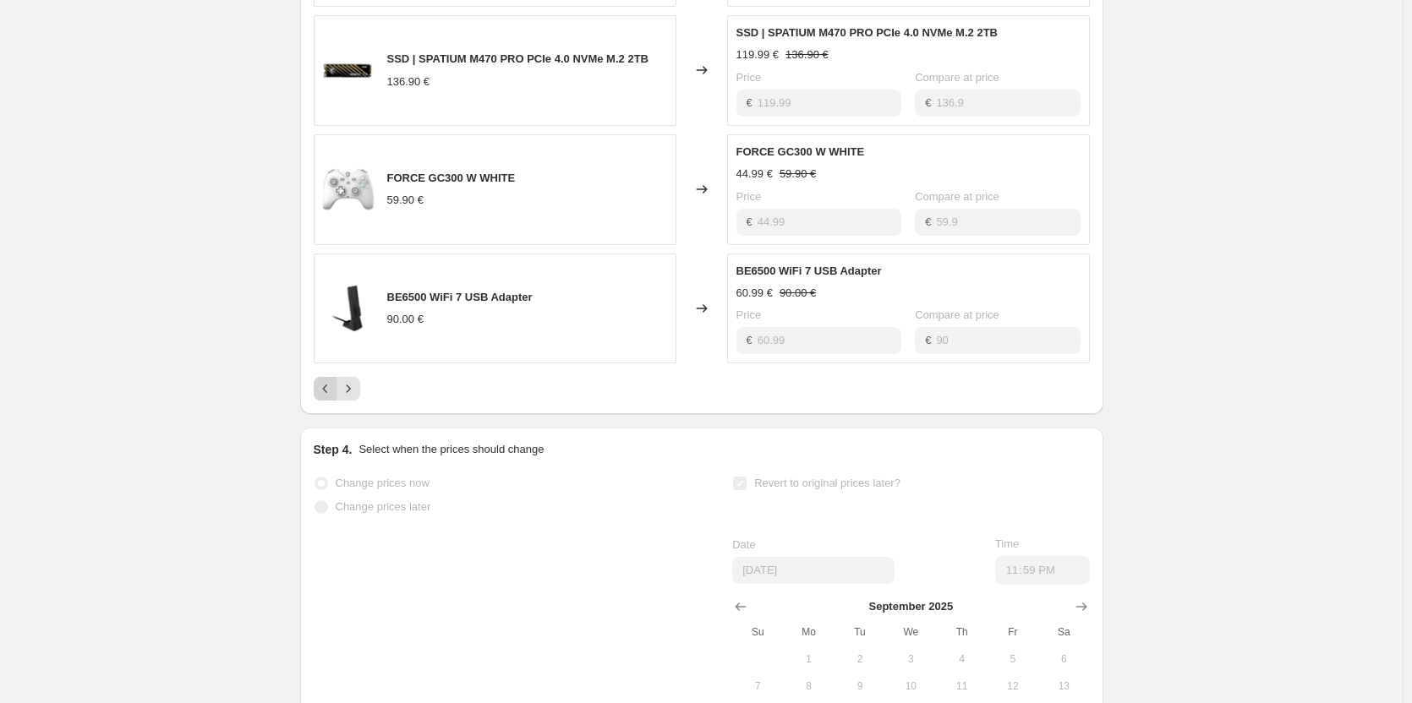
click at [331, 397] on icon "Previous" at bounding box center [325, 388] width 17 height 17
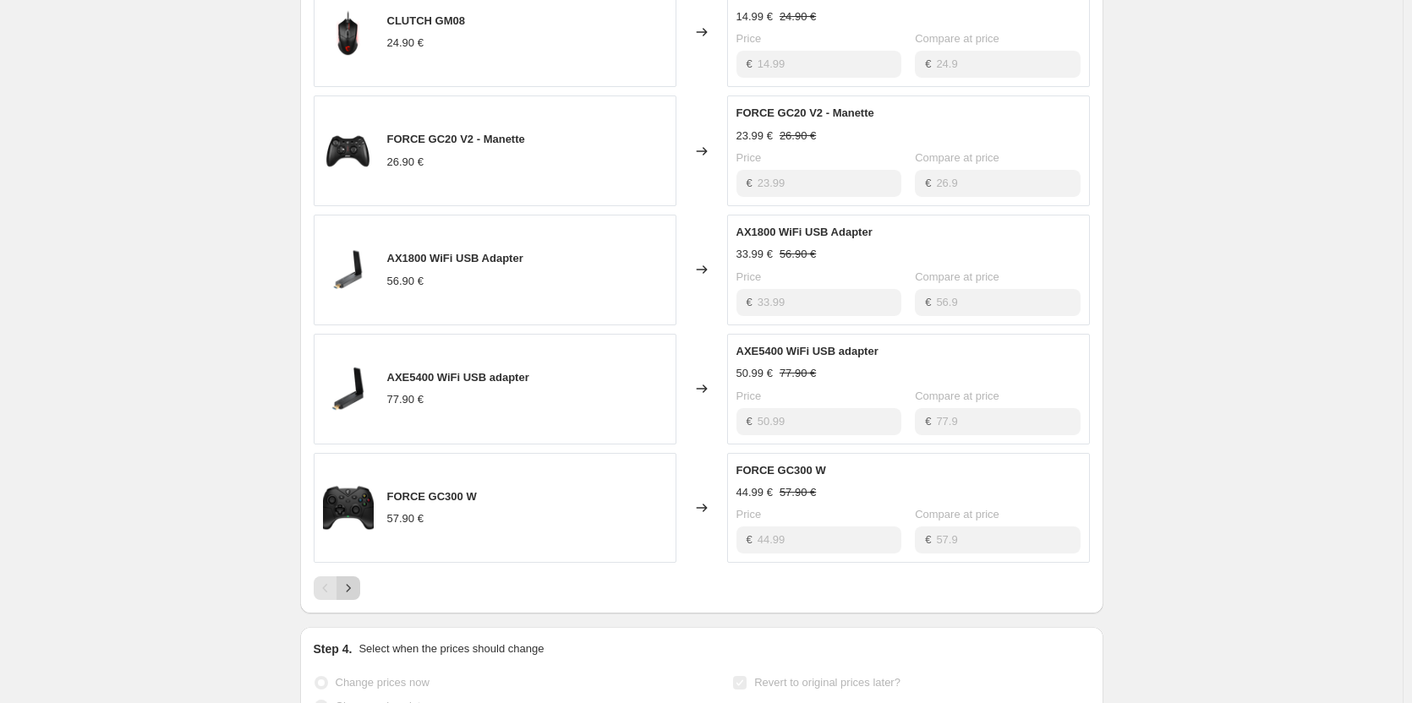
scroll to position [930, 0]
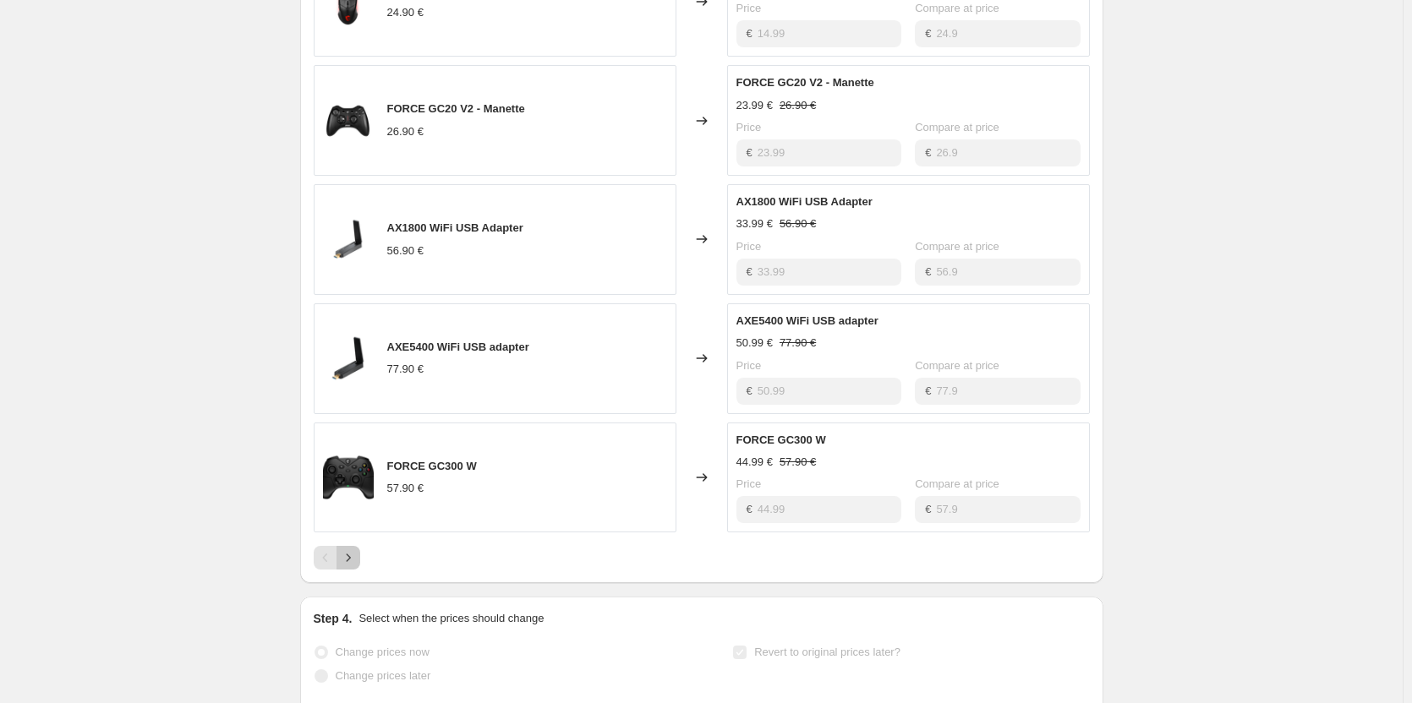
click at [357, 566] on icon "Next" at bounding box center [348, 557] width 17 height 17
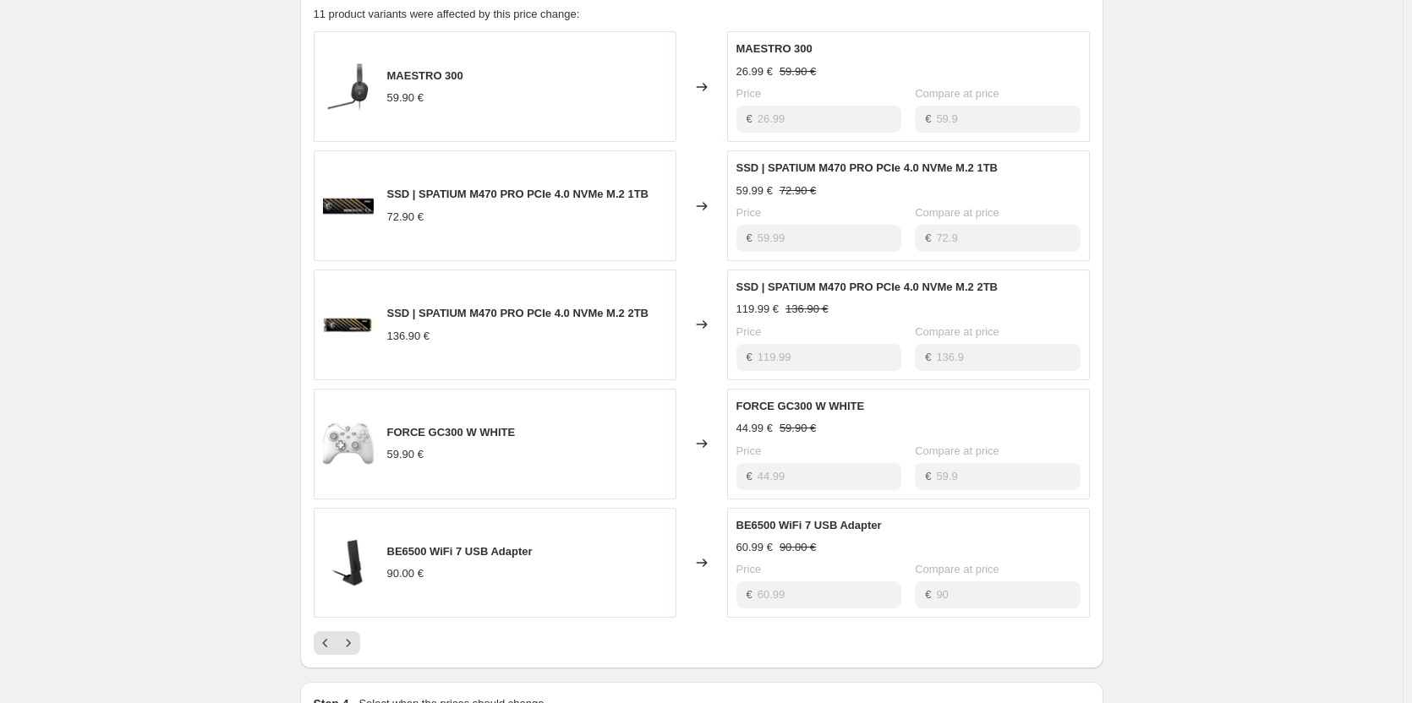
scroll to position [845, 0]
click at [357, 651] on icon "Next" at bounding box center [348, 642] width 17 height 17
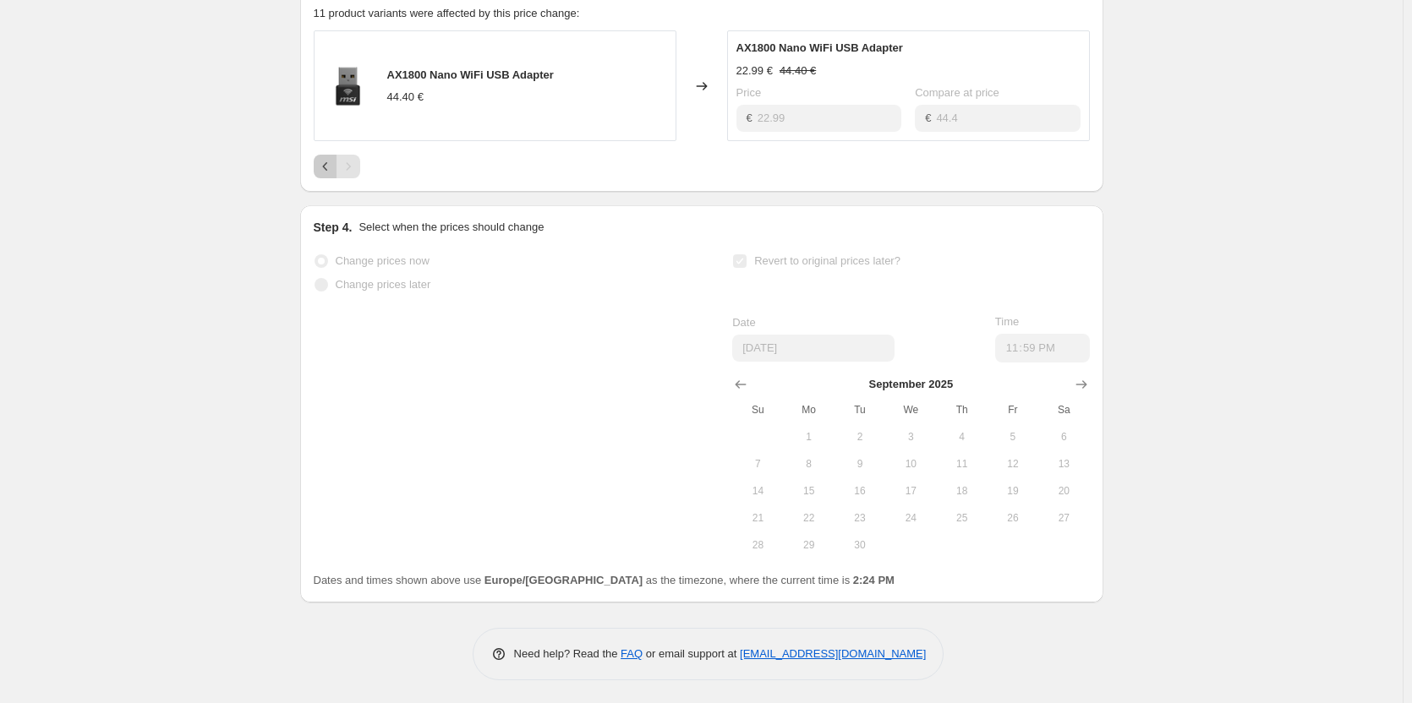
click at [320, 175] on icon "Previous" at bounding box center [325, 166] width 17 height 17
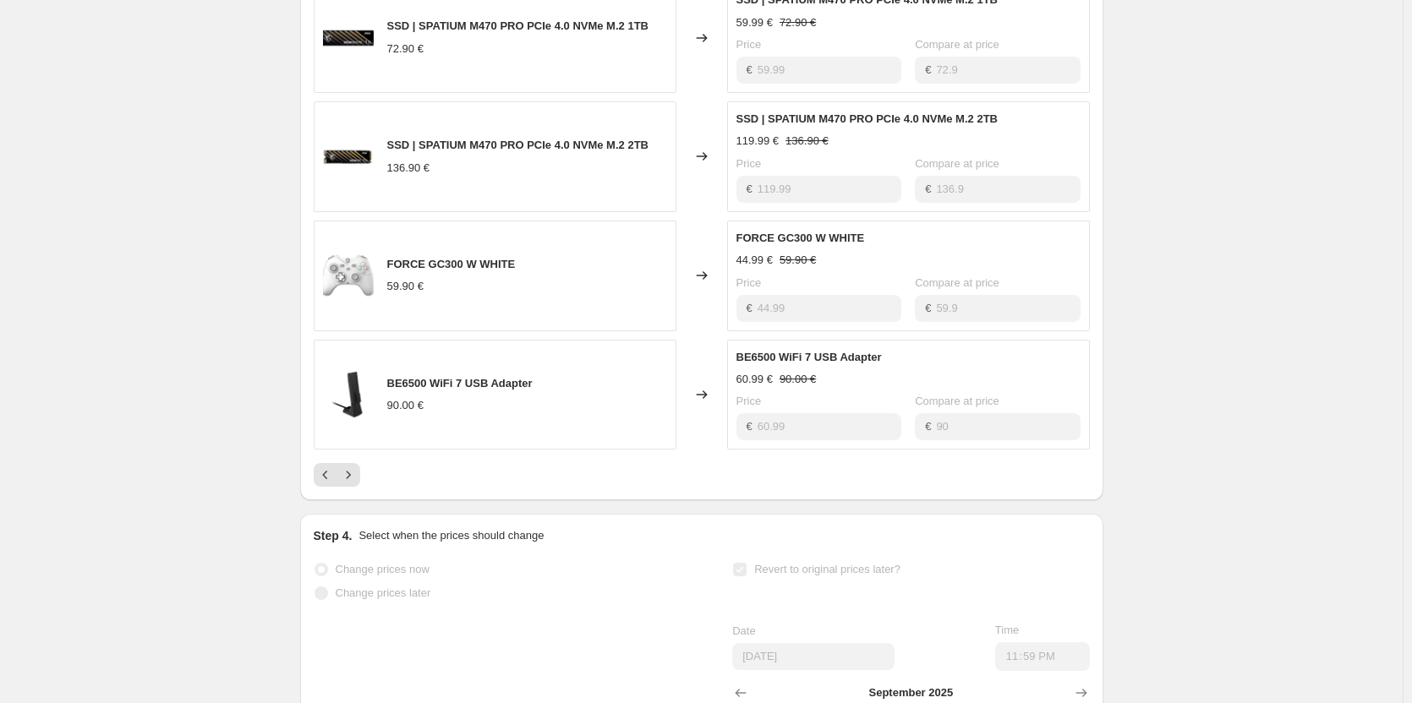
scroll to position [1014, 0]
click at [327, 482] on icon "Previous" at bounding box center [325, 473] width 17 height 17
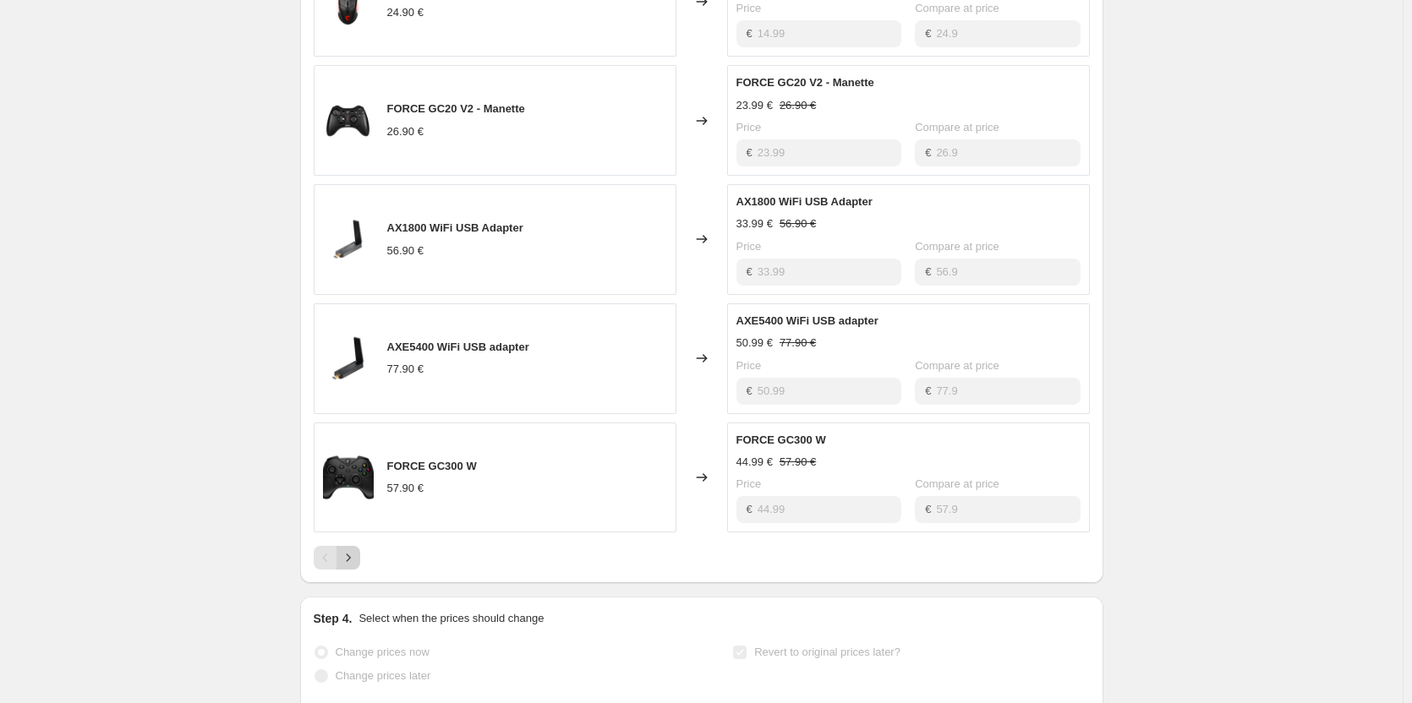
scroll to position [845, 0]
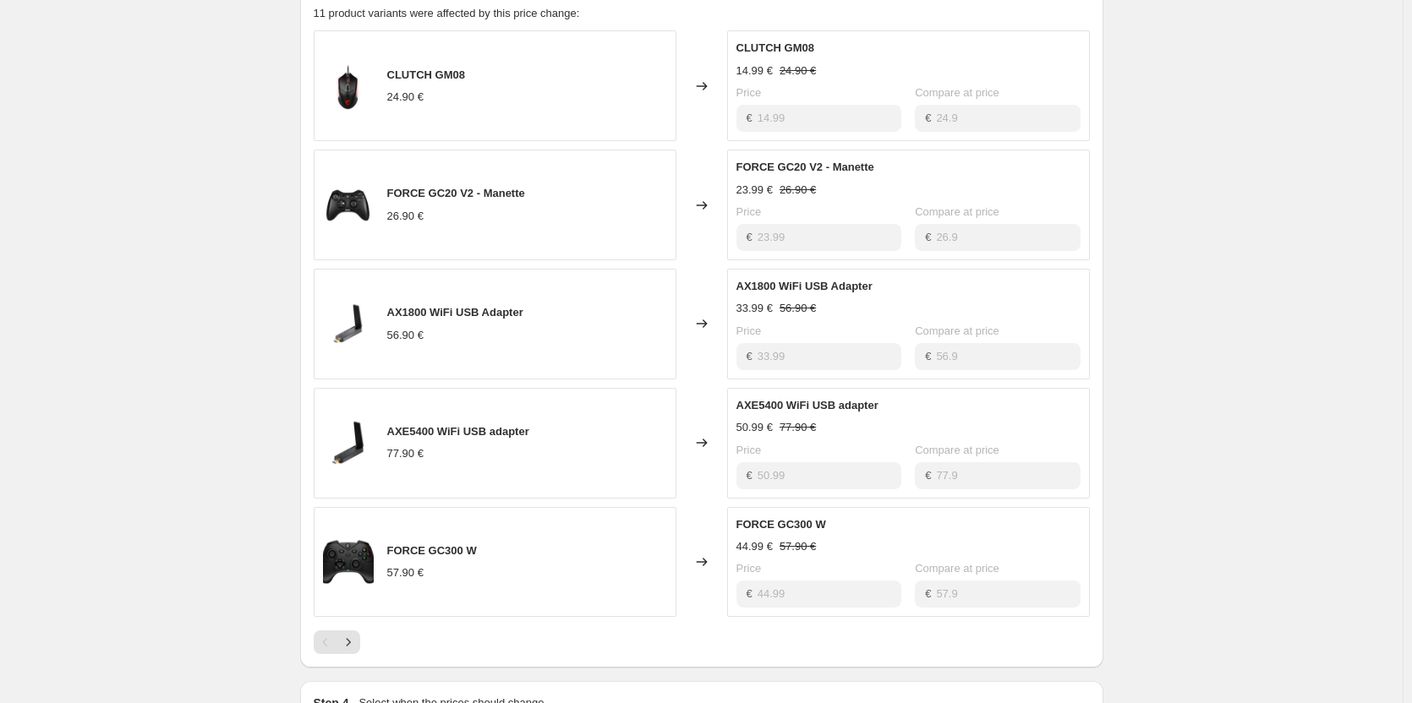
click at [360, 654] on div "Pagination" at bounding box center [348, 643] width 24 height 24
click at [357, 651] on icon "Next" at bounding box center [348, 642] width 17 height 17
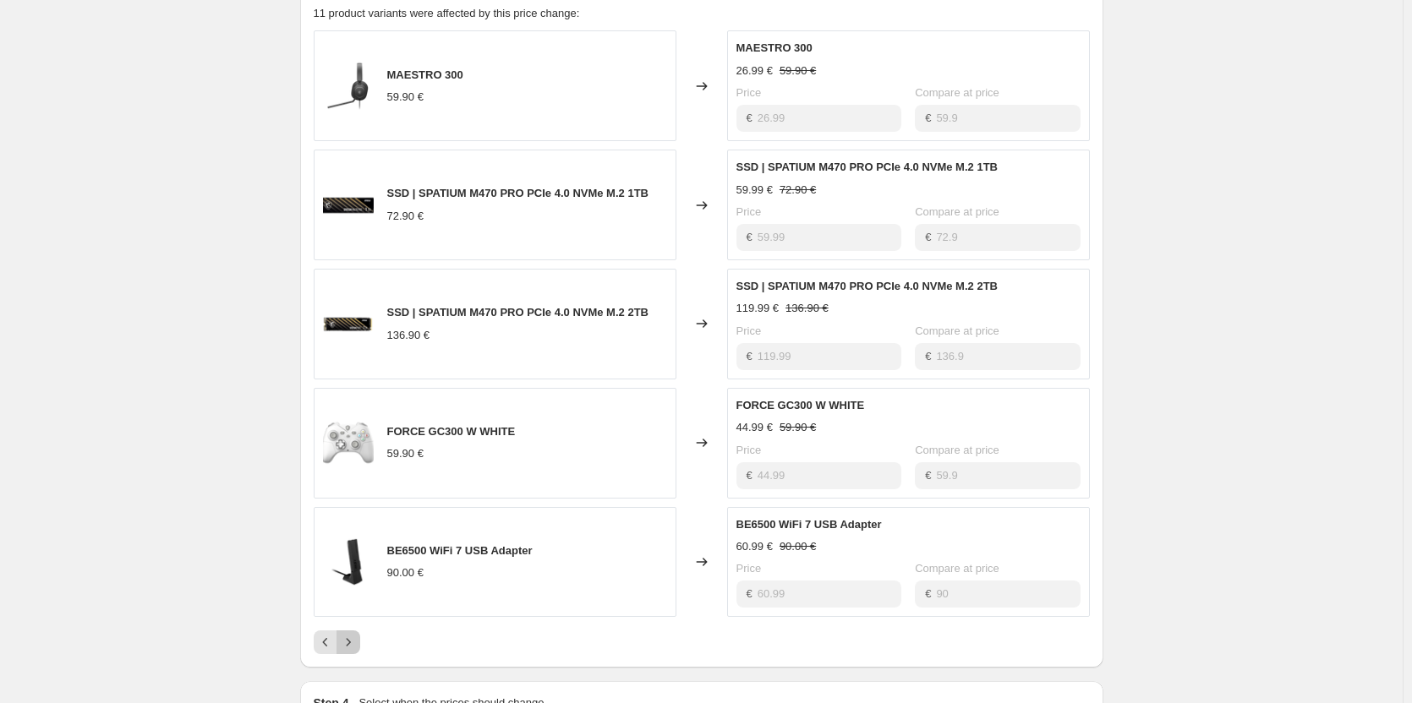
click at [357, 651] on icon "Next" at bounding box center [348, 642] width 17 height 17
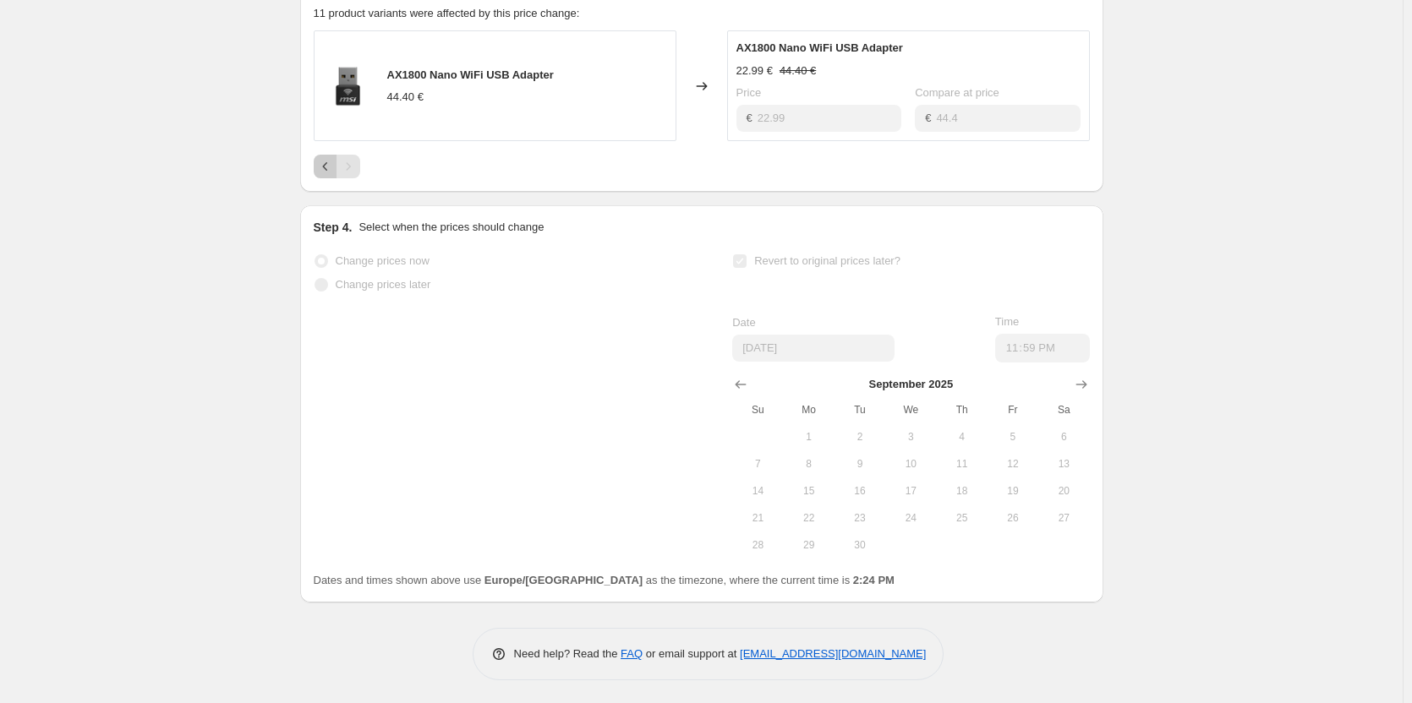
click at [325, 175] on icon "Previous" at bounding box center [325, 166] width 17 height 17
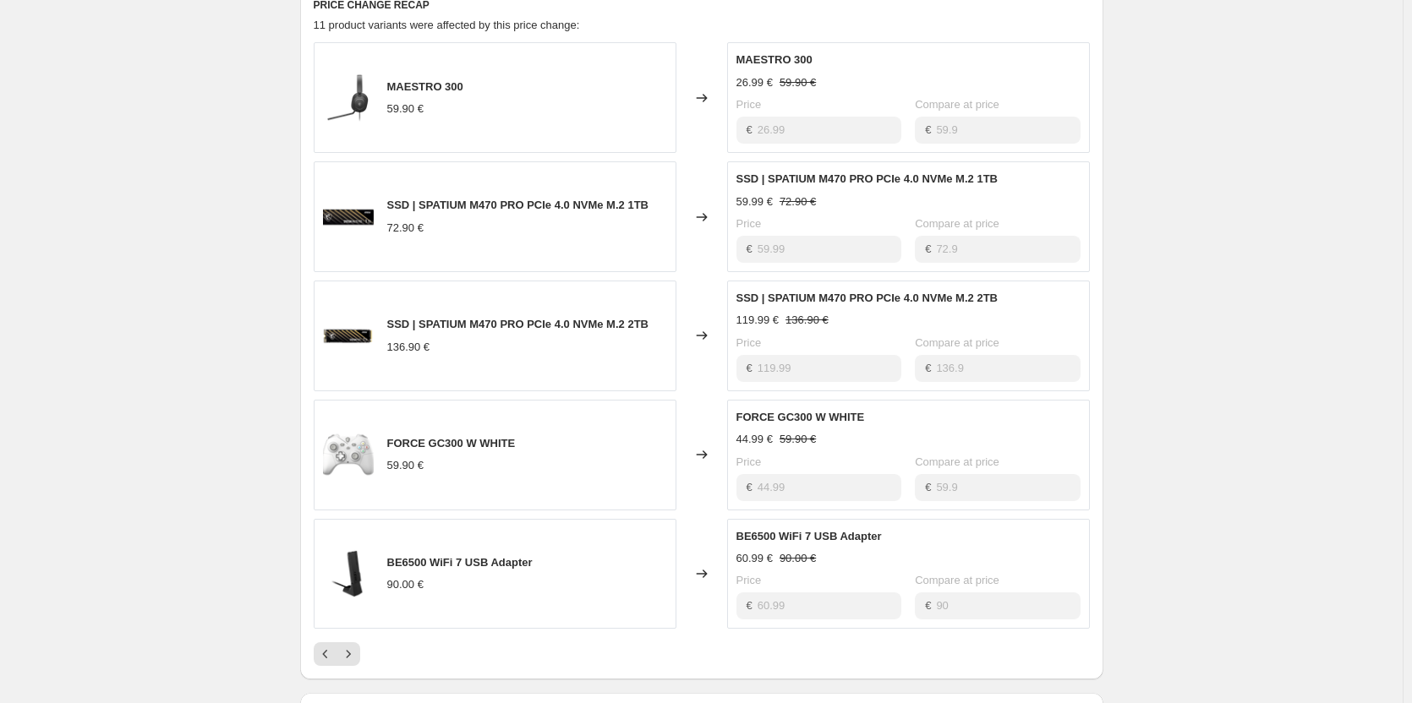
scroll to position [1014, 0]
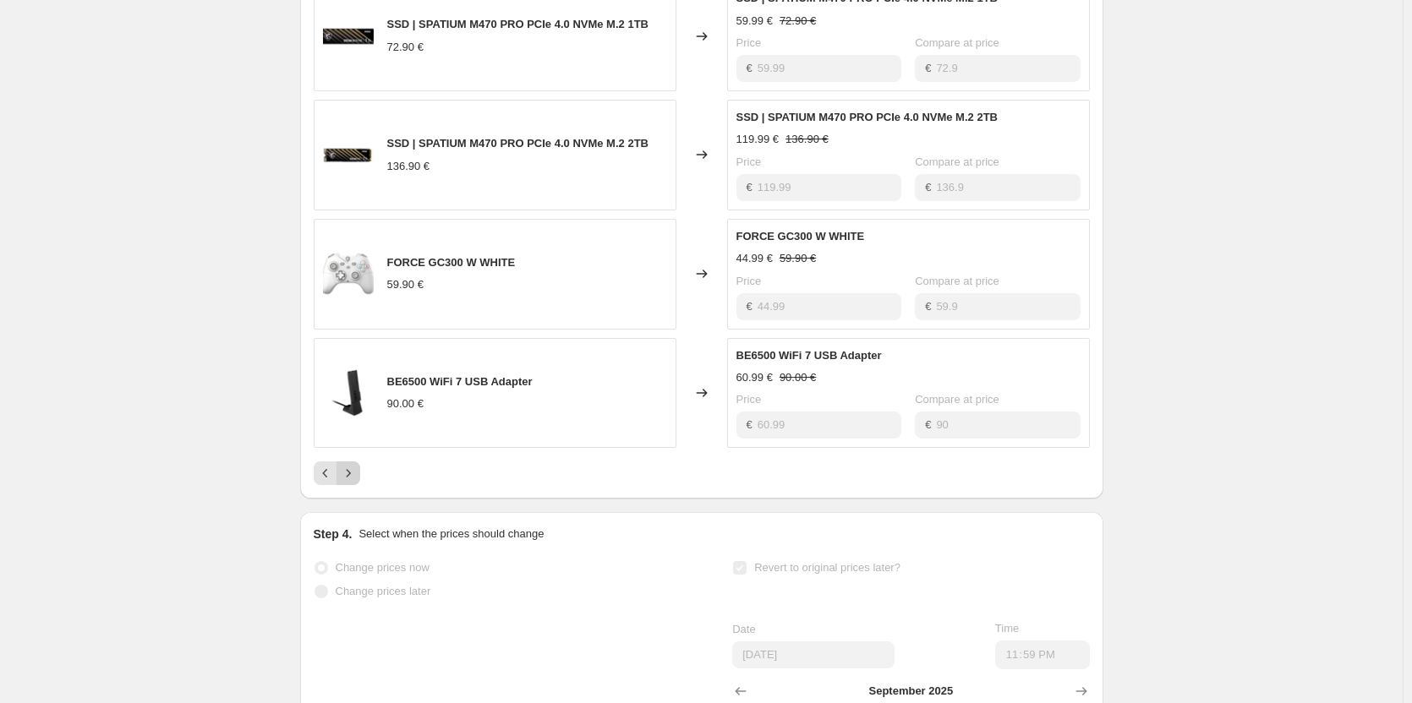
click at [357, 482] on icon "Next" at bounding box center [348, 473] width 17 height 17
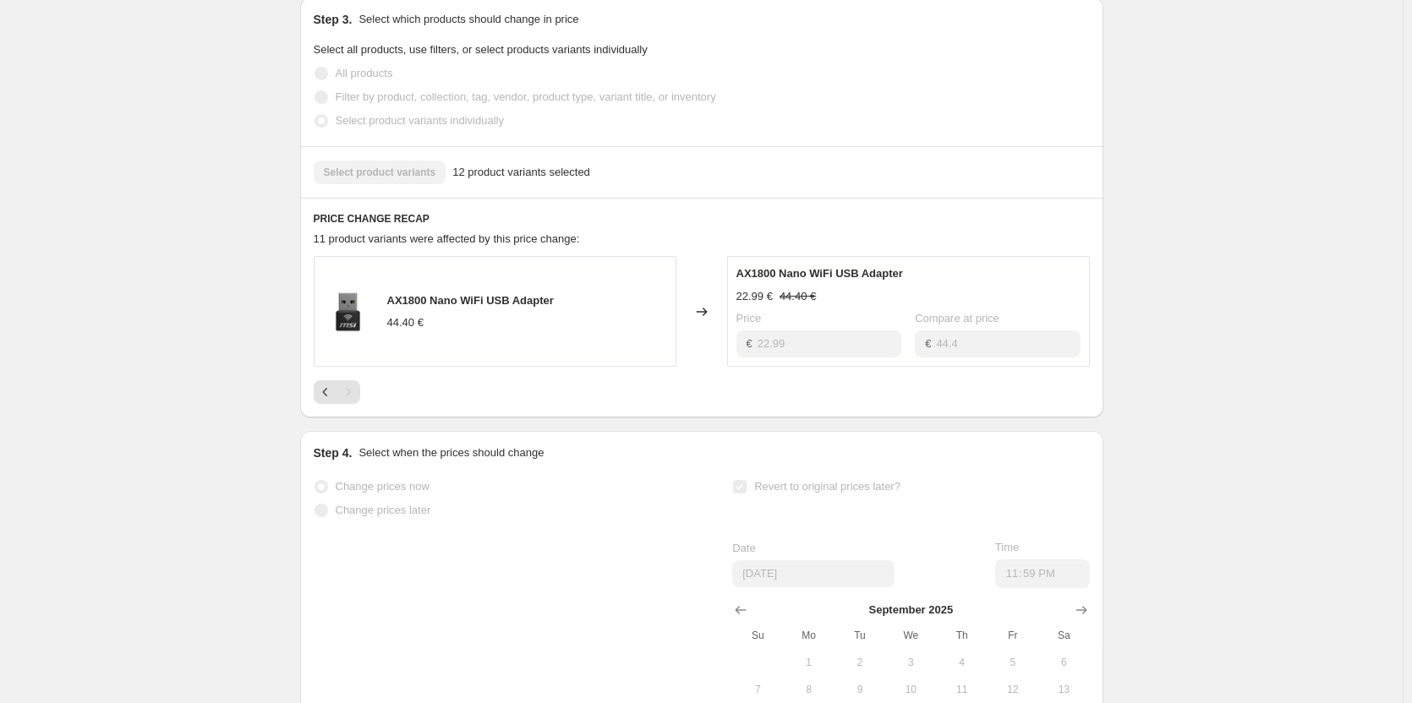
scroll to position [611, 0]
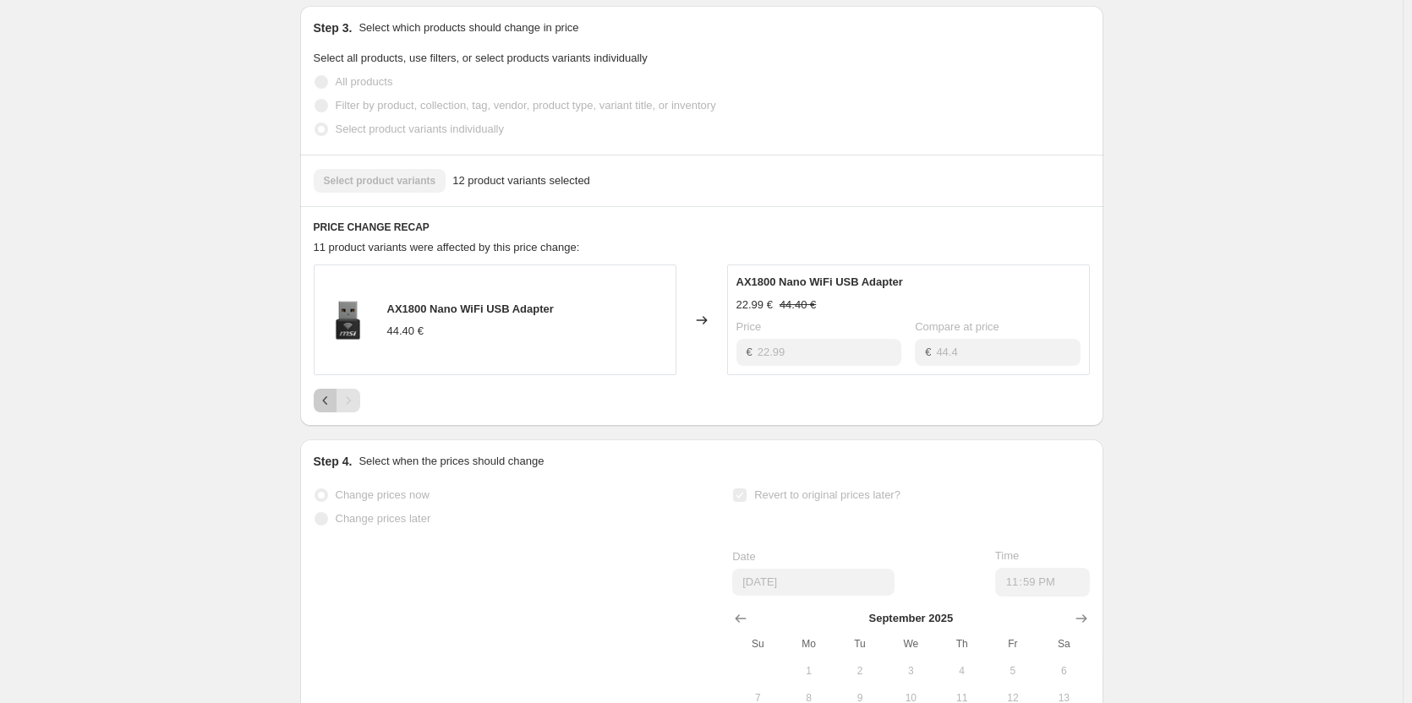
click at [334, 409] on icon "Previous" at bounding box center [325, 400] width 17 height 17
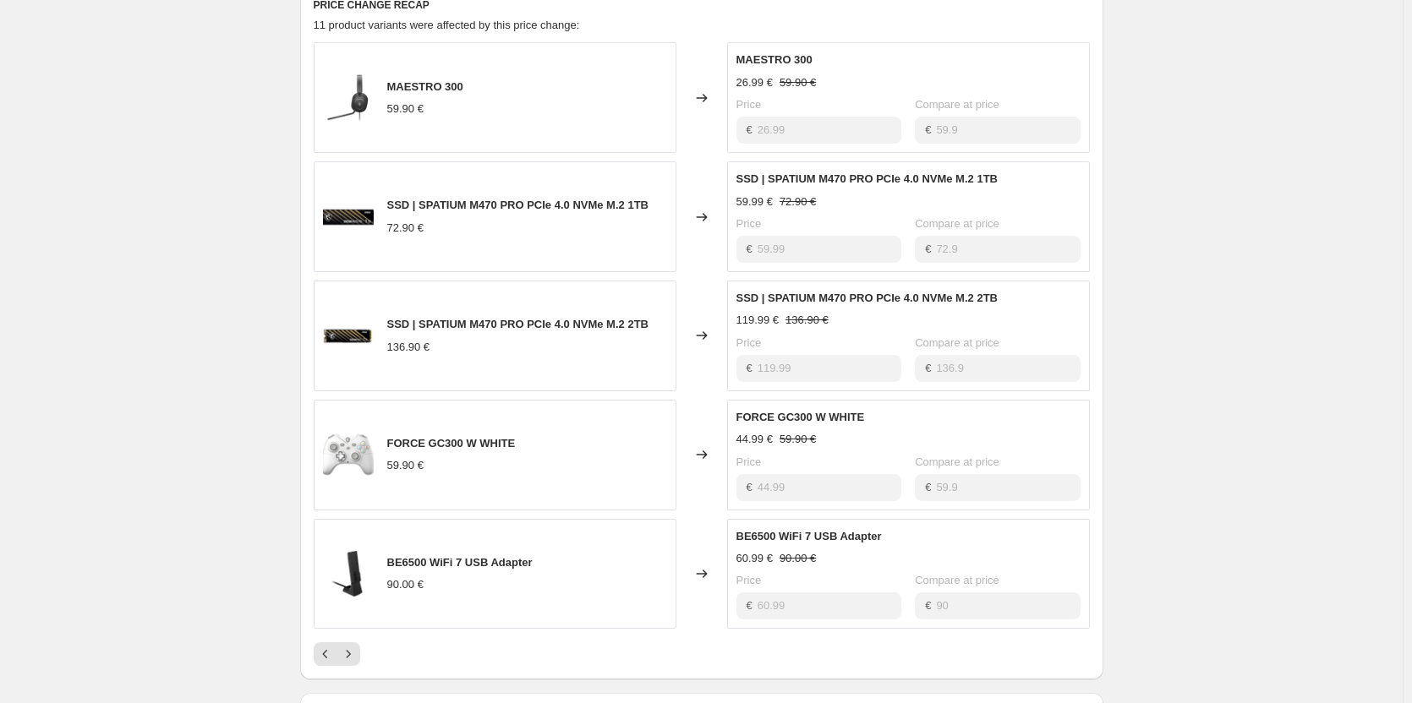
scroll to position [1034, 0]
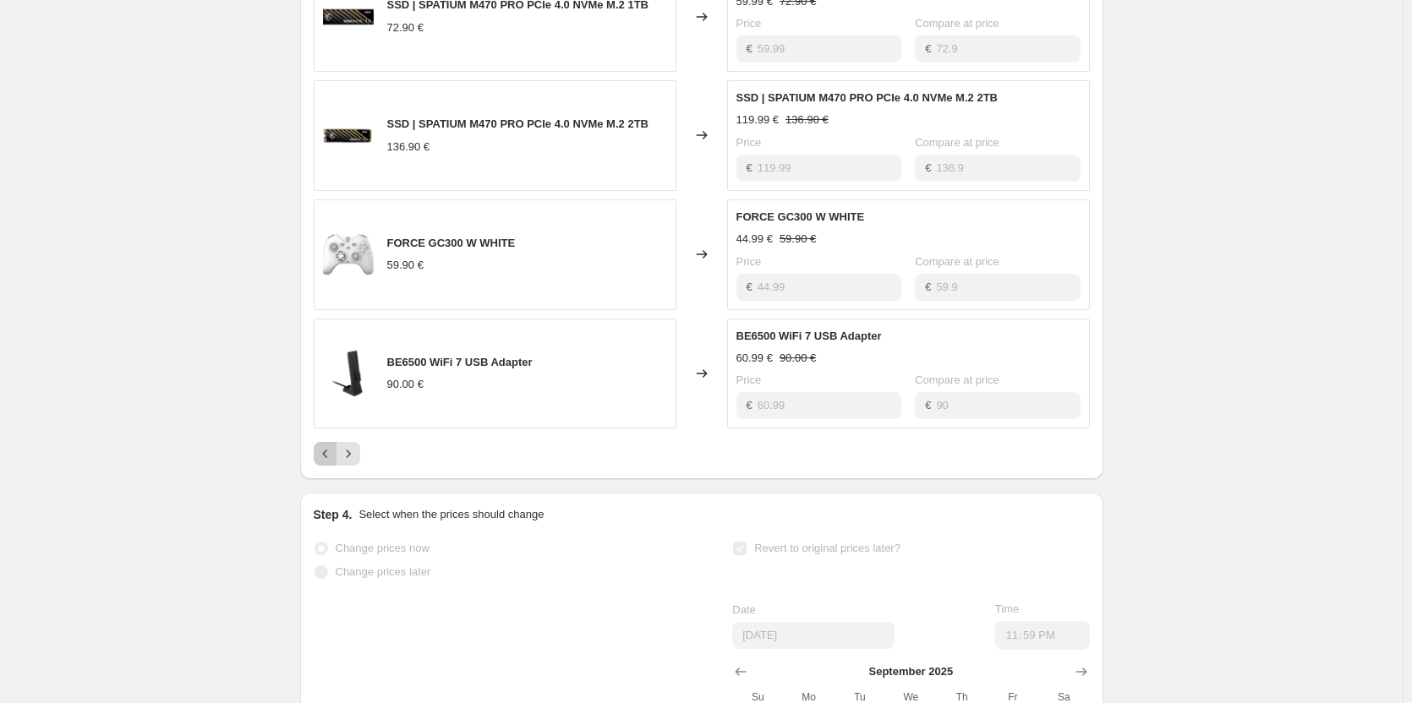
click at [330, 462] on icon "Previous" at bounding box center [325, 453] width 17 height 17
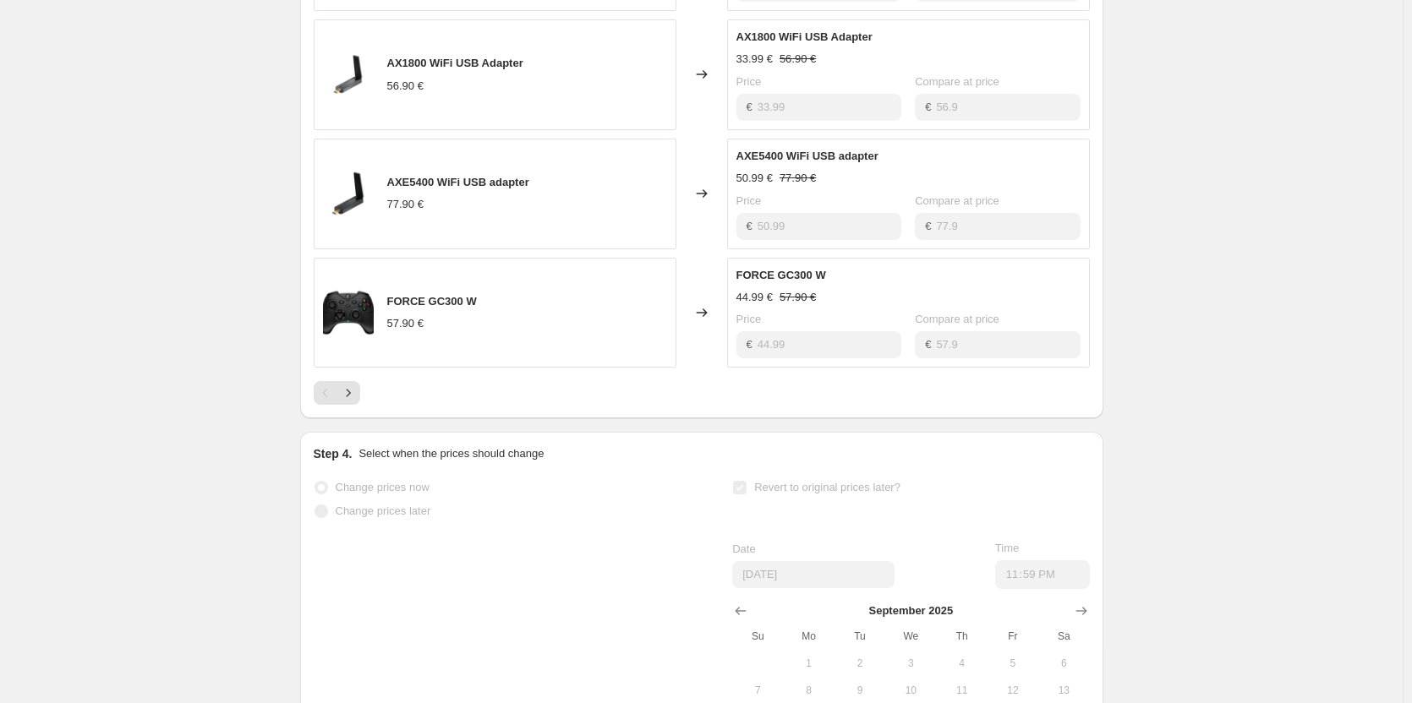
scroll to position [1118, 0]
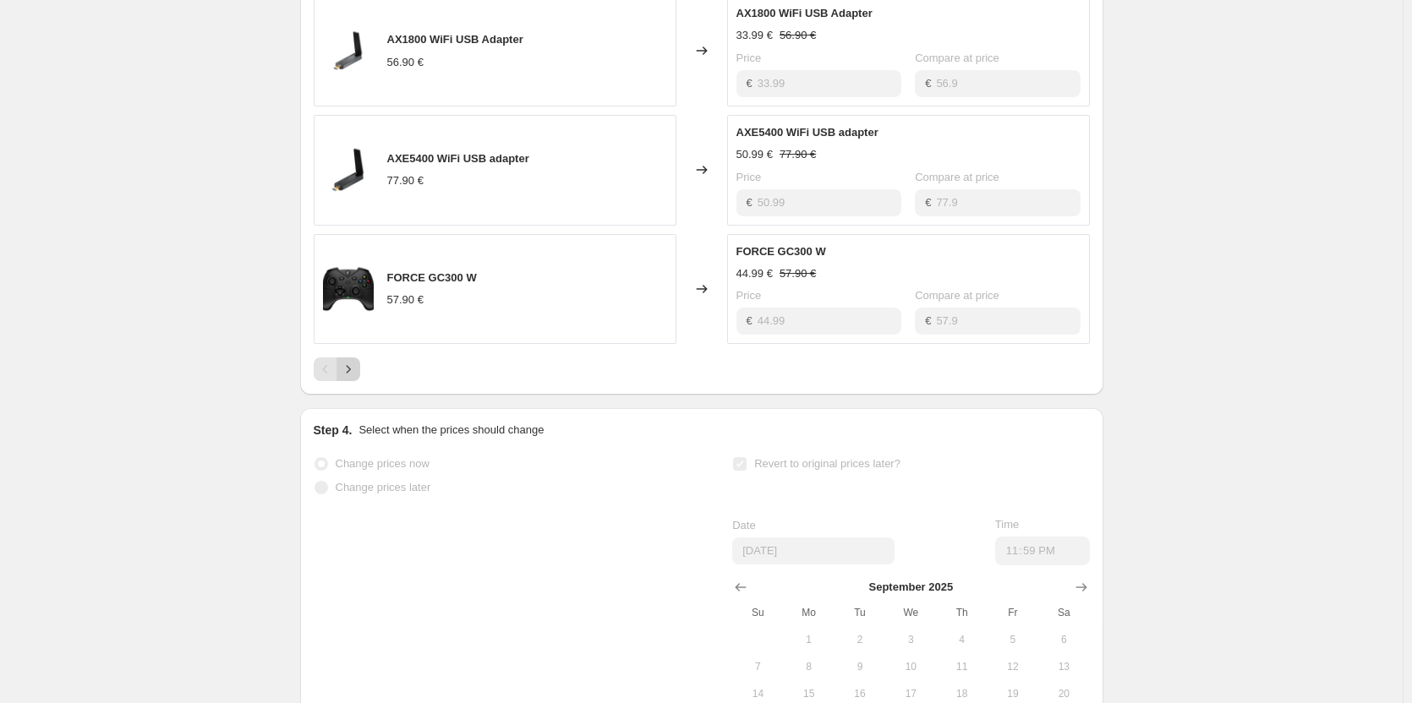
click at [355, 378] on icon "Next" at bounding box center [348, 369] width 17 height 17
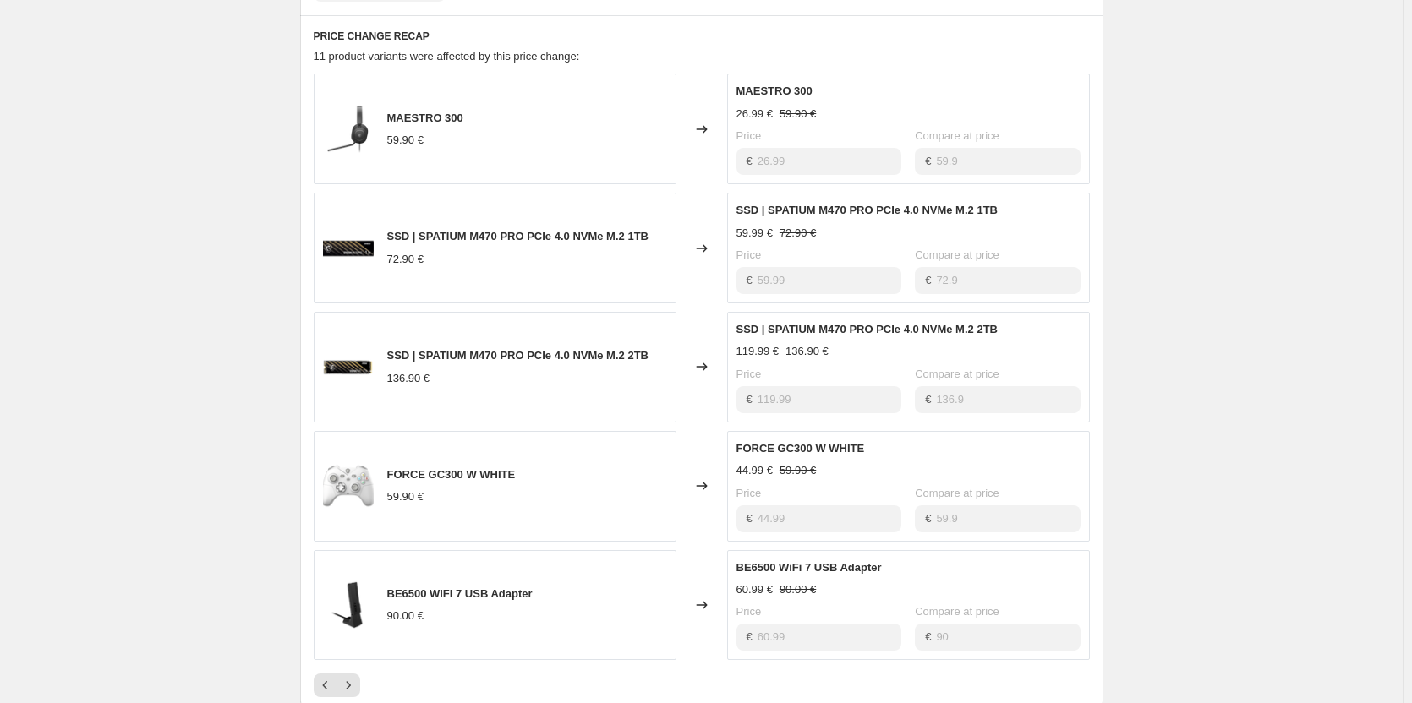
scroll to position [949, 0]
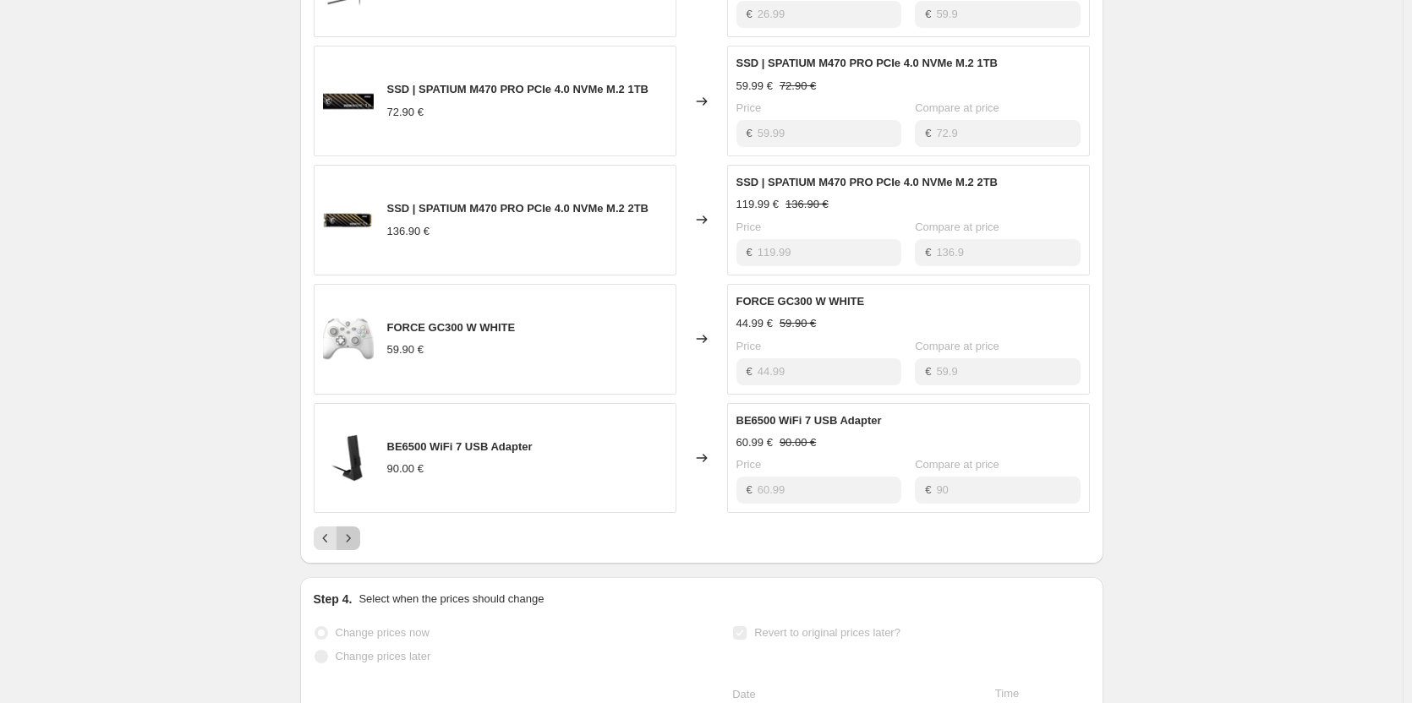
click at [357, 547] on icon "Next" at bounding box center [348, 538] width 17 height 17
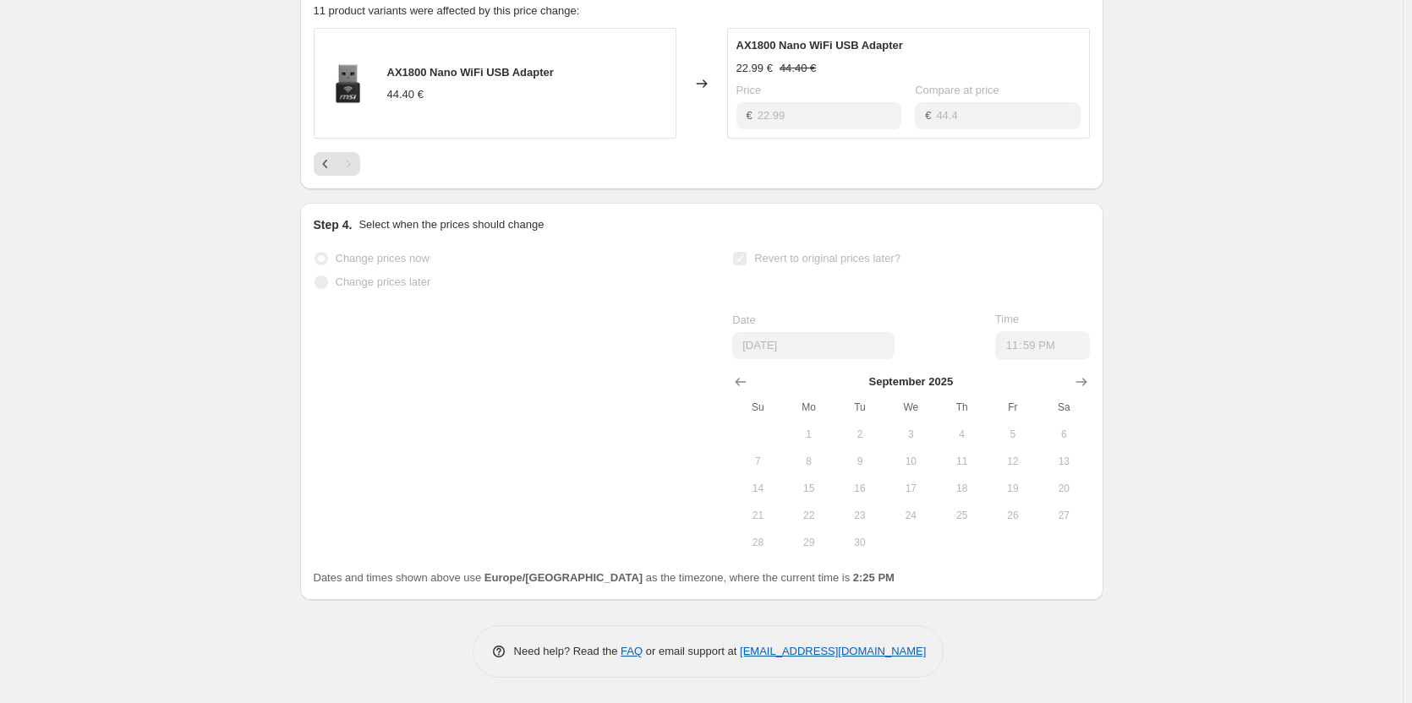
scroll to position [696, 0]
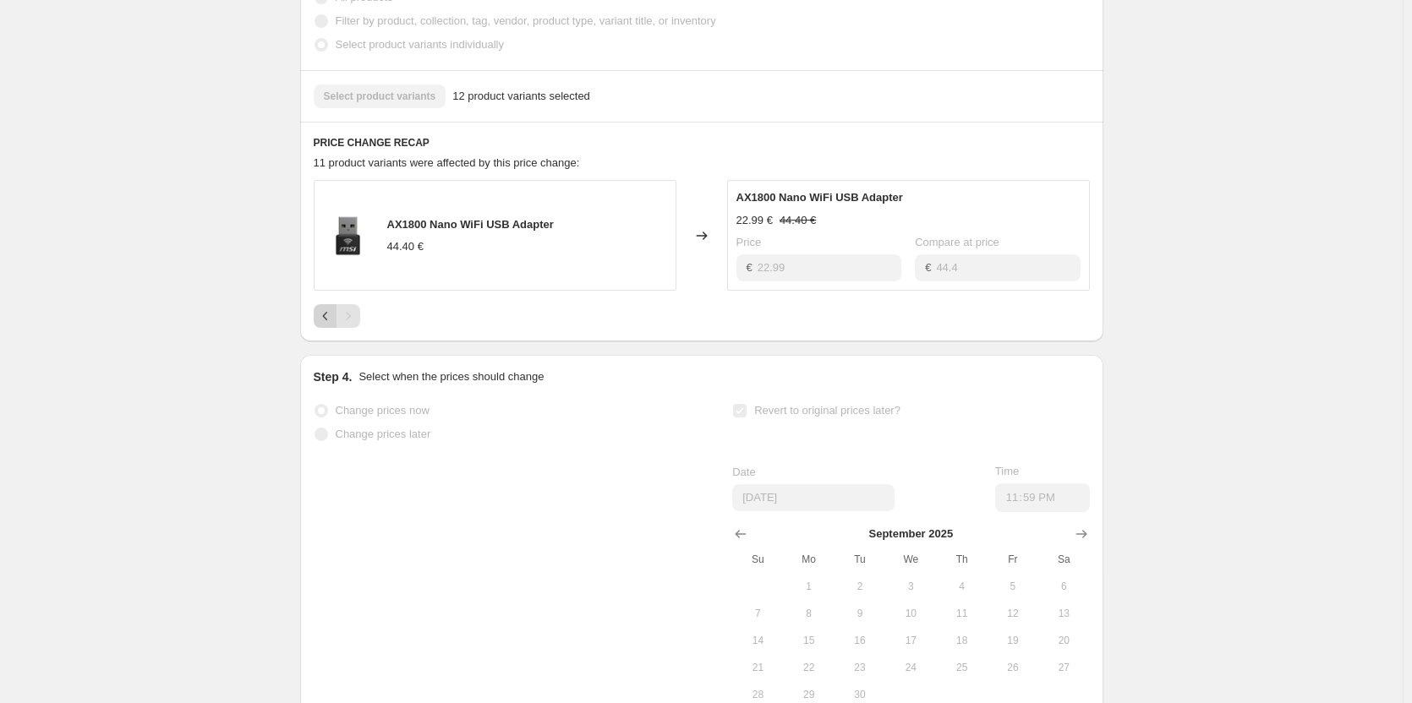
click at [330, 325] on icon "Previous" at bounding box center [325, 316] width 17 height 17
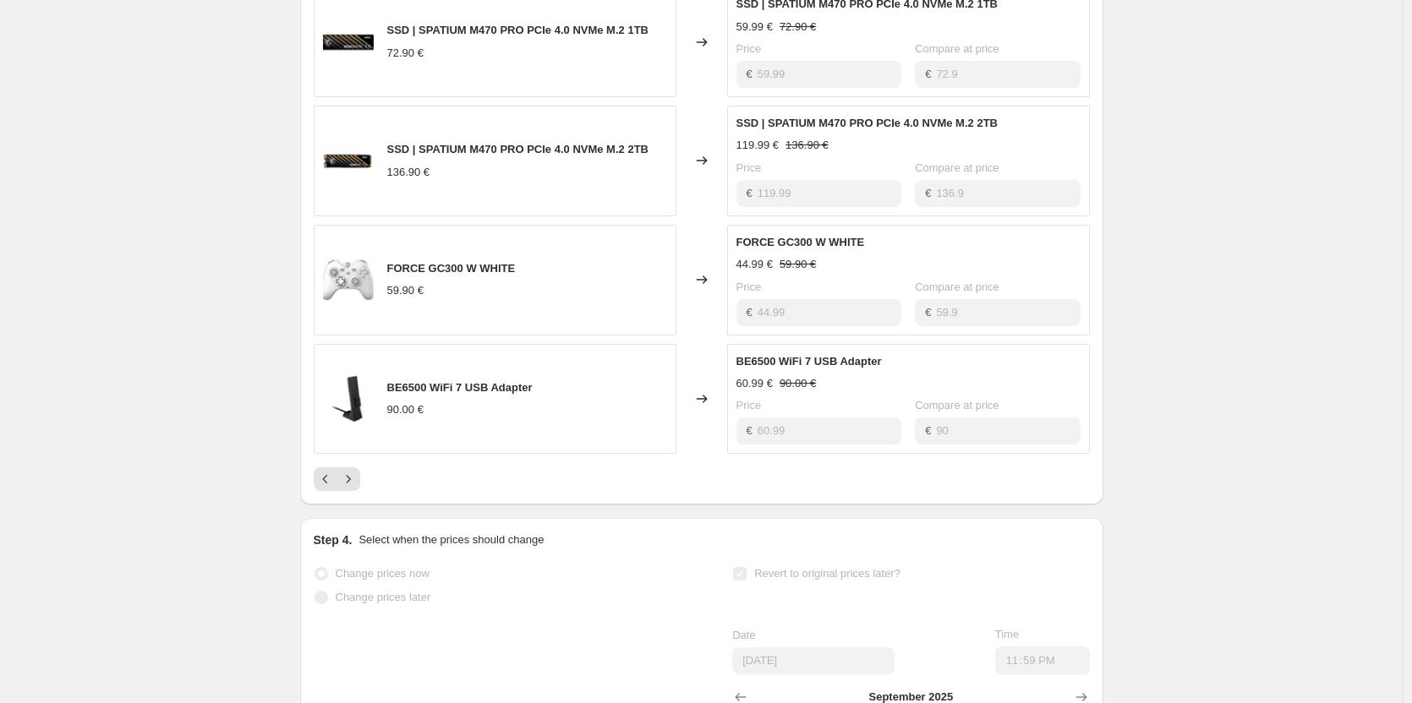
scroll to position [1034, 0]
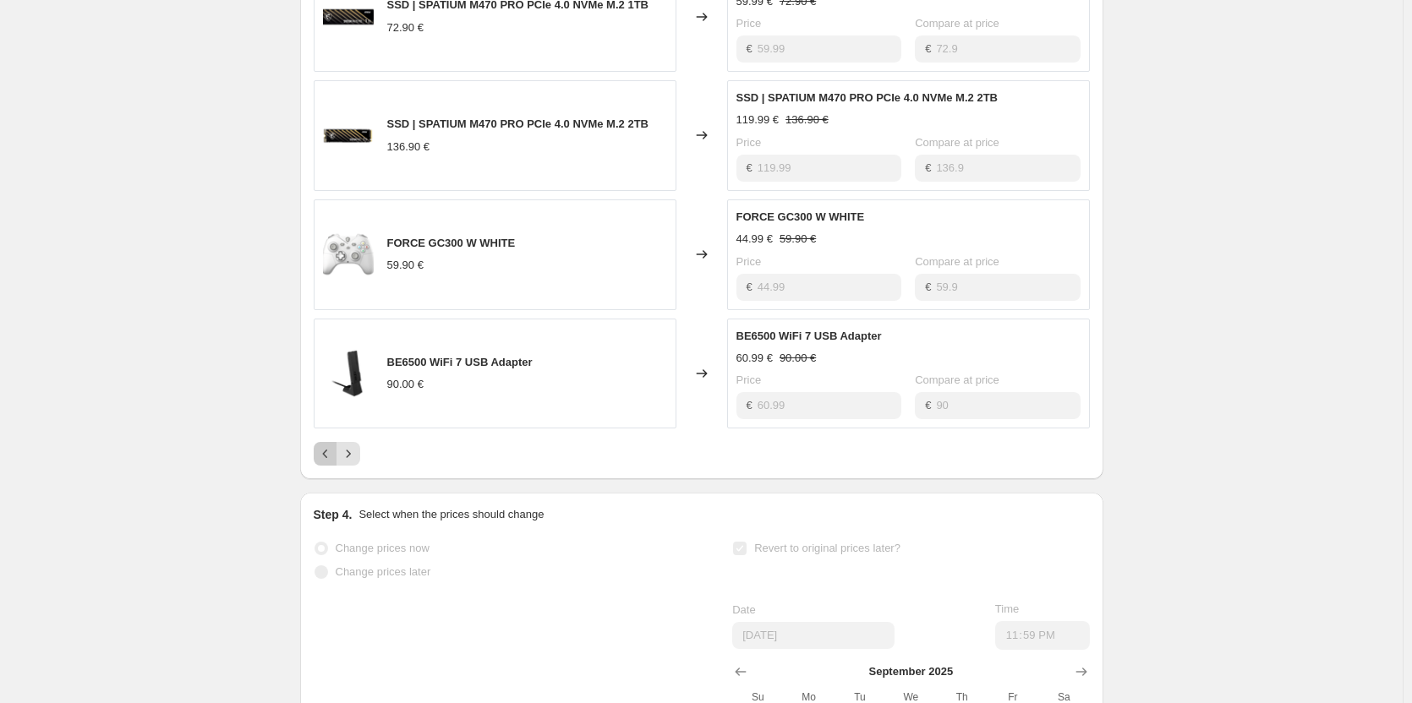
click at [333, 462] on icon "Previous" at bounding box center [325, 453] width 17 height 17
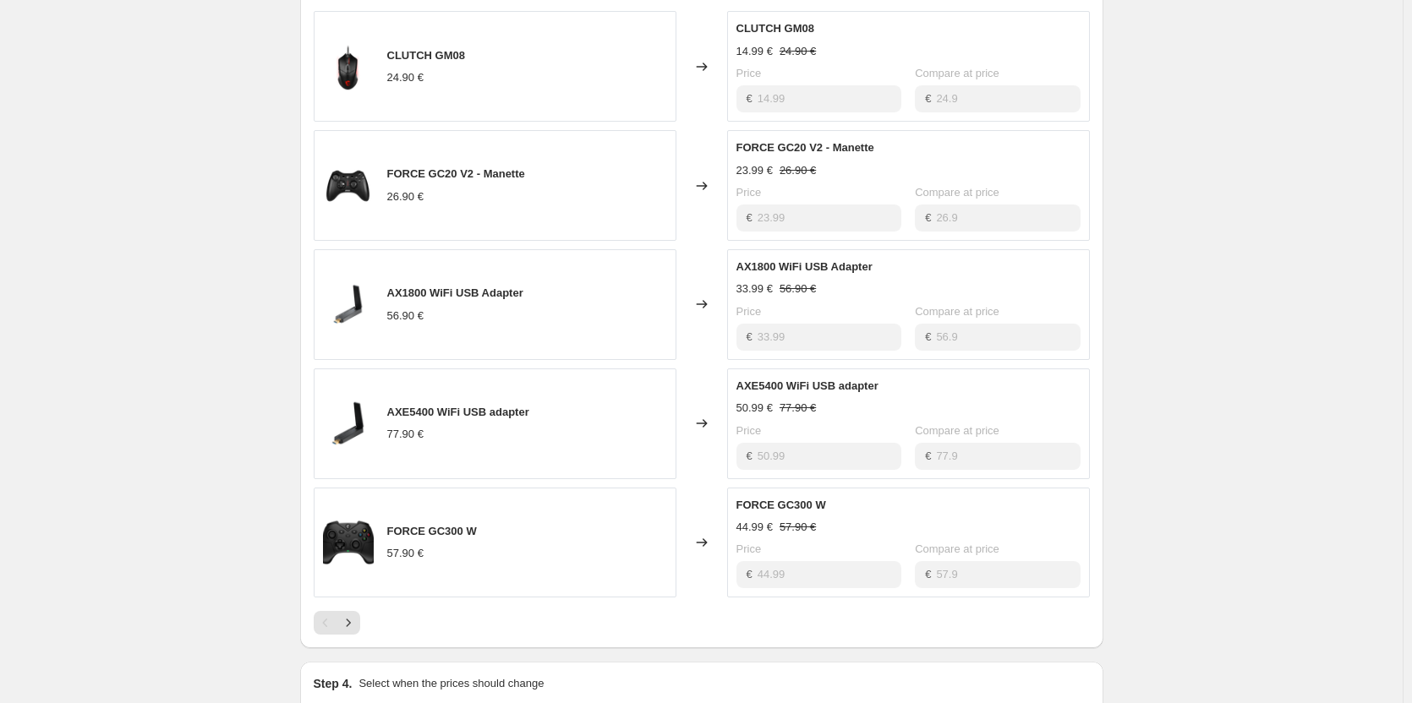
scroll to position [1118, 0]
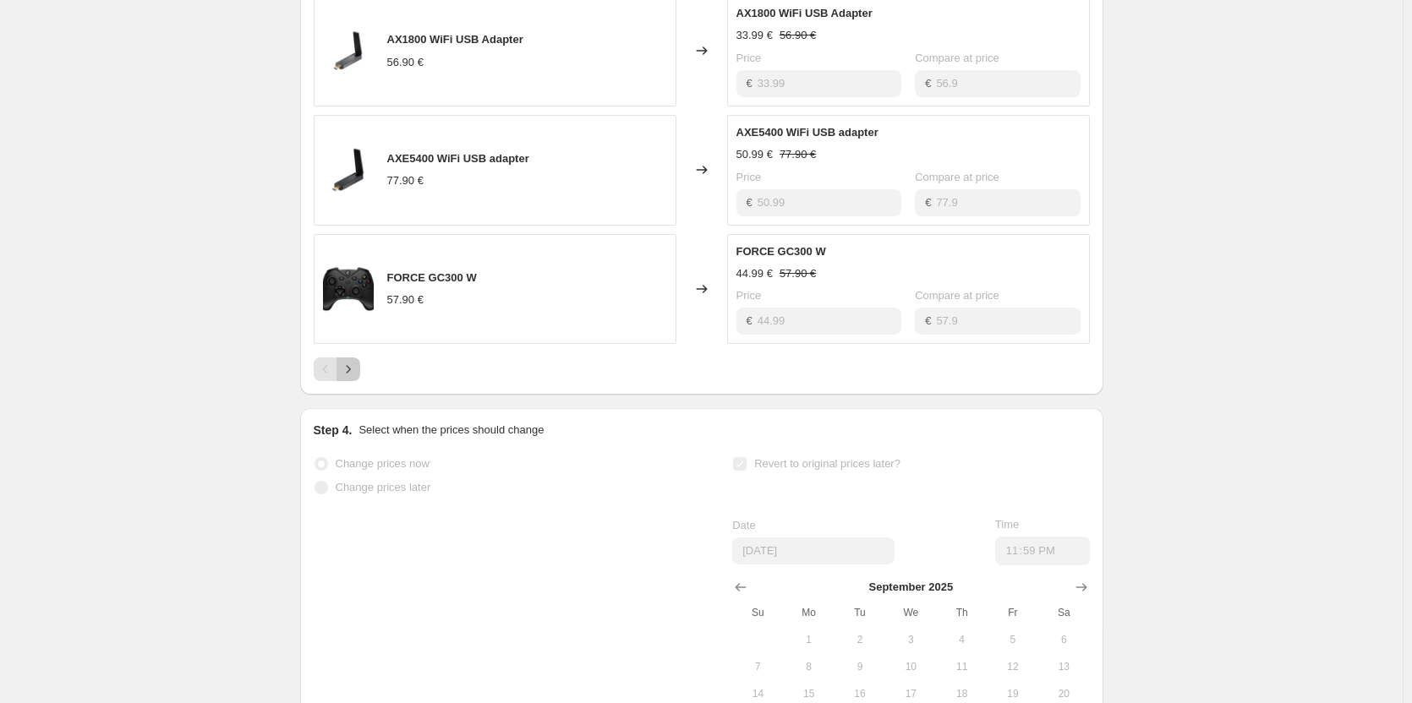
click at [357, 378] on icon "Next" at bounding box center [348, 369] width 17 height 17
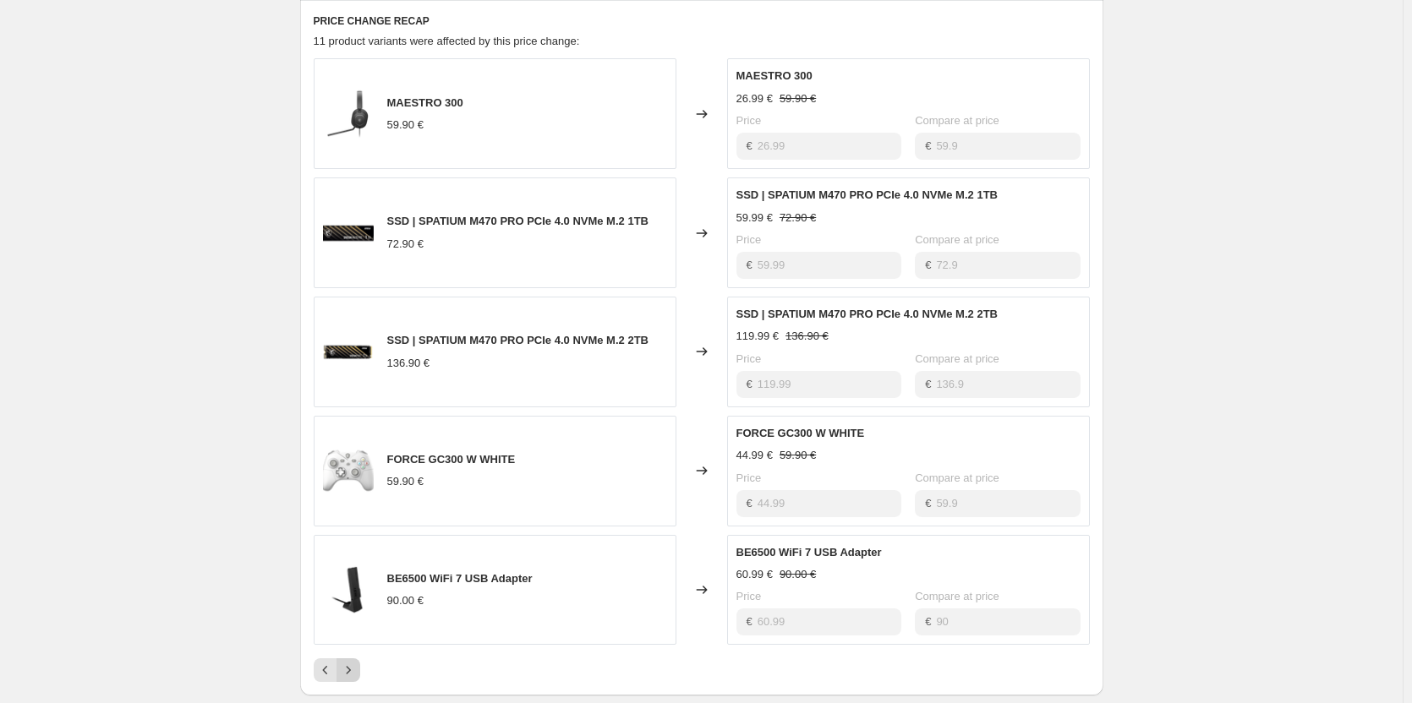
scroll to position [865, 0]
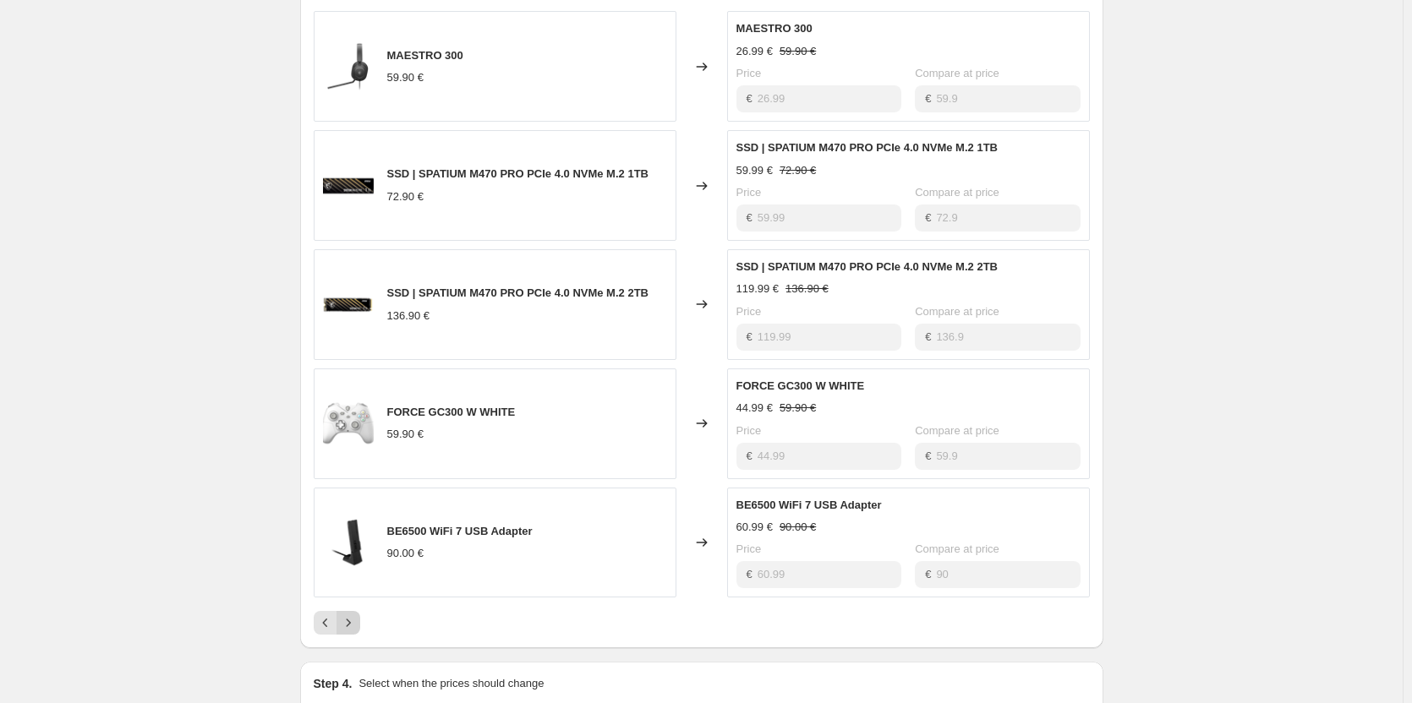
click at [357, 631] on icon "Next" at bounding box center [348, 622] width 17 height 17
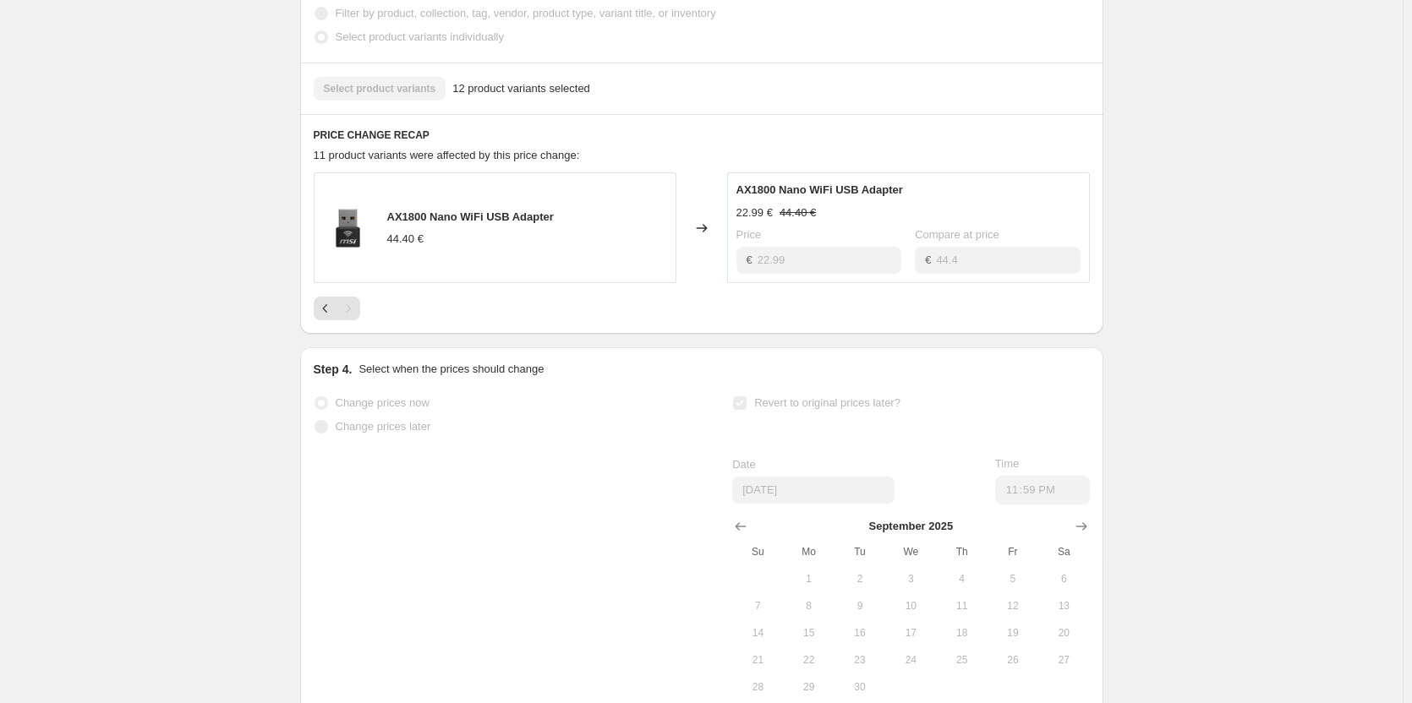
scroll to position [696, 0]
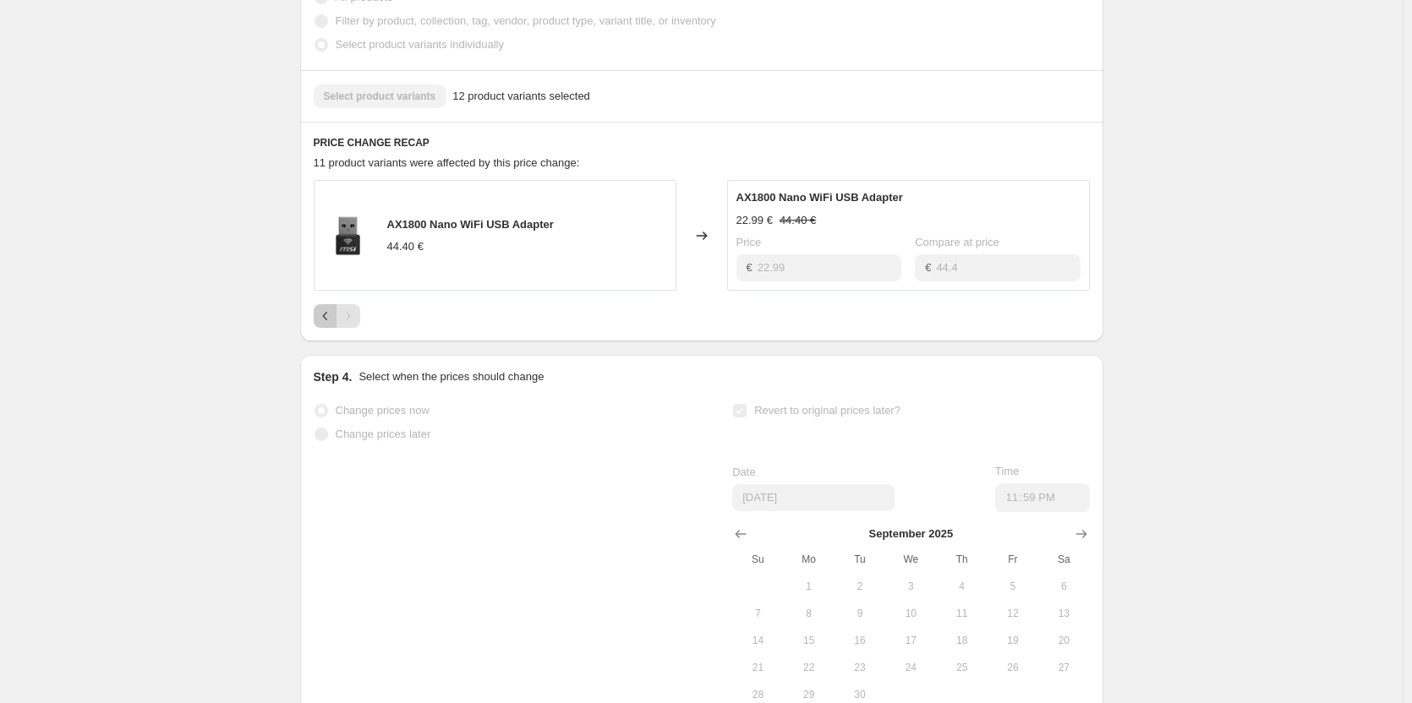
click at [328, 325] on icon "Previous" at bounding box center [325, 316] width 17 height 17
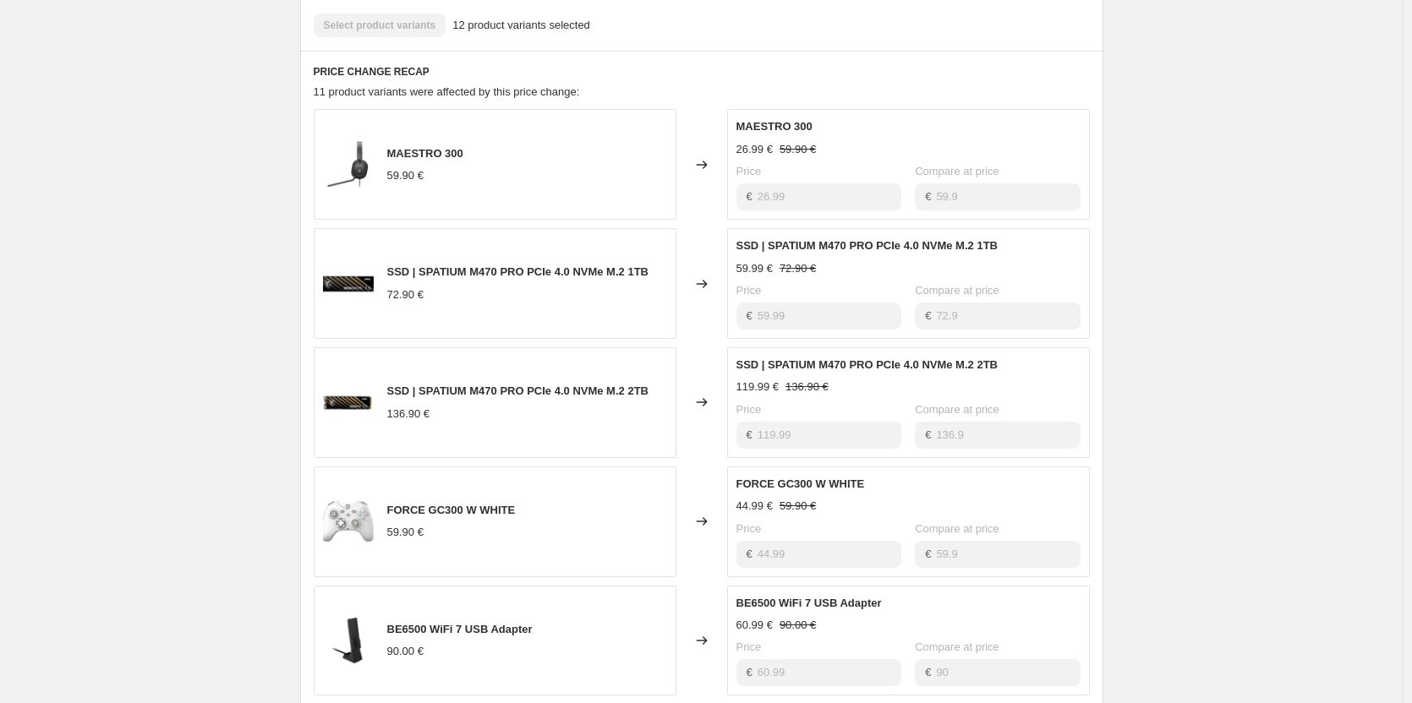
scroll to position [865, 0]
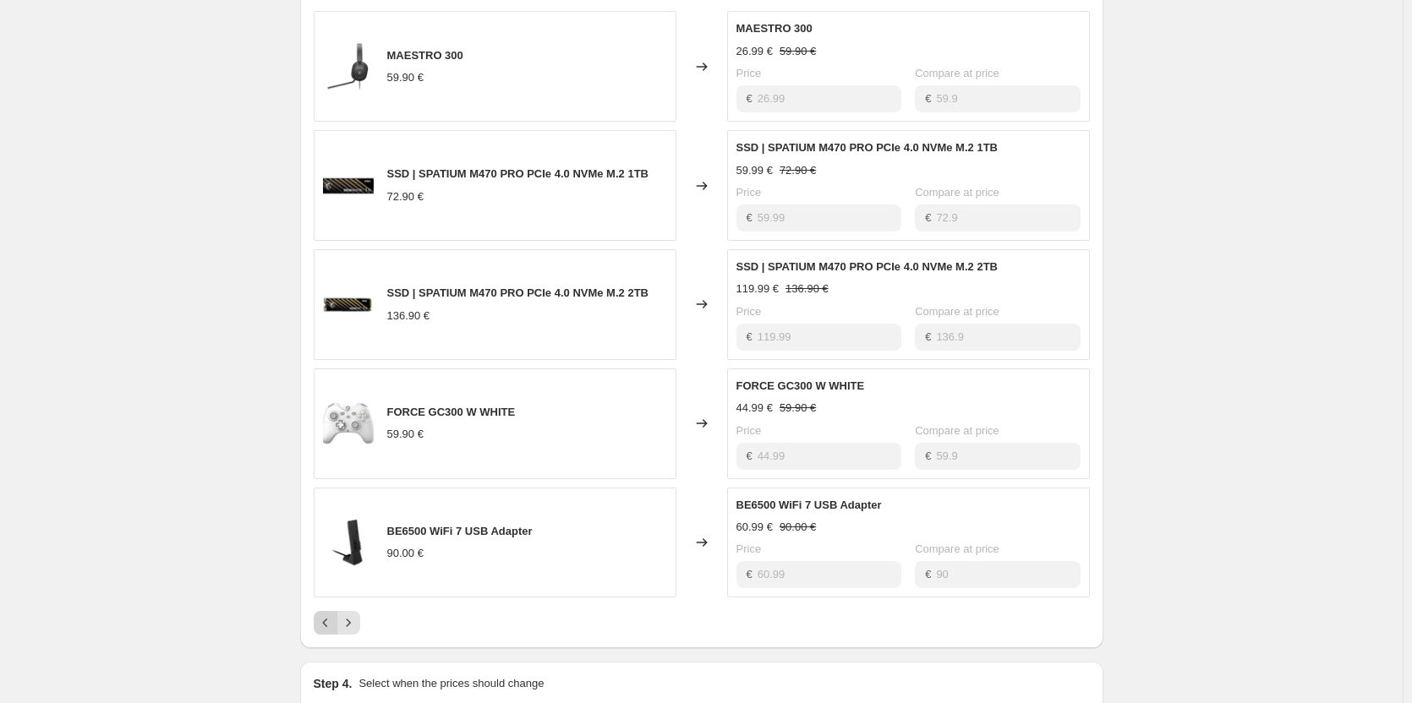
click at [330, 631] on icon "Previous" at bounding box center [325, 622] width 17 height 17
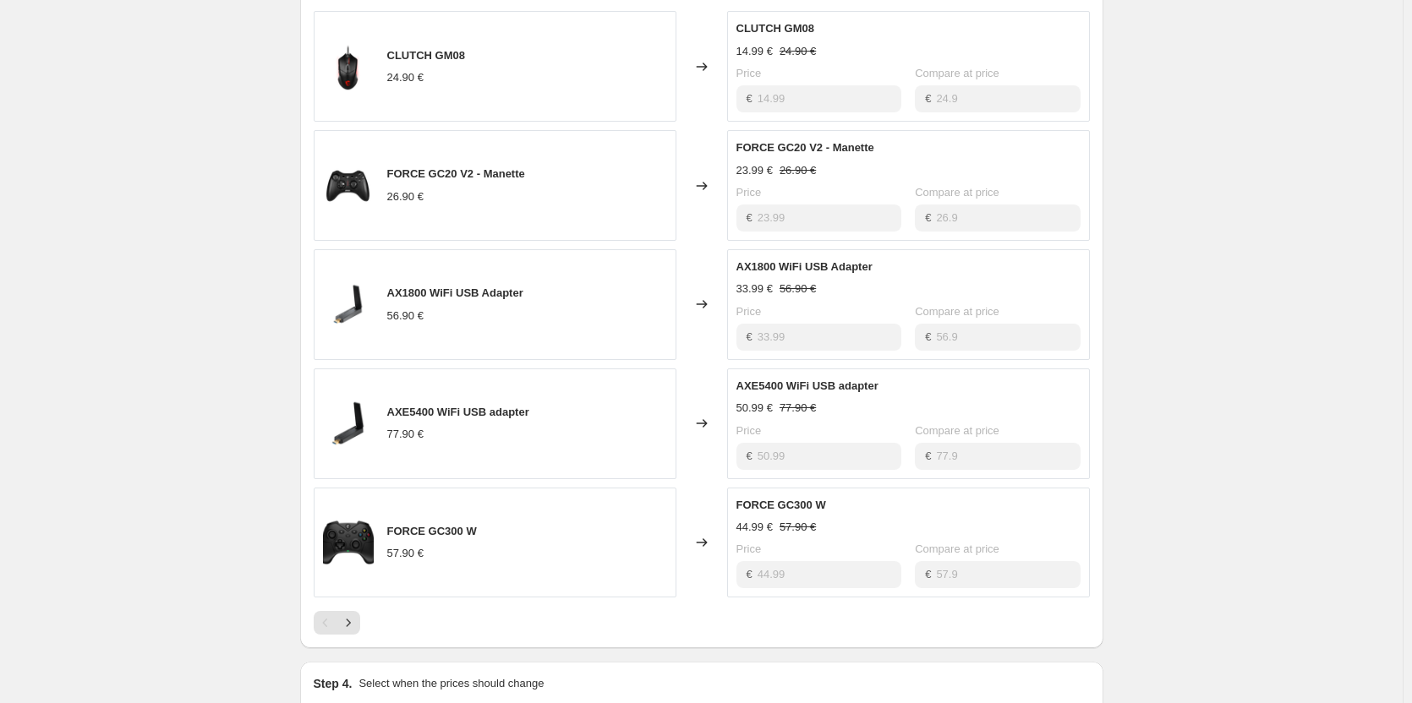
click at [233, 589] on div "GG [DATE] o [DATE]. This page is ready GG [DATE] o [DATE] Success Complete Comp…" at bounding box center [701, 148] width 1402 height 2027
click at [356, 631] on icon "Next" at bounding box center [348, 622] width 17 height 17
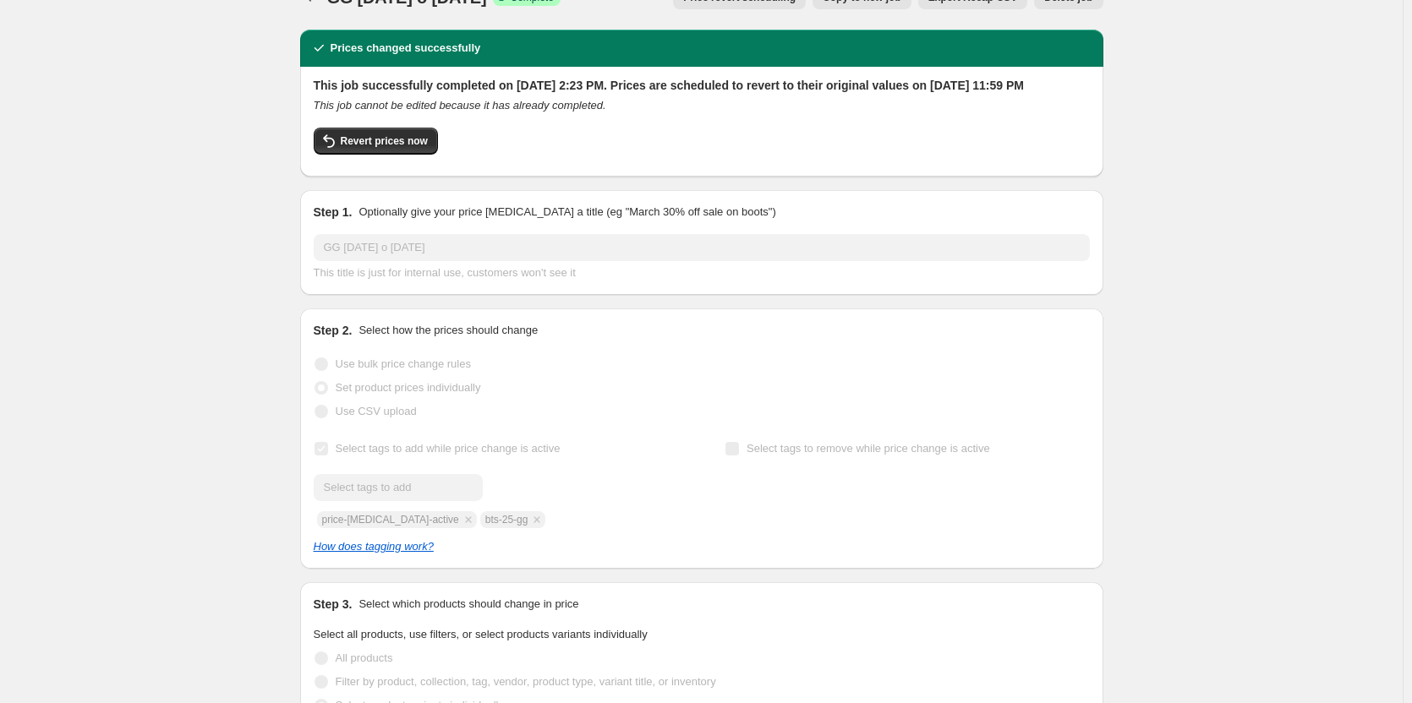
scroll to position [0, 0]
